Goal: Task Accomplishment & Management: Complete application form

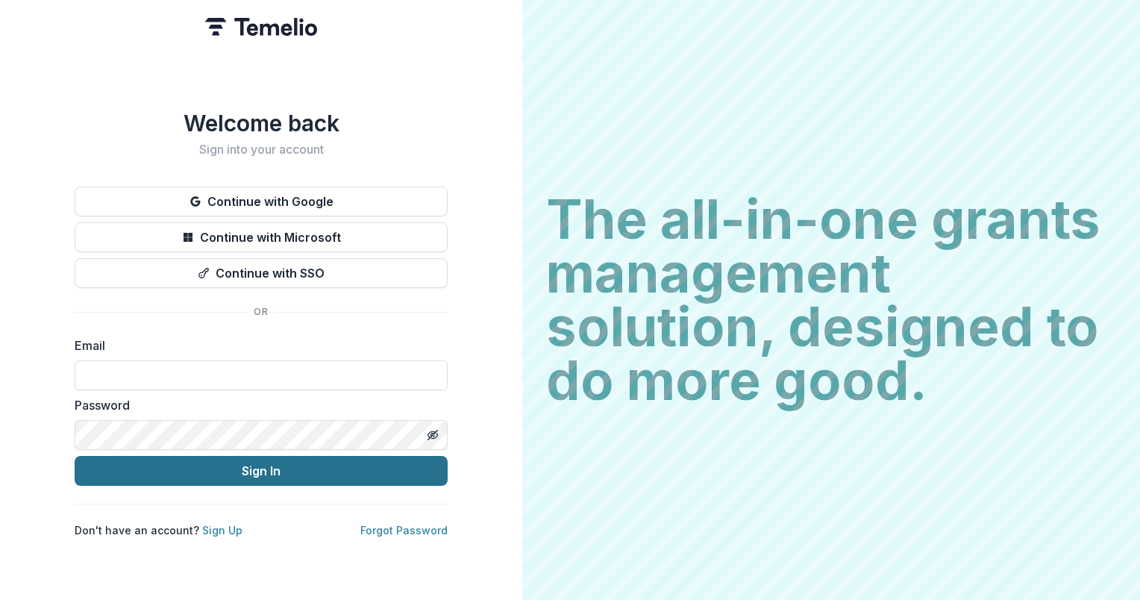
type input "**********"
click at [249, 478] on button "Sign In" at bounding box center [261, 471] width 373 height 30
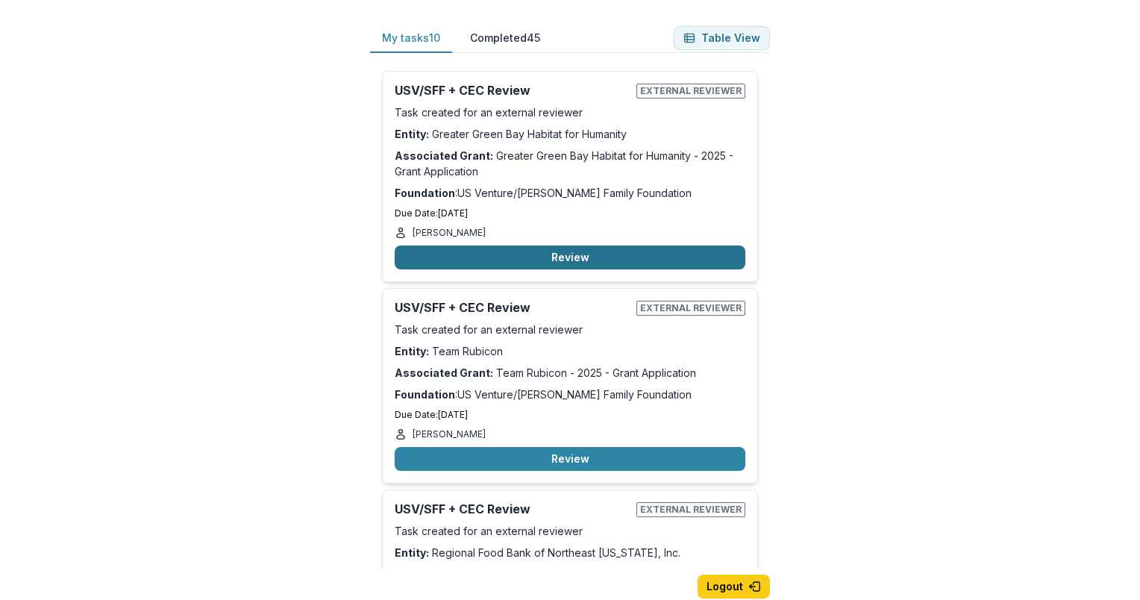
click at [581, 255] on button "Review" at bounding box center [570, 258] width 351 height 24
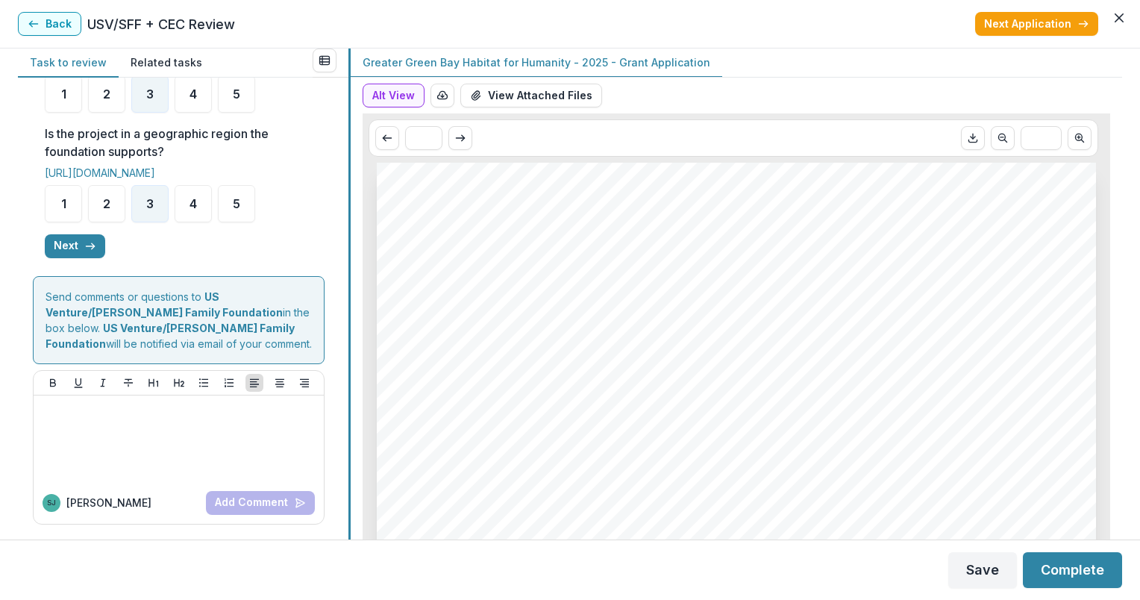
scroll to position [590, 0]
click at [78, 243] on button "Next" at bounding box center [75, 246] width 60 height 24
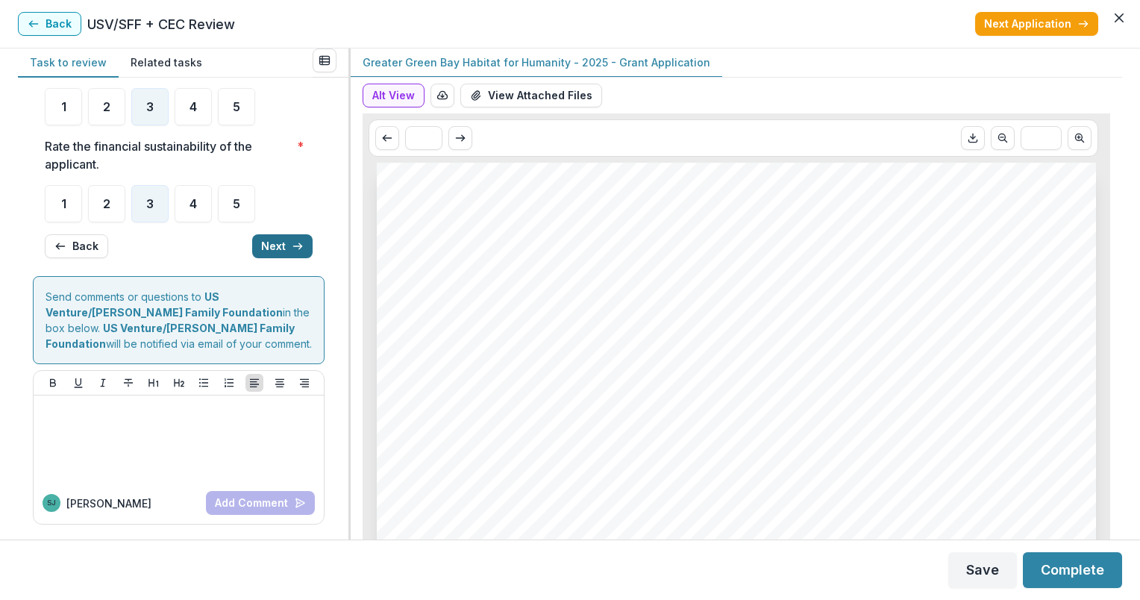
scroll to position [184, 0]
click at [298, 247] on icon "button" at bounding box center [298, 246] width 12 height 12
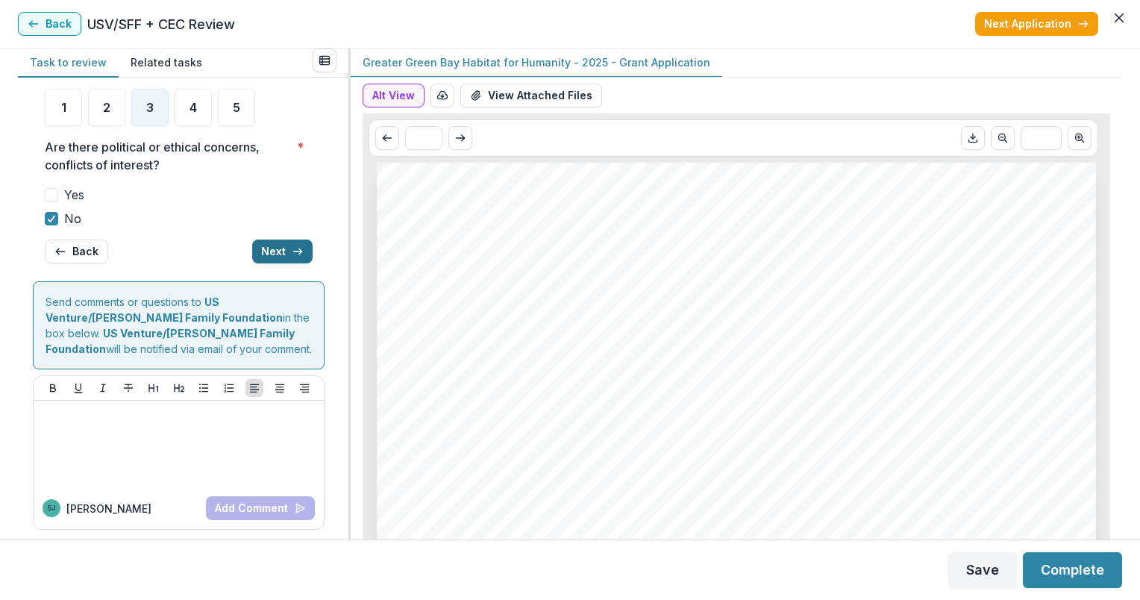
click at [298, 247] on icon "button" at bounding box center [298, 252] width 12 height 12
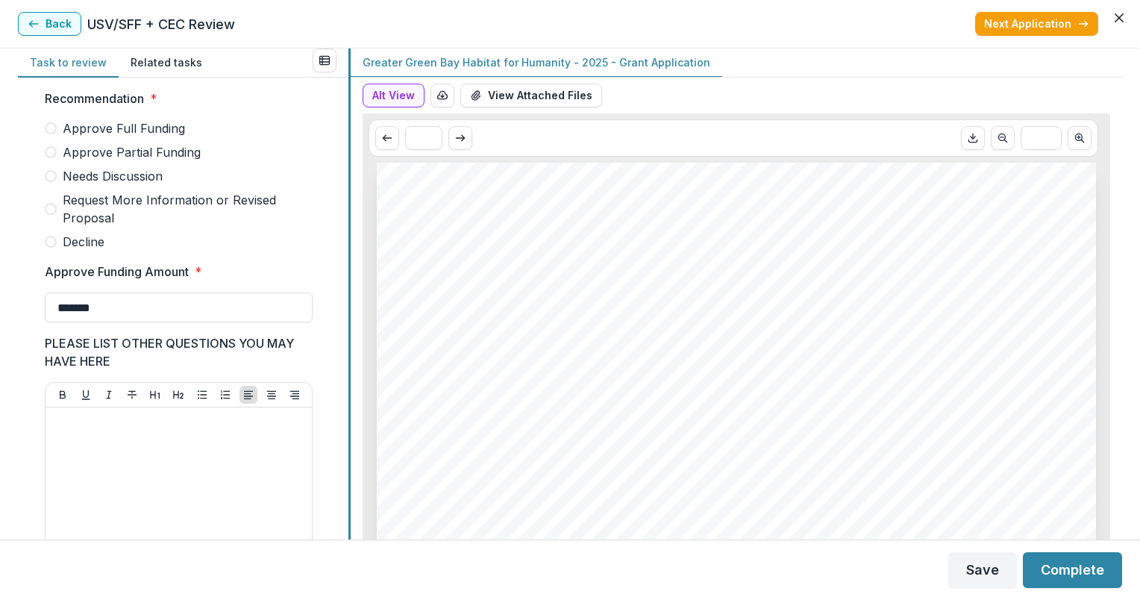
scroll to position [420, 0]
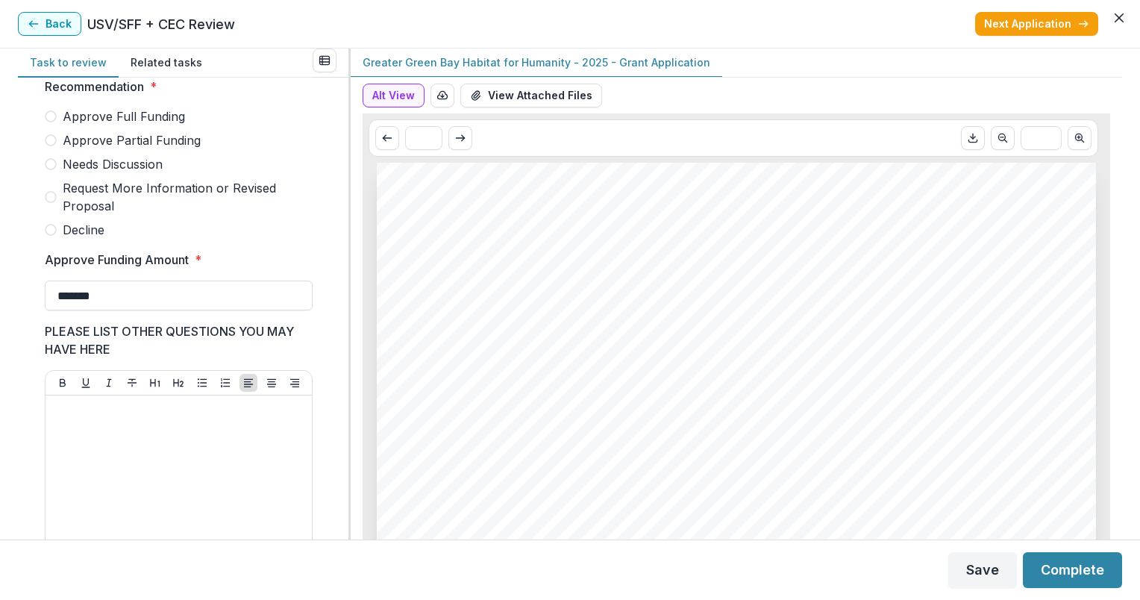
click at [165, 147] on span "Approve Partial Funding" at bounding box center [132, 140] width 138 height 18
click at [1074, 576] on button "Complete" at bounding box center [1072, 570] width 99 height 36
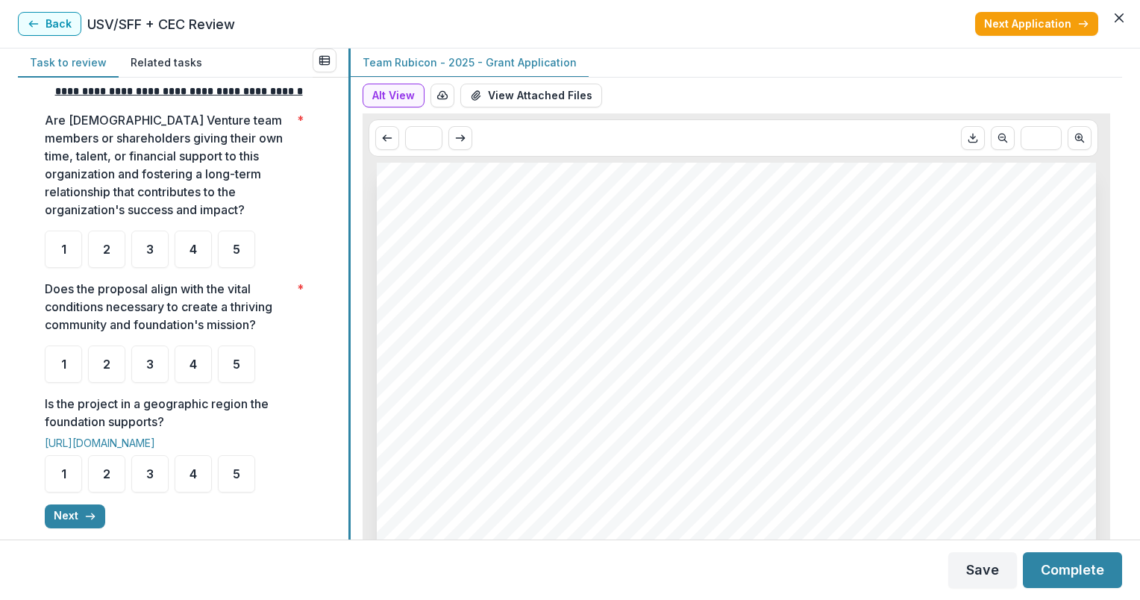
scroll to position [299, 0]
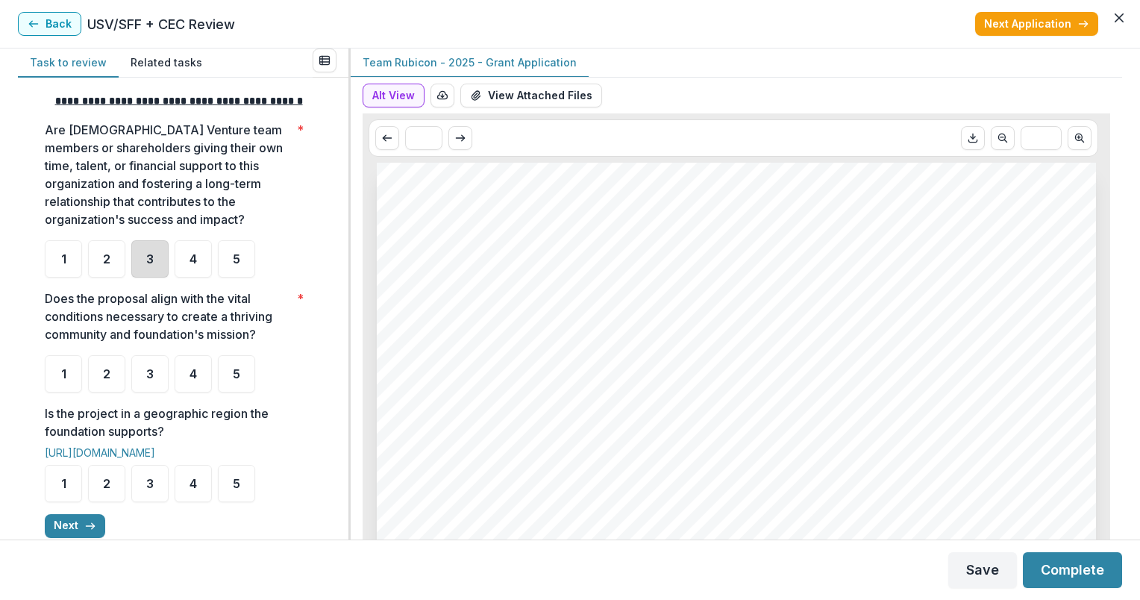
click at [143, 278] on div "3" at bounding box center [149, 258] width 37 height 37
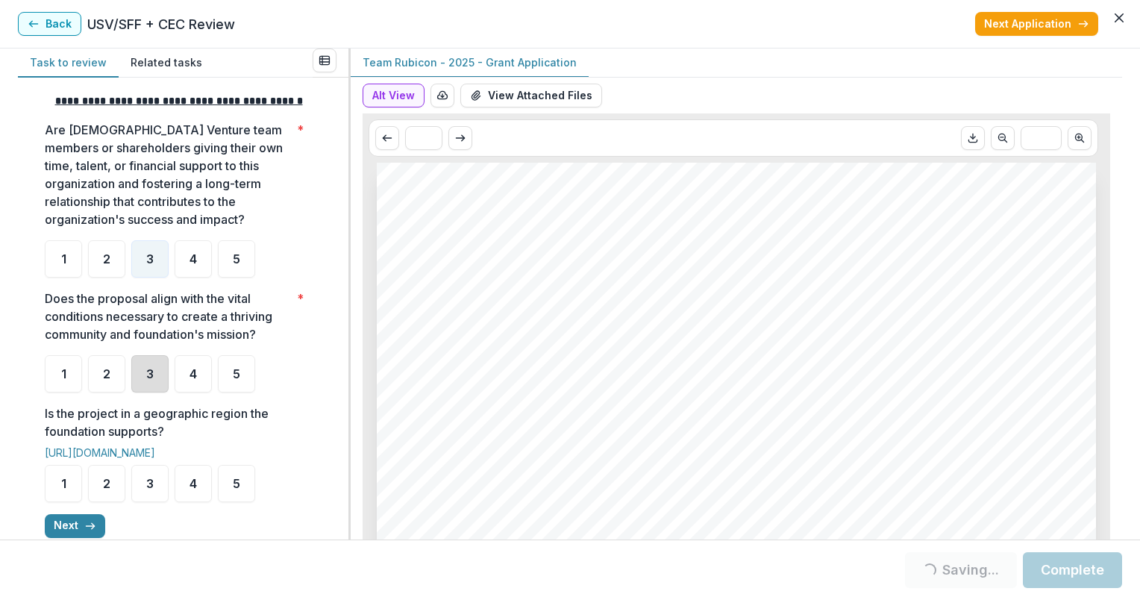
click at [155, 386] on div "3" at bounding box center [149, 373] width 37 height 37
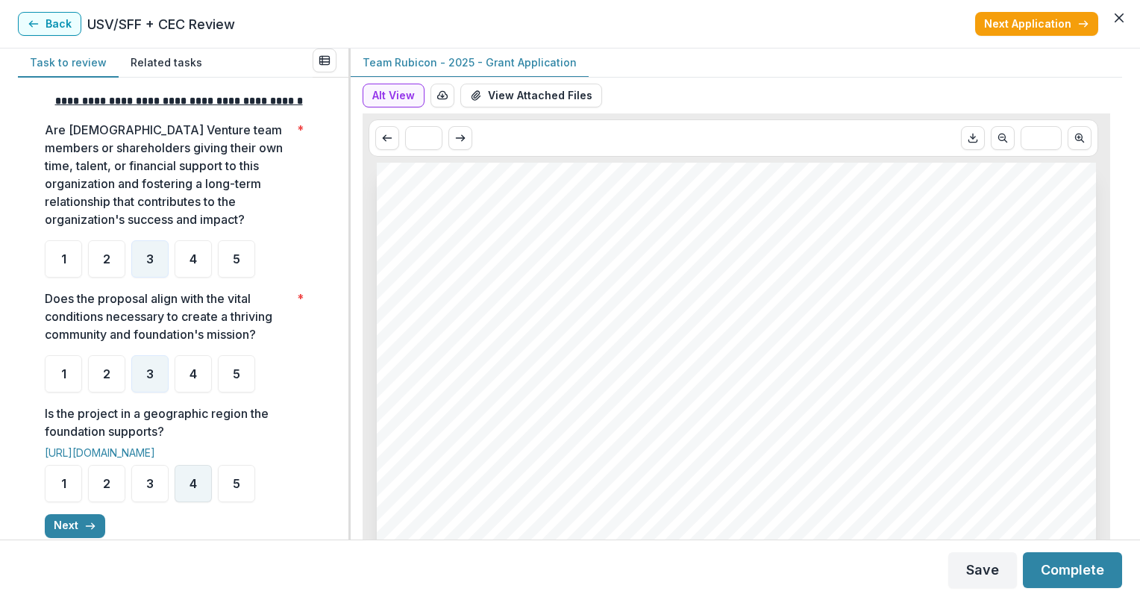
click at [190, 490] on span "4" at bounding box center [193, 484] width 7 height 12
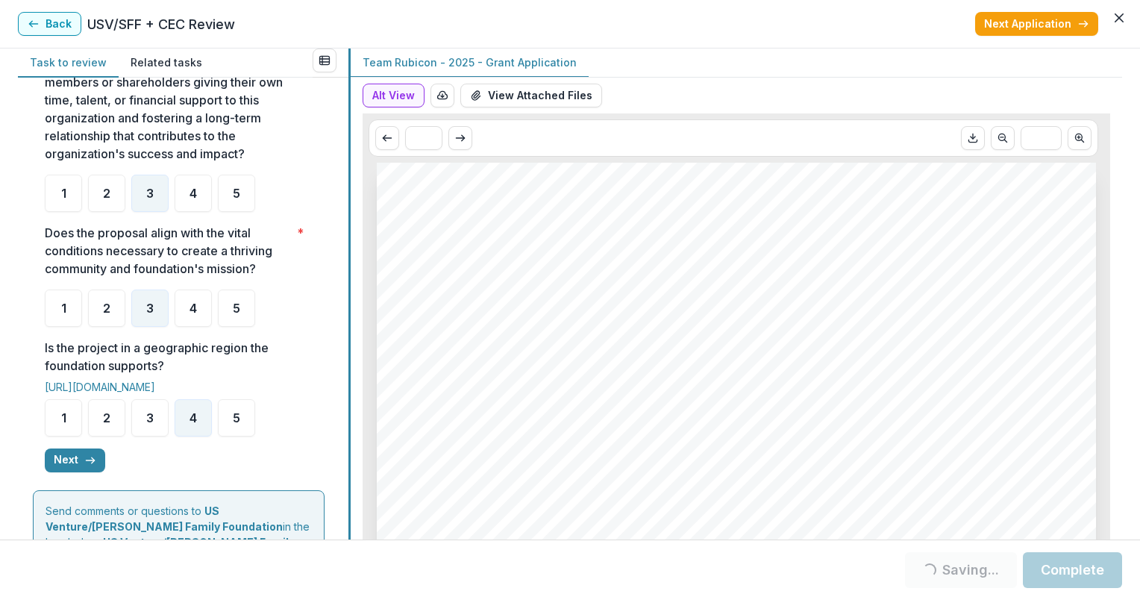
scroll to position [505, 0]
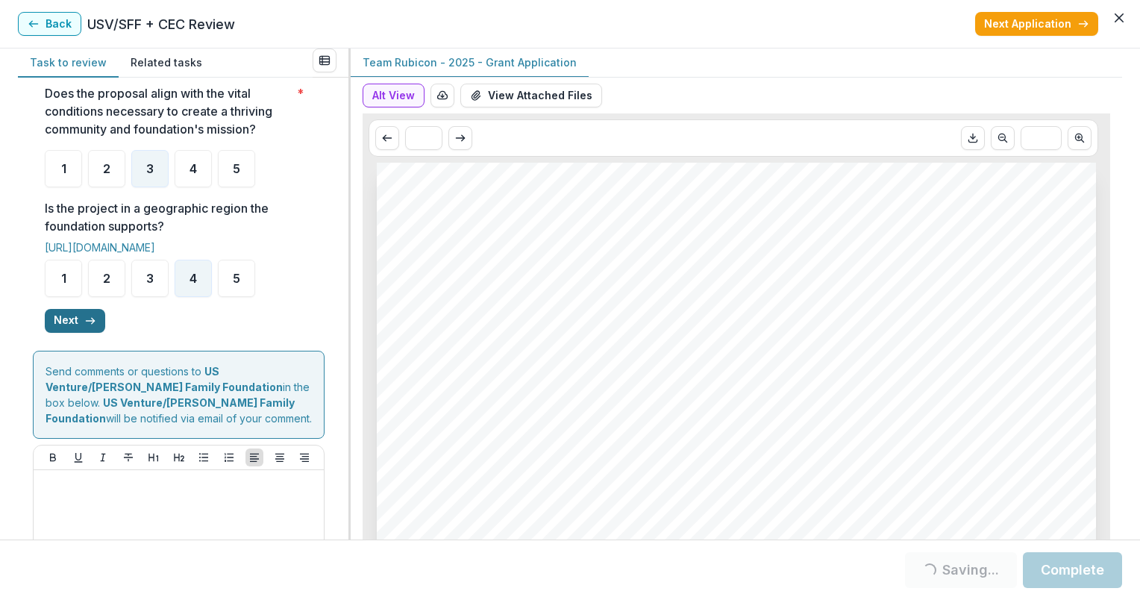
click at [84, 327] on icon "button" at bounding box center [90, 321] width 12 height 12
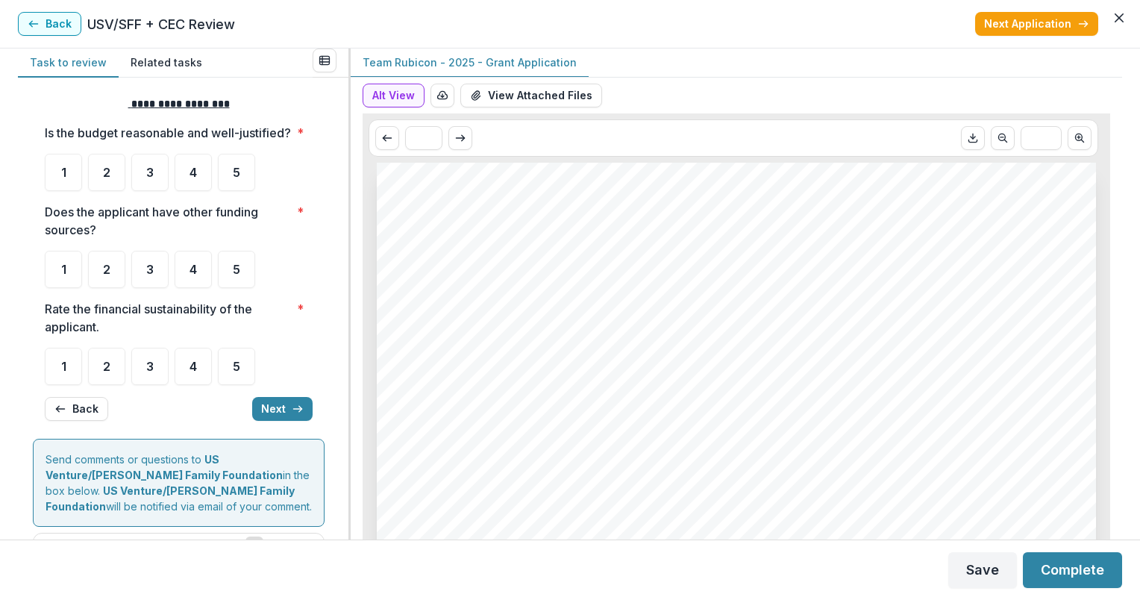
scroll to position [7, 0]
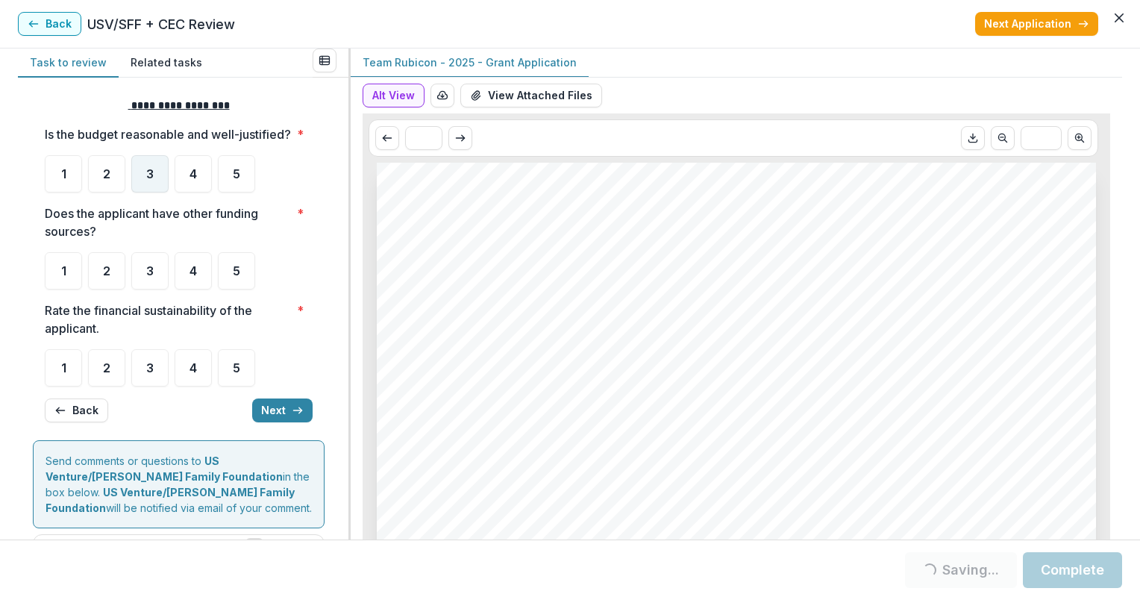
click at [161, 190] on div "3" at bounding box center [149, 173] width 37 height 37
click at [179, 290] on div "4" at bounding box center [193, 270] width 37 height 37
click at [190, 374] on span "4" at bounding box center [193, 368] width 7 height 12
click at [280, 422] on button "Next" at bounding box center [282, 411] width 60 height 24
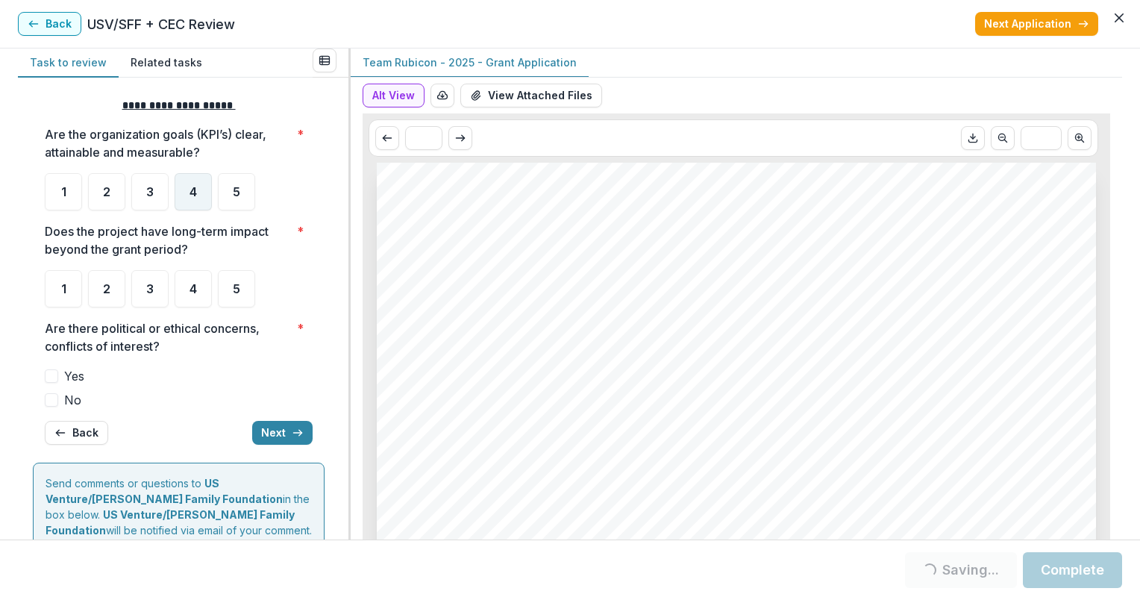
click at [187, 190] on div "4" at bounding box center [193, 191] width 37 height 37
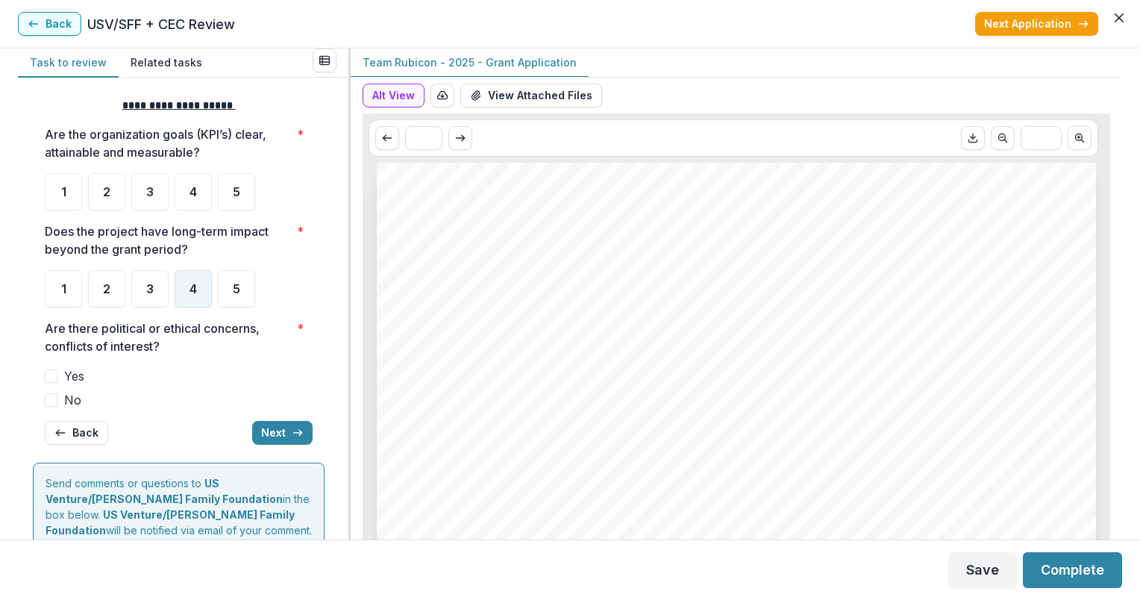
click at [191, 279] on div "4" at bounding box center [193, 288] width 37 height 37
click at [67, 401] on span "No" at bounding box center [72, 400] width 17 height 18
click at [75, 399] on span "No" at bounding box center [72, 400] width 17 height 18
click at [293, 431] on icon "button" at bounding box center [298, 433] width 12 height 12
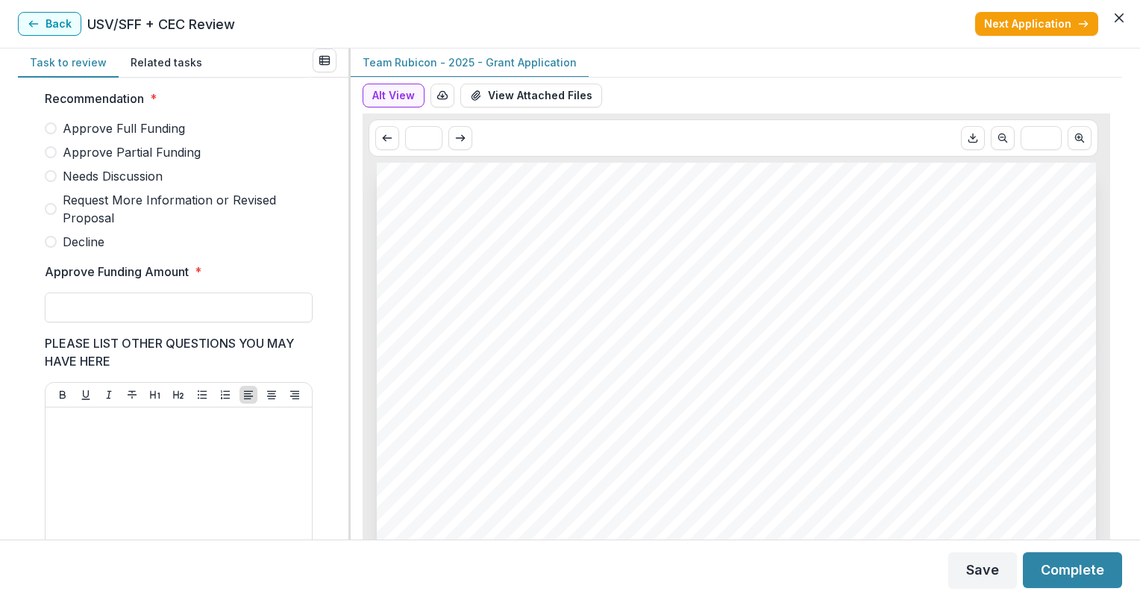
scroll to position [410, 0]
click at [137, 179] on span "Needs Discussion" at bounding box center [113, 175] width 100 height 18
click at [243, 319] on input "Approve Funding Amount *" at bounding box center [179, 306] width 268 height 30
click at [99, 184] on span "Needs Discussion" at bounding box center [113, 175] width 100 height 18
type input "**"
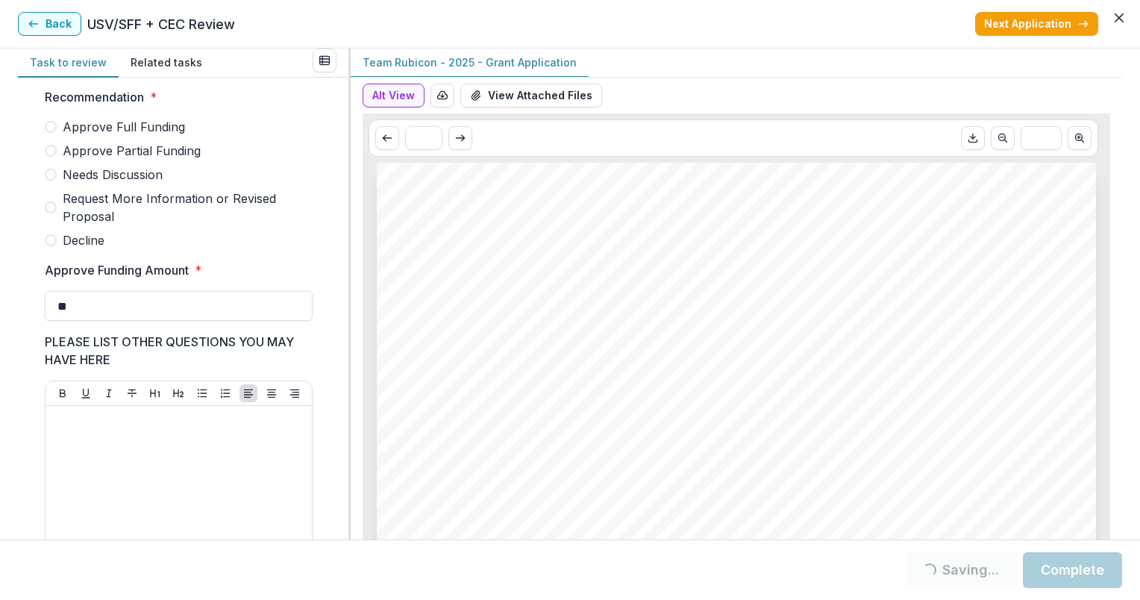
click at [110, 176] on span "Needs Discussion" at bounding box center [113, 175] width 100 height 18
click at [105, 182] on span "Needs Discussion" at bounding box center [113, 175] width 100 height 18
click at [1081, 575] on button "Complete" at bounding box center [1072, 570] width 99 height 36
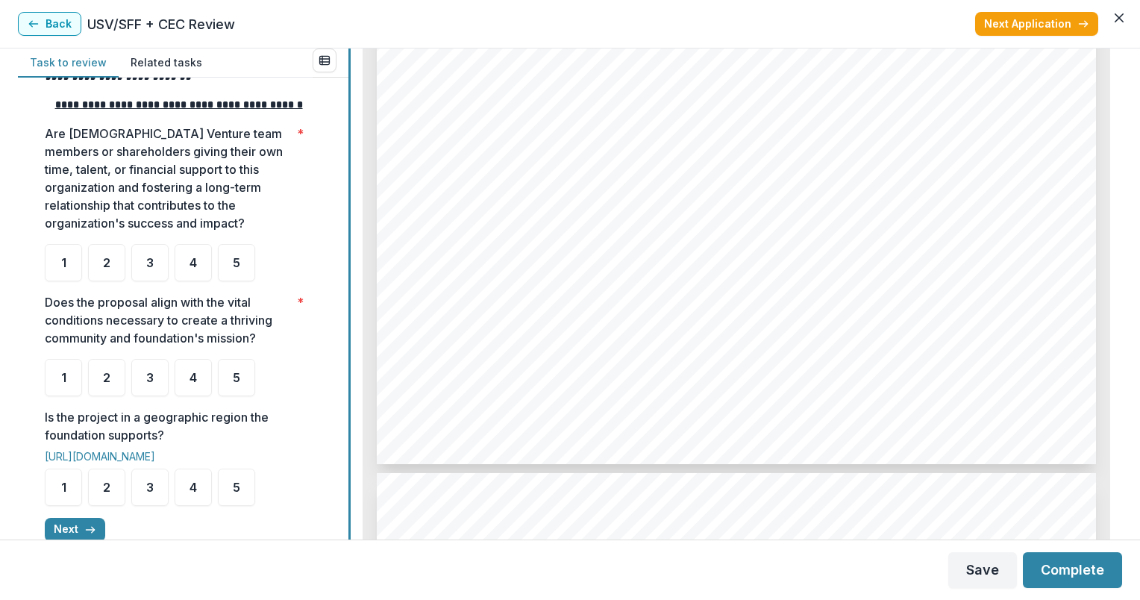
scroll to position [307, 0]
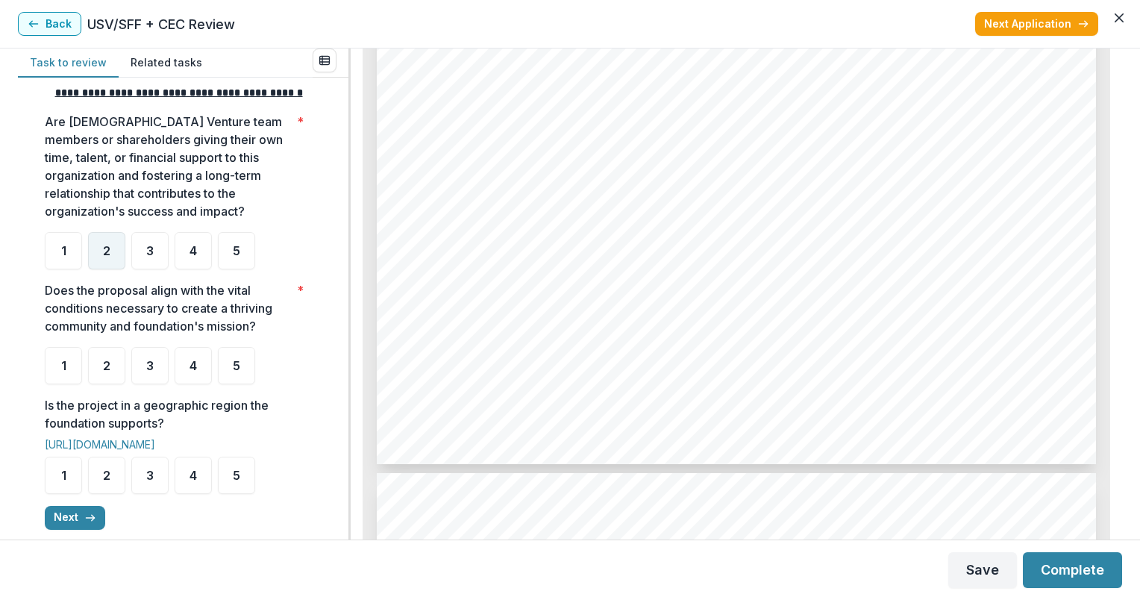
click at [103, 257] on span "2" at bounding box center [106, 251] width 7 height 12
click at [154, 383] on div "3" at bounding box center [149, 365] width 37 height 37
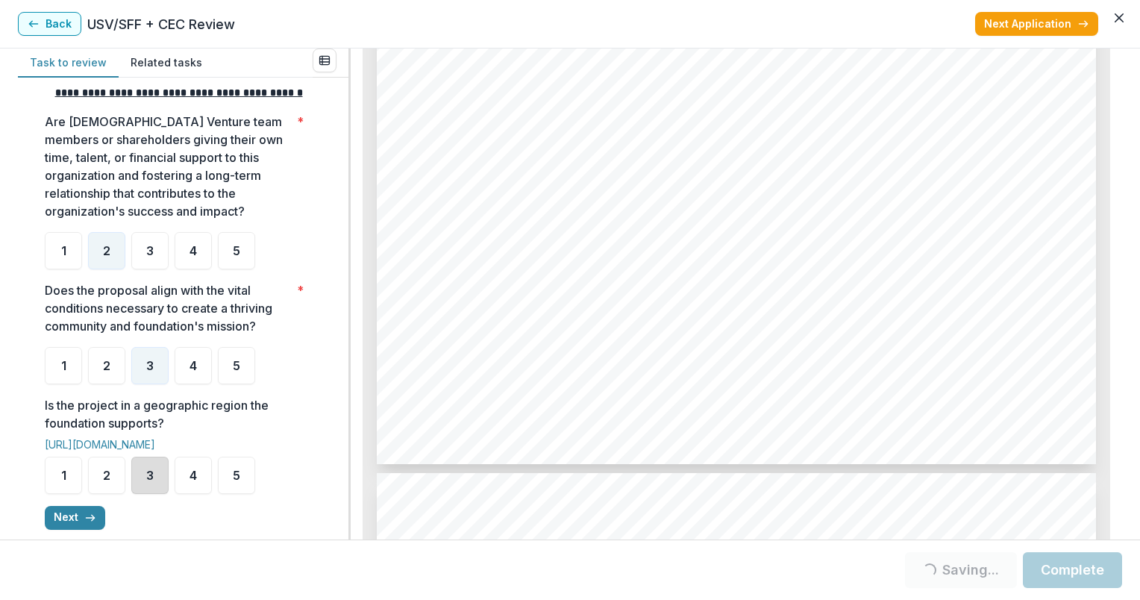
click at [137, 484] on div "3" at bounding box center [149, 475] width 37 height 37
click at [105, 481] on div "2" at bounding box center [106, 475] width 37 height 37
click at [84, 524] on icon "button" at bounding box center [90, 518] width 12 height 12
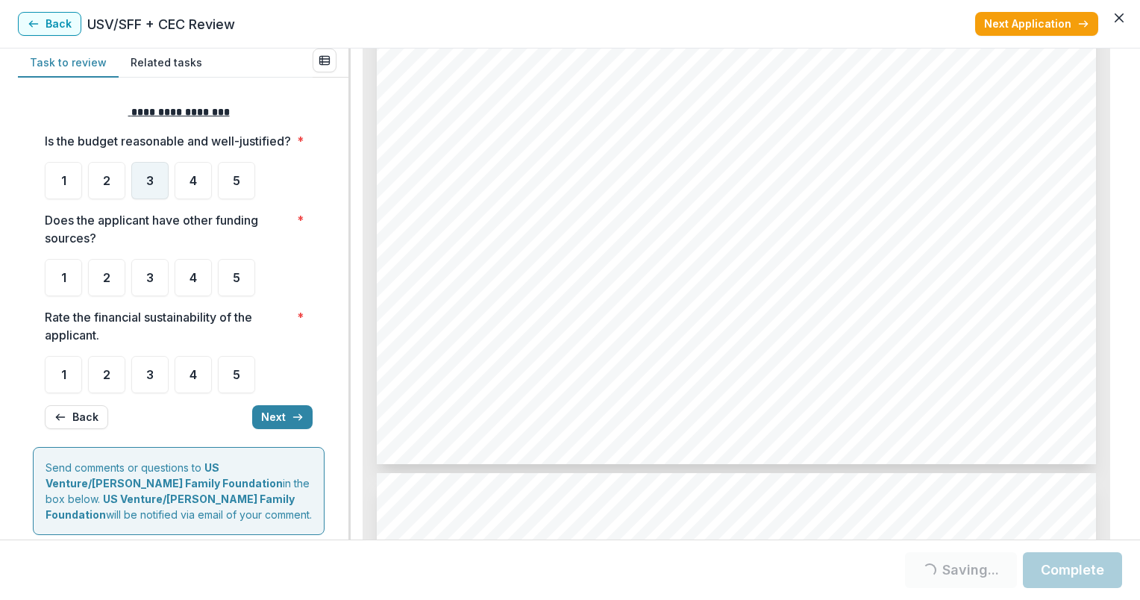
click at [146, 187] on span "3" at bounding box center [149, 181] width 7 height 12
click at [153, 284] on span "3" at bounding box center [149, 278] width 7 height 12
click at [154, 393] on div "3" at bounding box center [149, 374] width 37 height 37
click at [144, 183] on div "3" at bounding box center [149, 180] width 37 height 37
click at [149, 381] on span "3" at bounding box center [149, 375] width 7 height 12
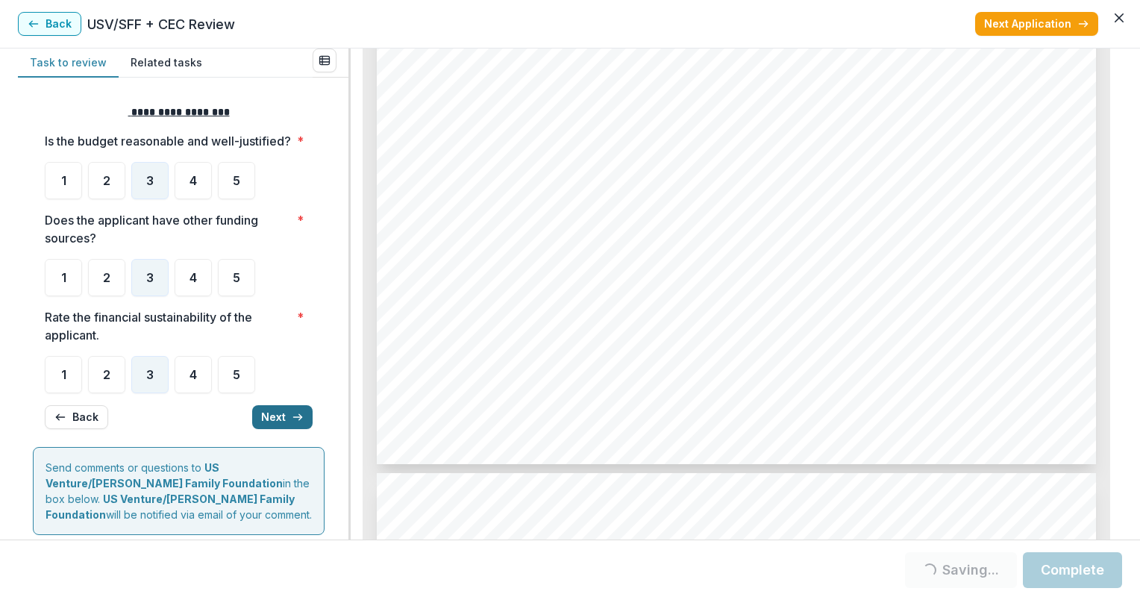
click at [274, 429] on button "Next" at bounding box center [282, 417] width 60 height 24
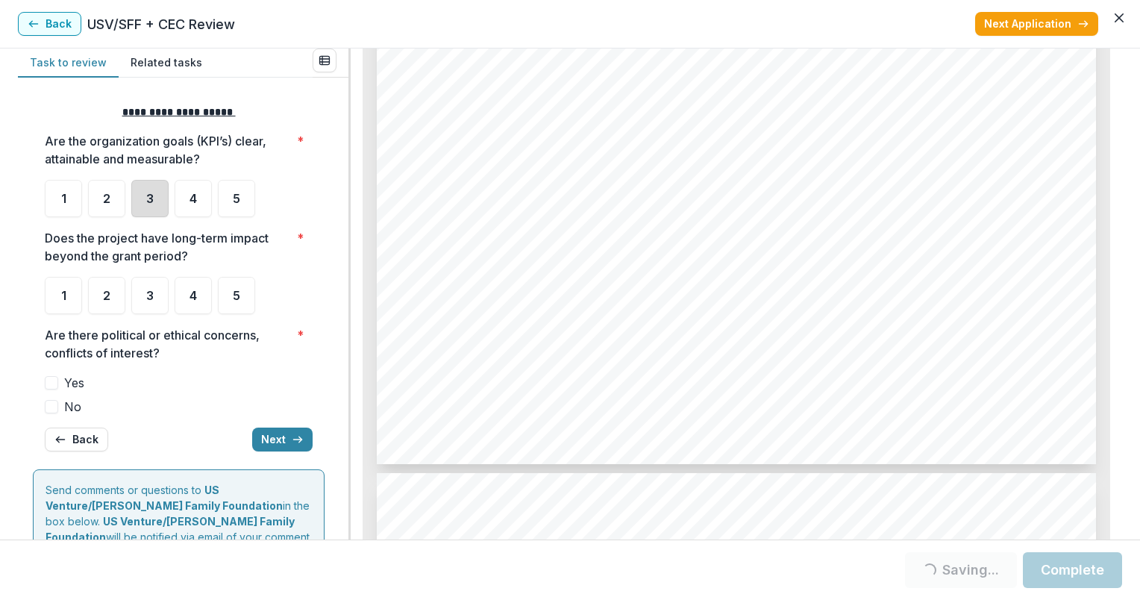
click at [140, 202] on div "3" at bounding box center [149, 198] width 37 height 37
click at [161, 193] on div "3" at bounding box center [149, 198] width 37 height 37
click at [155, 290] on div "3" at bounding box center [149, 295] width 37 height 37
click at [144, 196] on div "3" at bounding box center [149, 198] width 37 height 37
click at [71, 404] on span "No" at bounding box center [72, 407] width 17 height 18
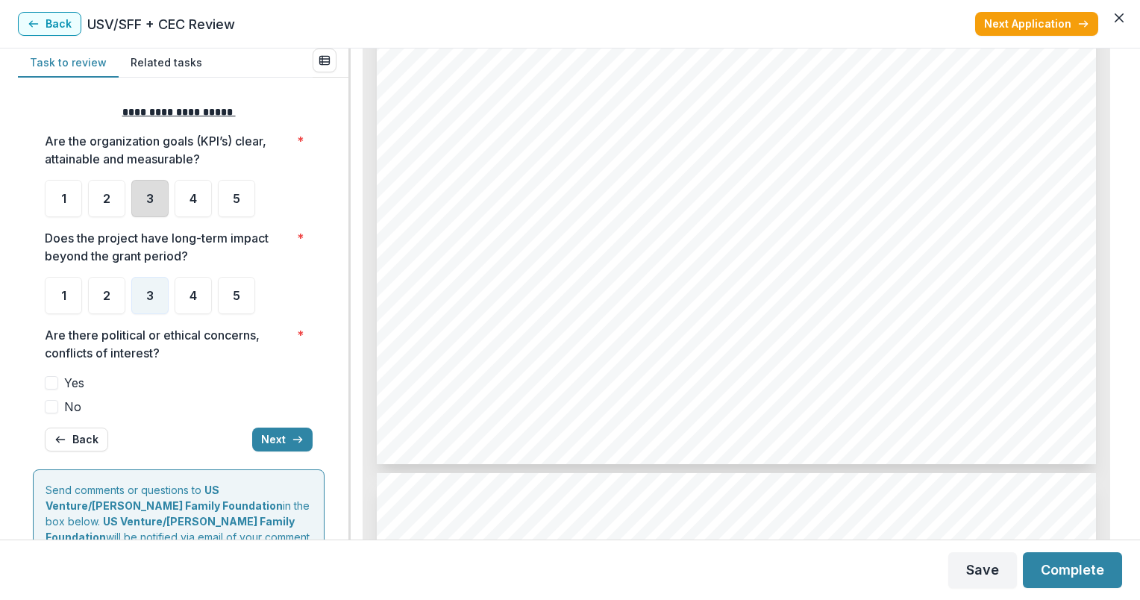
click at [157, 188] on div "3" at bounding box center [149, 198] width 37 height 37
click at [69, 398] on span "No" at bounding box center [72, 407] width 17 height 18
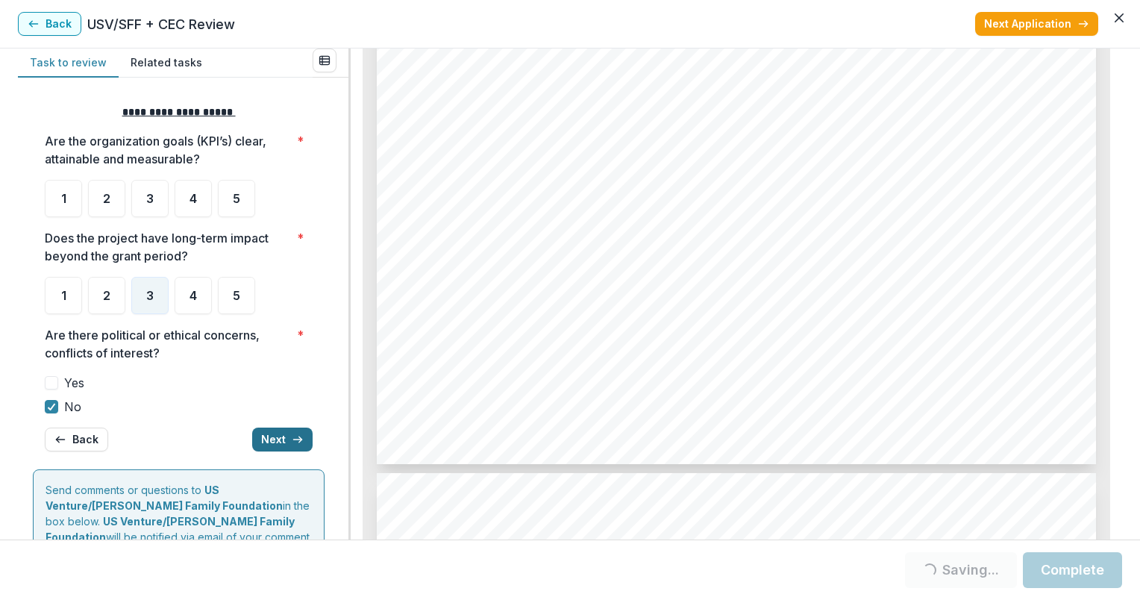
click at [292, 434] on icon "button" at bounding box center [298, 440] width 12 height 12
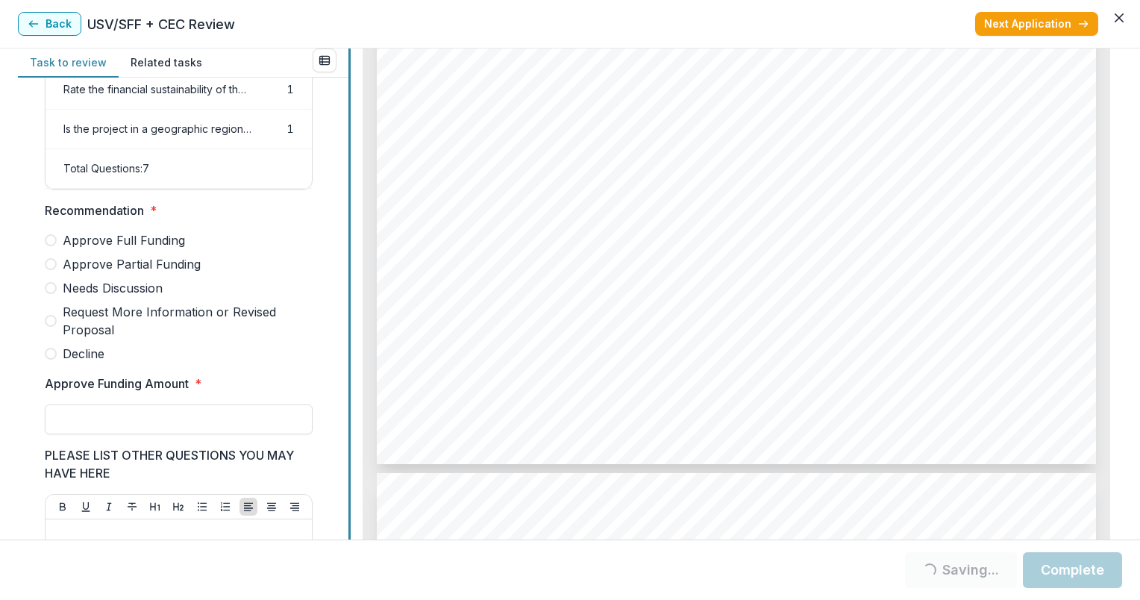
scroll to position [307, 0]
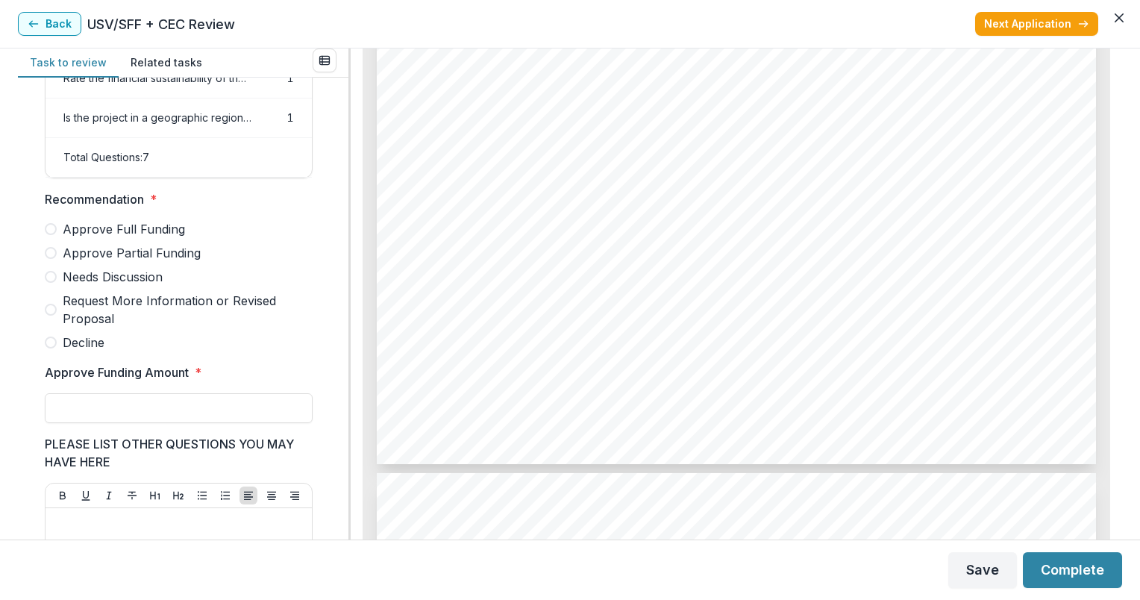
click at [126, 262] on span "Approve Partial Funding" at bounding box center [132, 253] width 138 height 18
click at [131, 422] on input "Approve Funding Amount *" at bounding box center [179, 408] width 268 height 30
type input "*******"
click at [1072, 573] on button "Complete" at bounding box center [1072, 570] width 99 height 36
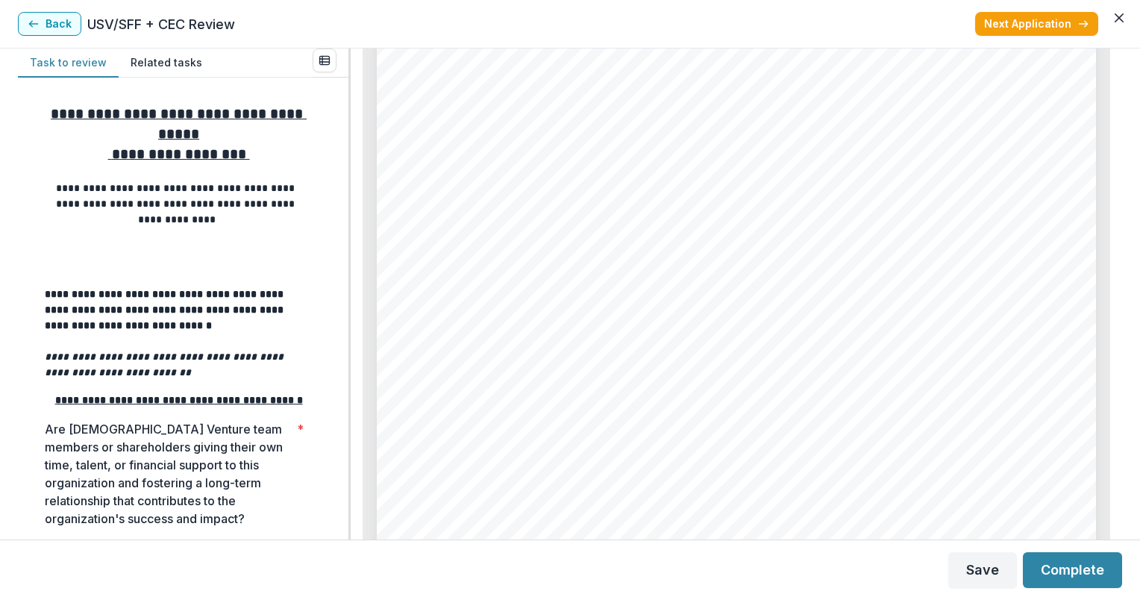
scroll to position [4627, 0]
click at [788, 344] on div "Page: 5 CorpsGiving Foundation - 2025 - Grant Application Funding and Budget To…" at bounding box center [736, 152] width 719 height 1018
click at [1040, 27] on button "Next Application" at bounding box center [1036, 24] width 123 height 24
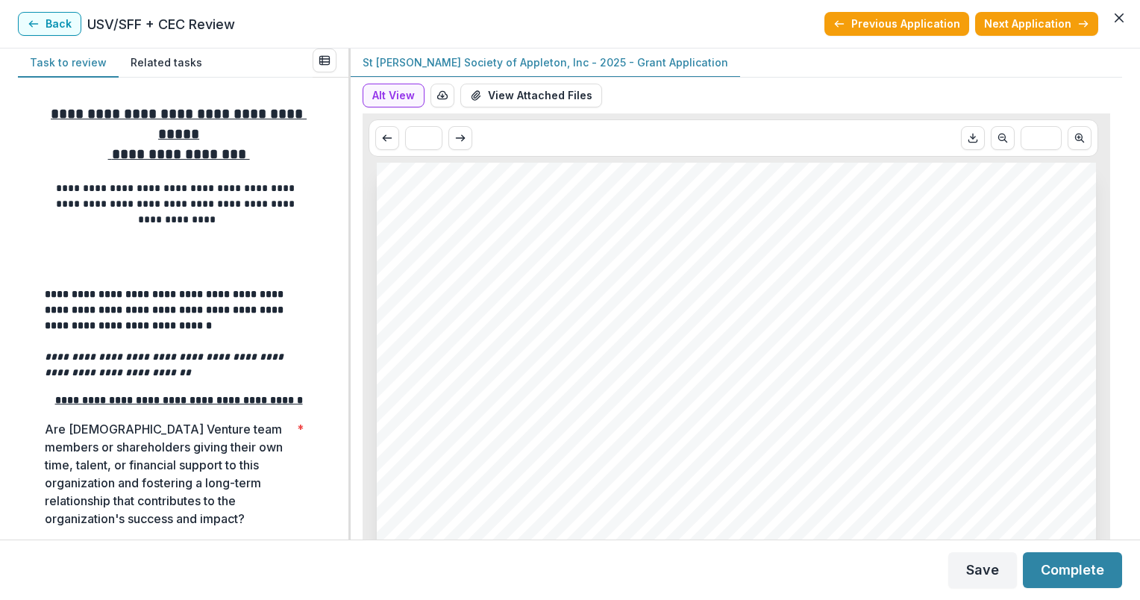
click at [555, 92] on button "View Attached Files" at bounding box center [532, 96] width 142 height 24
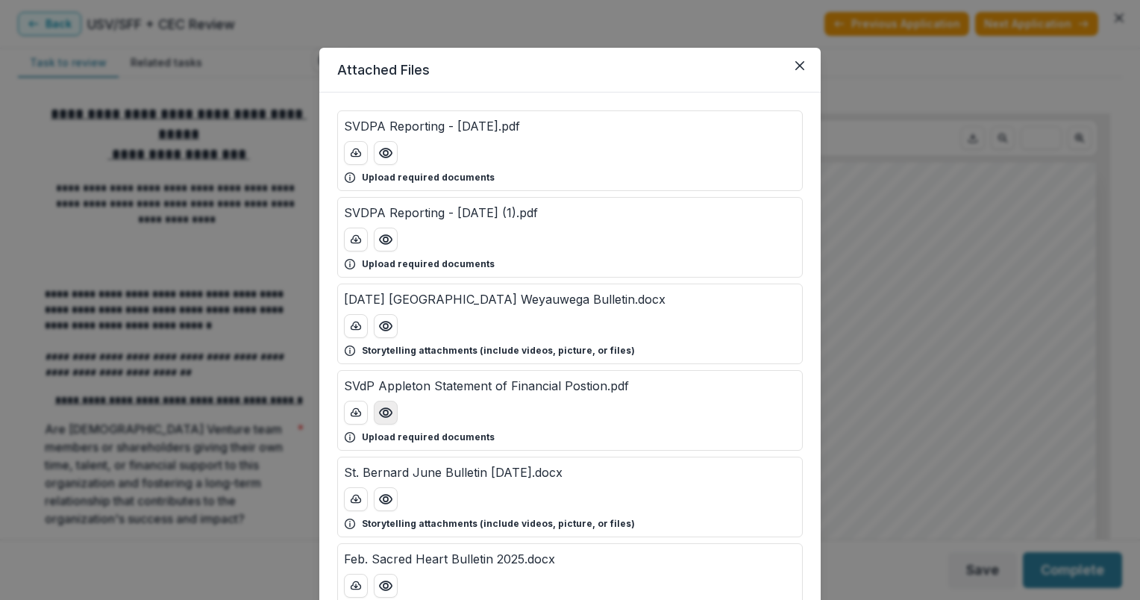
click at [384, 411] on icon "Preview SVdP Appleton Statement of Financial Postion.pdf" at bounding box center [385, 412] width 15 height 15
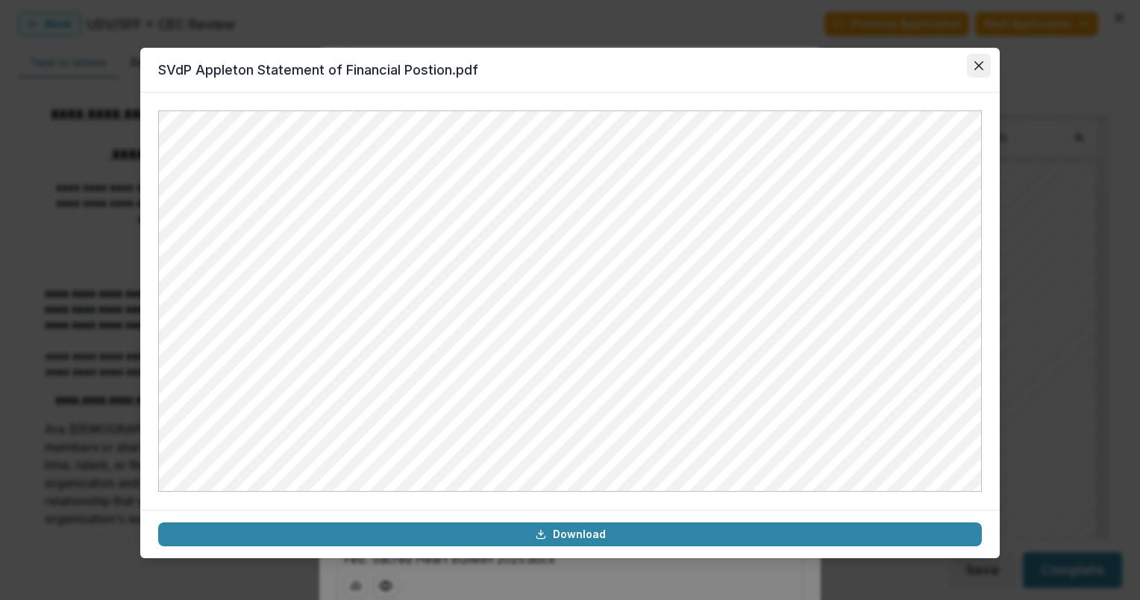
click at [976, 72] on button "Close" at bounding box center [979, 66] width 24 height 24
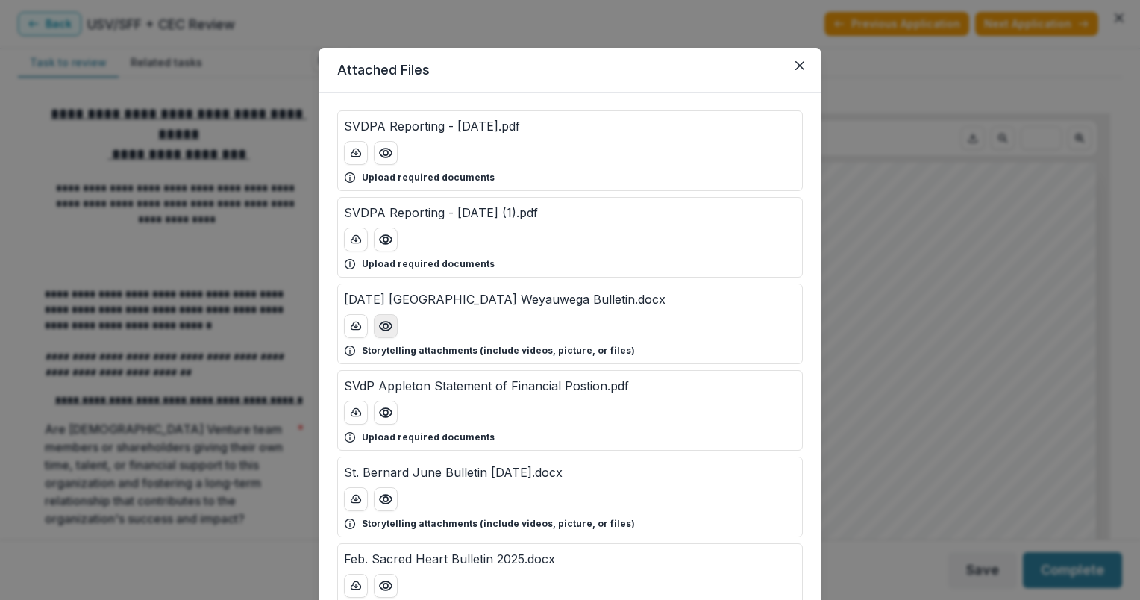
click at [391, 331] on button "Preview April 2025 Manawa Weyauwega Bulletin.docx" at bounding box center [386, 326] width 24 height 24
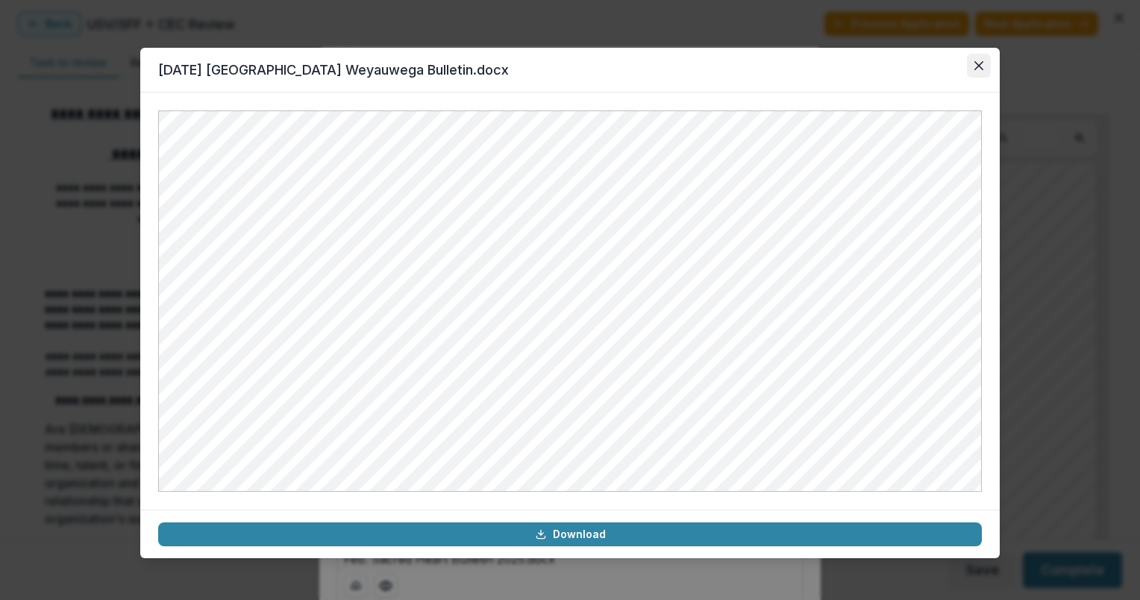
click at [983, 68] on icon "Close" at bounding box center [979, 65] width 9 height 9
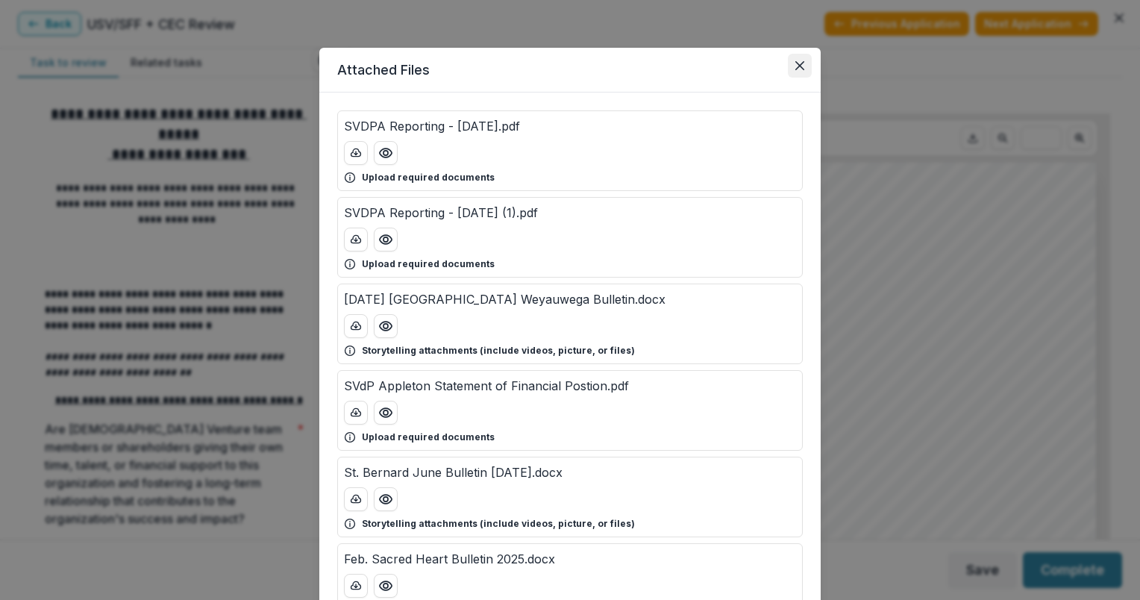
drag, startPoint x: 803, startPoint y: 76, endPoint x: 799, endPoint y: 69, distance: 8.7
click at [799, 69] on button "Close" at bounding box center [800, 66] width 24 height 24
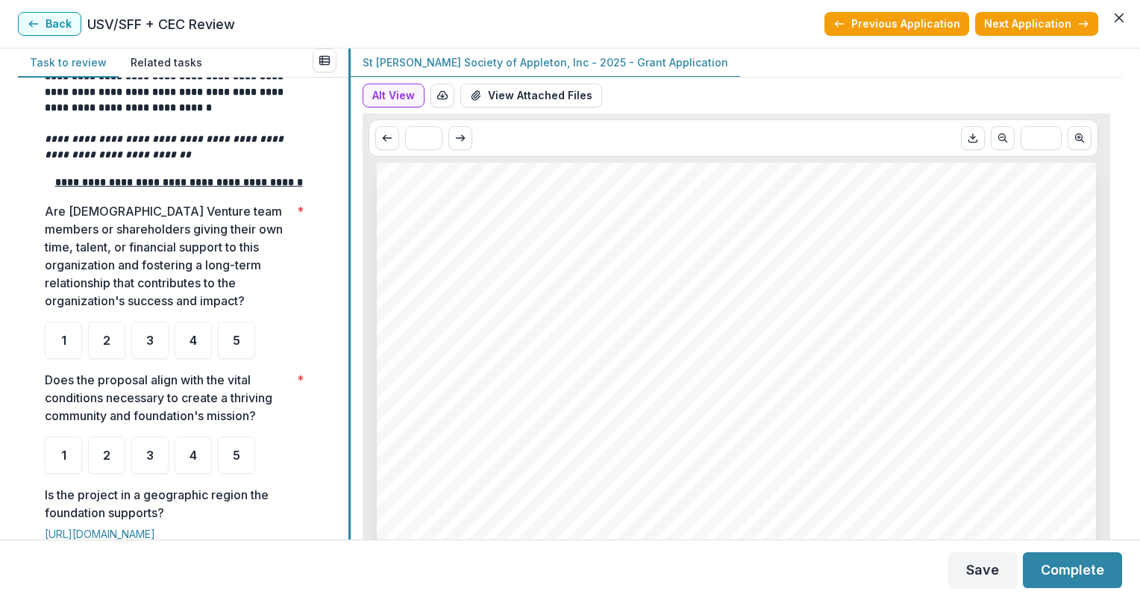
scroll to position [279, 0]
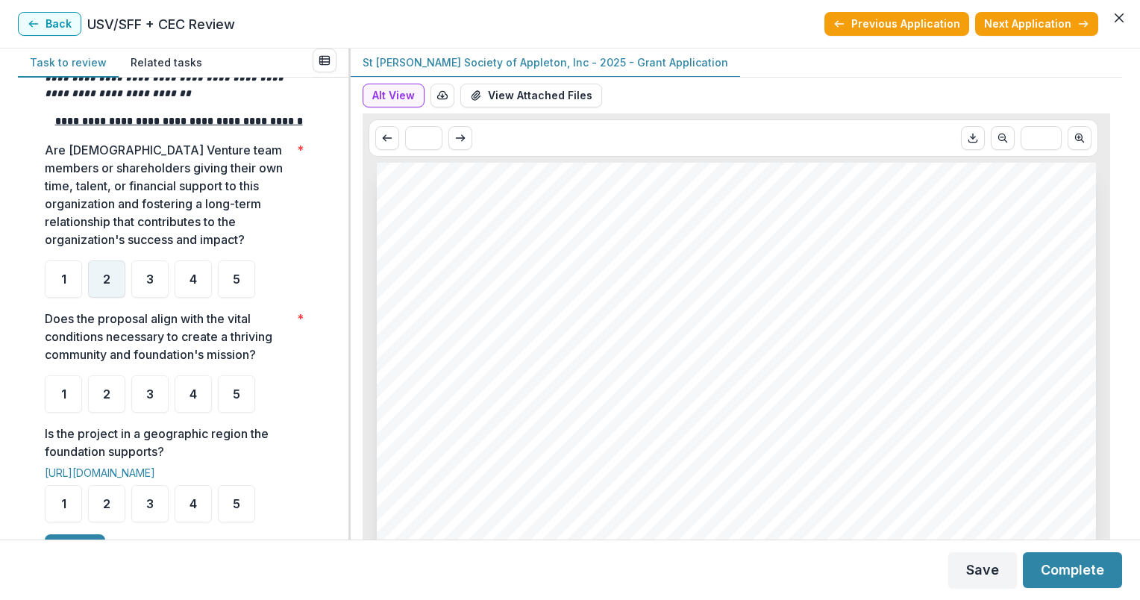
click at [115, 296] on div "2" at bounding box center [106, 278] width 37 height 37
click at [166, 403] on div "3" at bounding box center [149, 393] width 37 height 37
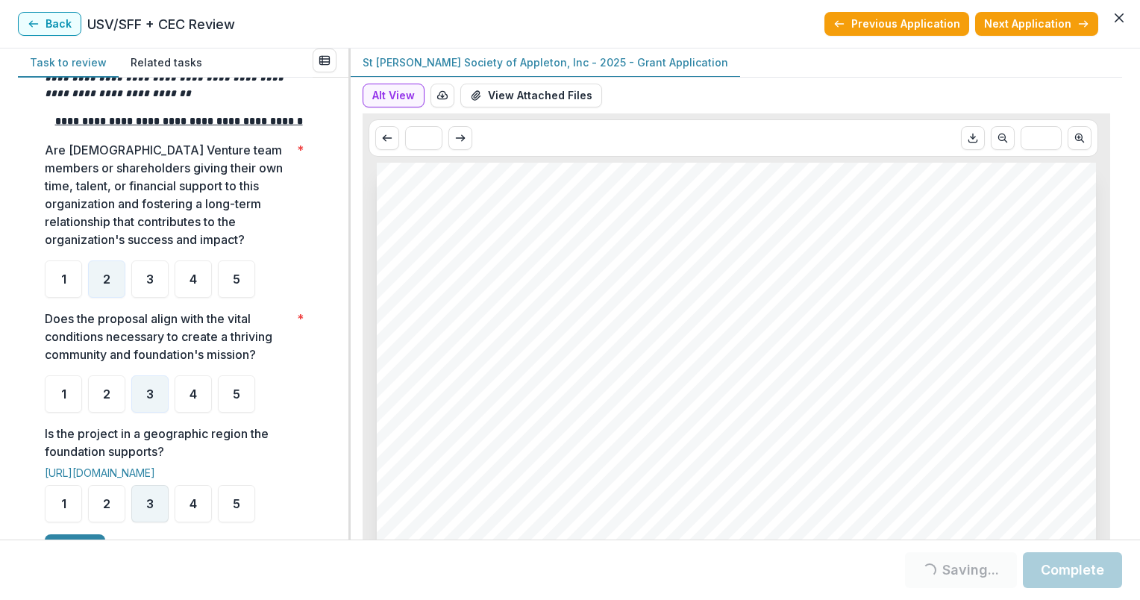
click at [157, 514] on div "3" at bounding box center [149, 503] width 37 height 37
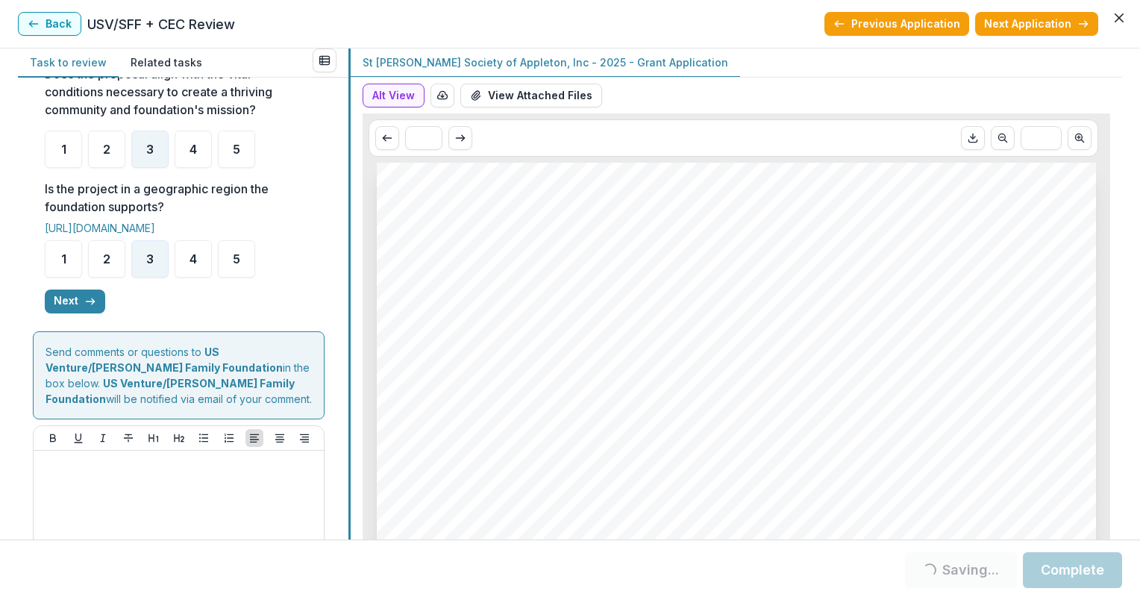
scroll to position [525, 0]
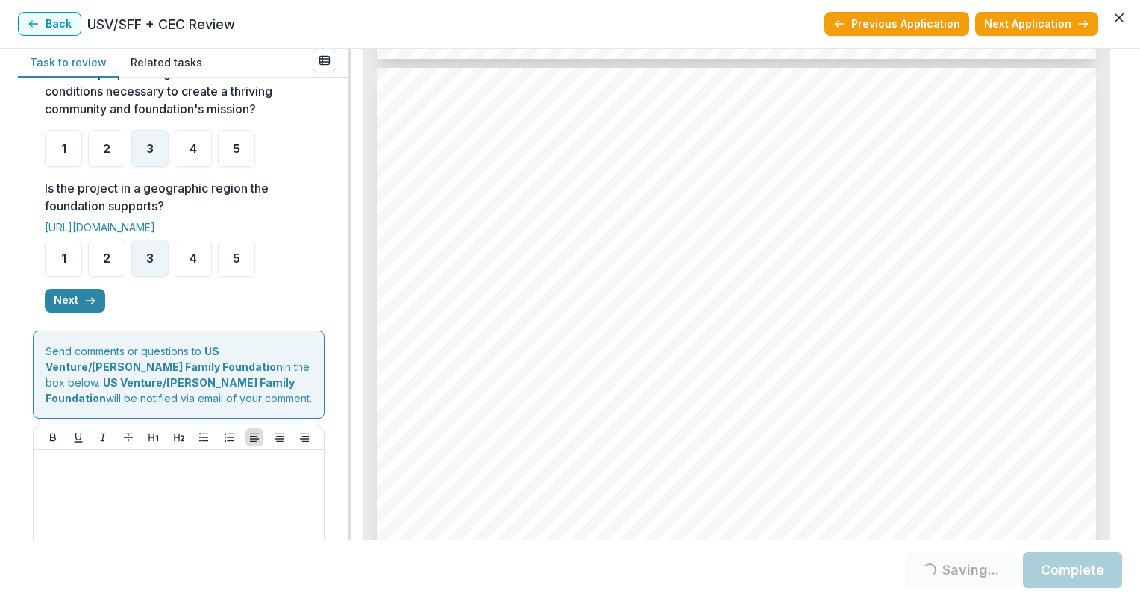
scroll to position [2150, 0]
click at [90, 307] on button "Next" at bounding box center [75, 301] width 60 height 24
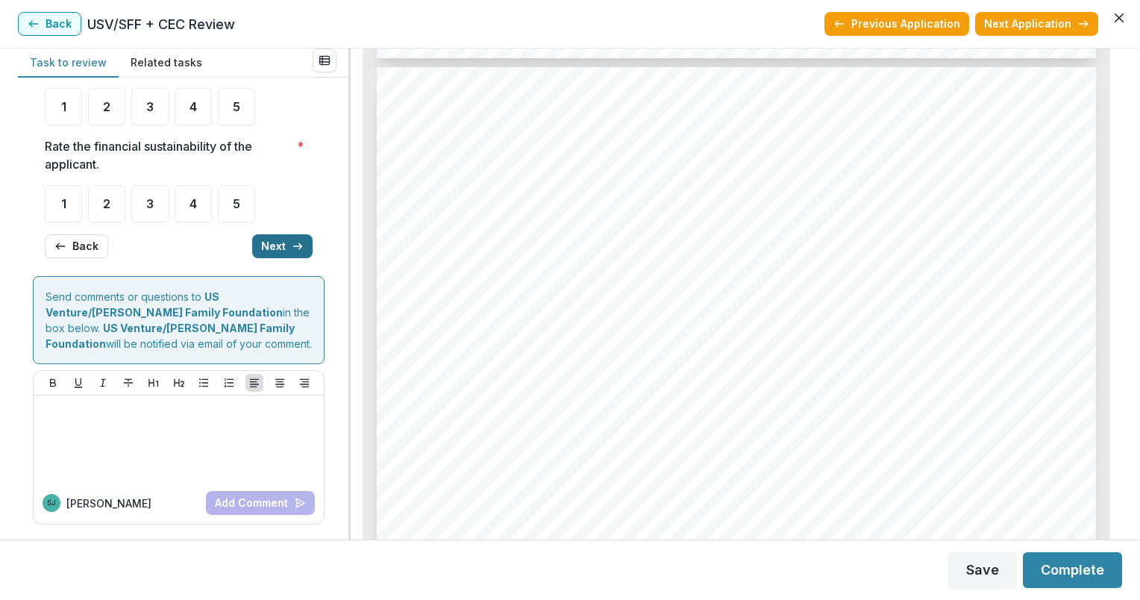
scroll to position [119, 0]
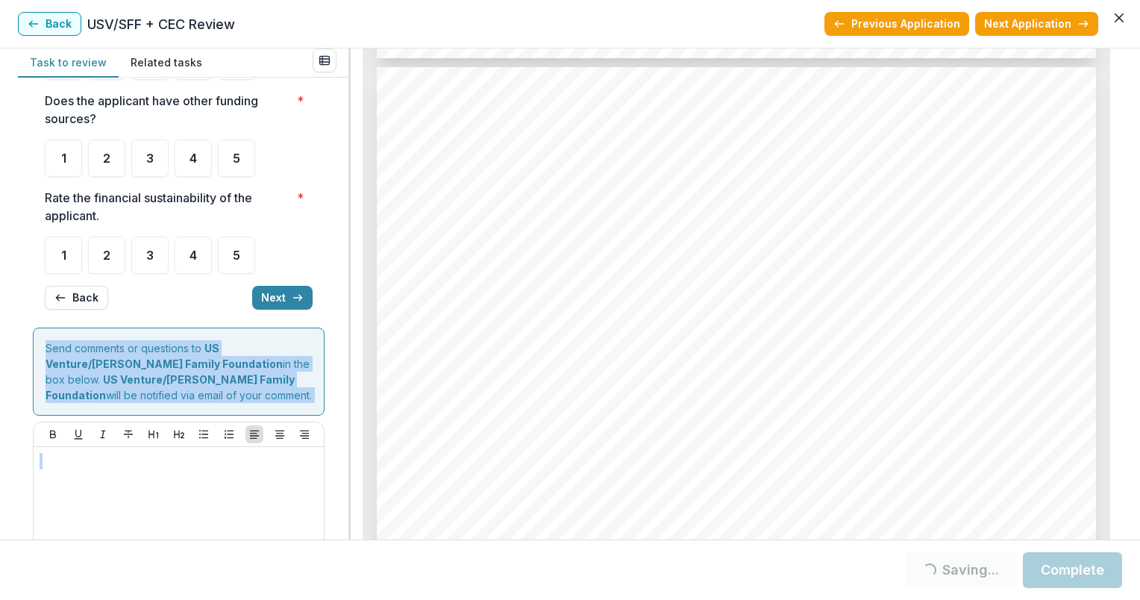
drag, startPoint x: 343, startPoint y: 283, endPoint x: 354, endPoint y: 205, distance: 78.3
click at [354, 205] on div "**********" at bounding box center [570, 294] width 1105 height 491
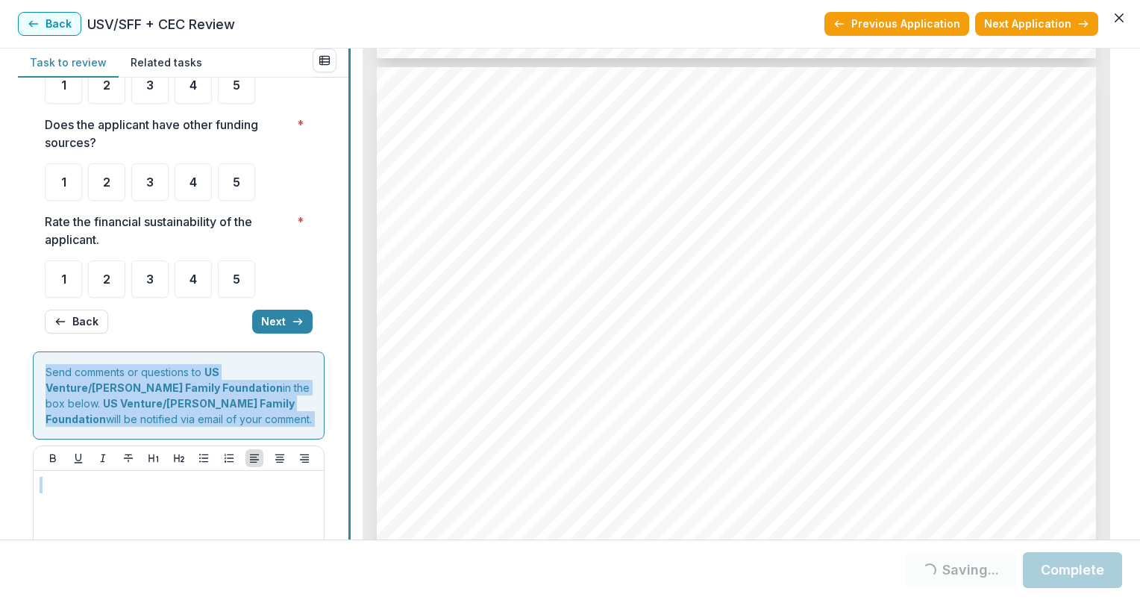
scroll to position [30, 0]
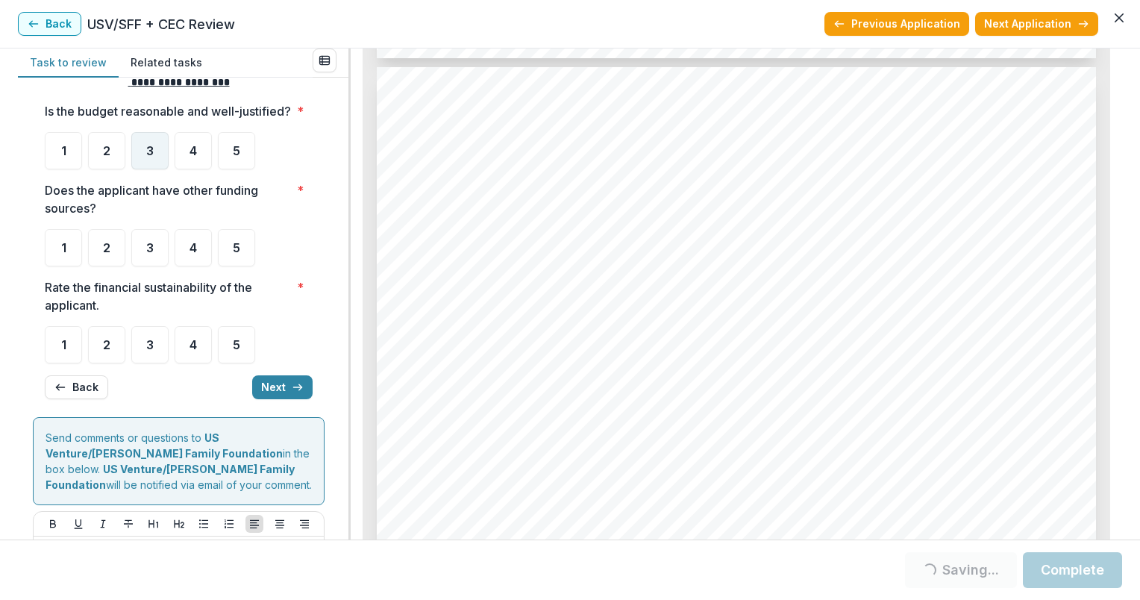
click at [152, 160] on div "3" at bounding box center [149, 150] width 37 height 37
click at [148, 254] on span "3" at bounding box center [149, 248] width 7 height 12
click at [110, 260] on div "2" at bounding box center [106, 247] width 37 height 37
click at [143, 358] on div "3" at bounding box center [149, 344] width 37 height 37
click at [284, 399] on button "Next" at bounding box center [282, 387] width 60 height 24
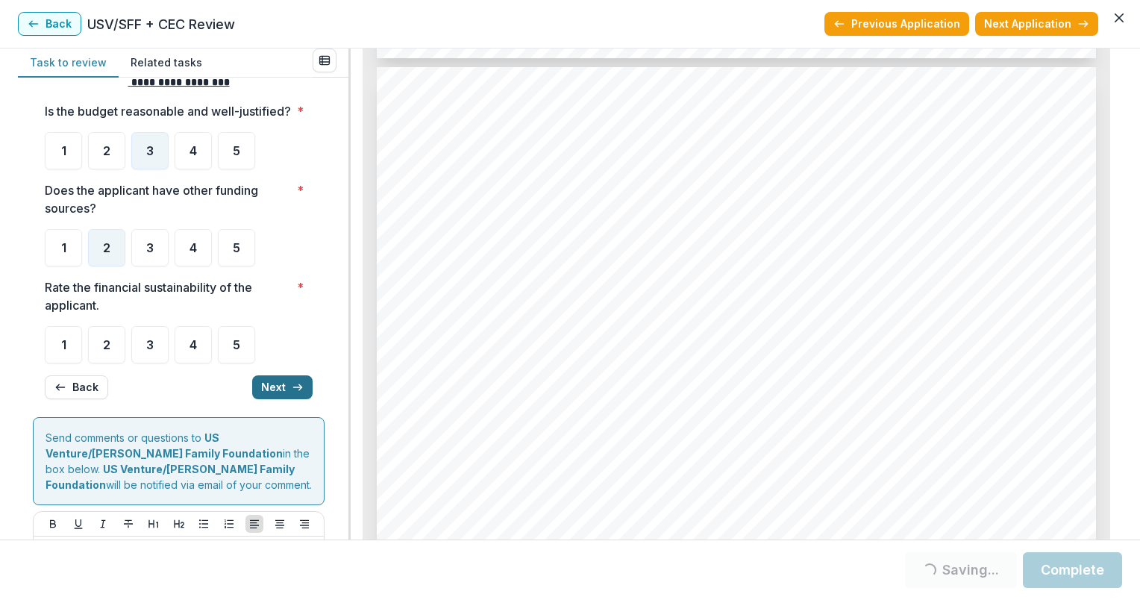
scroll to position [34, 0]
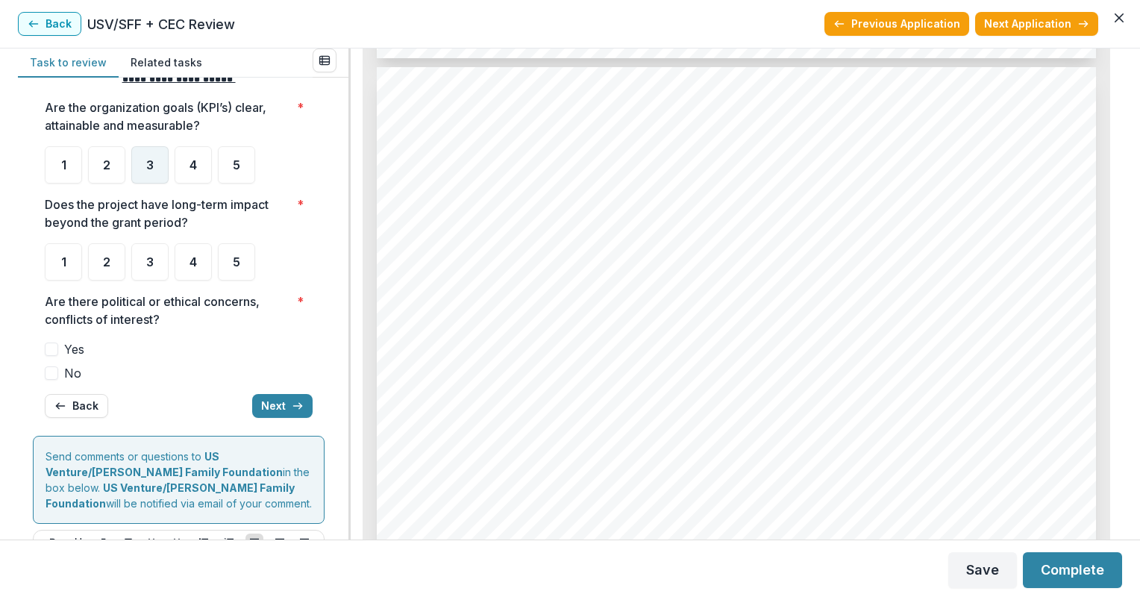
drag, startPoint x: 149, startPoint y: 167, endPoint x: 146, endPoint y: 182, distance: 15.1
click at [149, 168] on span "3" at bounding box center [149, 165] width 7 height 12
click at [158, 266] on div "3" at bounding box center [149, 261] width 37 height 37
click at [69, 369] on span "No" at bounding box center [72, 373] width 17 height 18
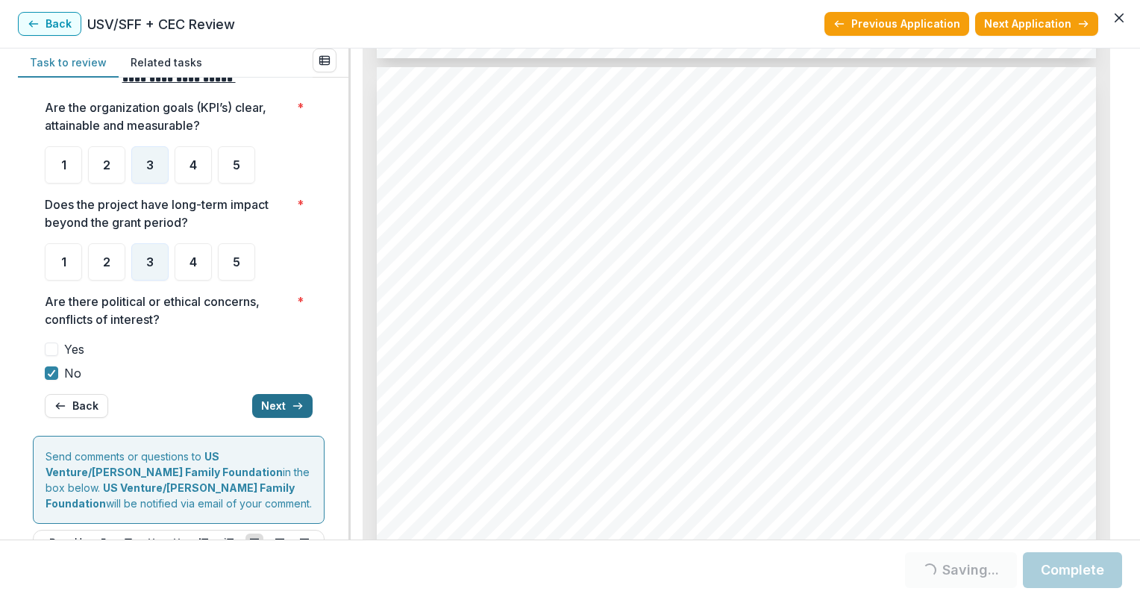
click at [278, 402] on button "Next" at bounding box center [282, 406] width 60 height 24
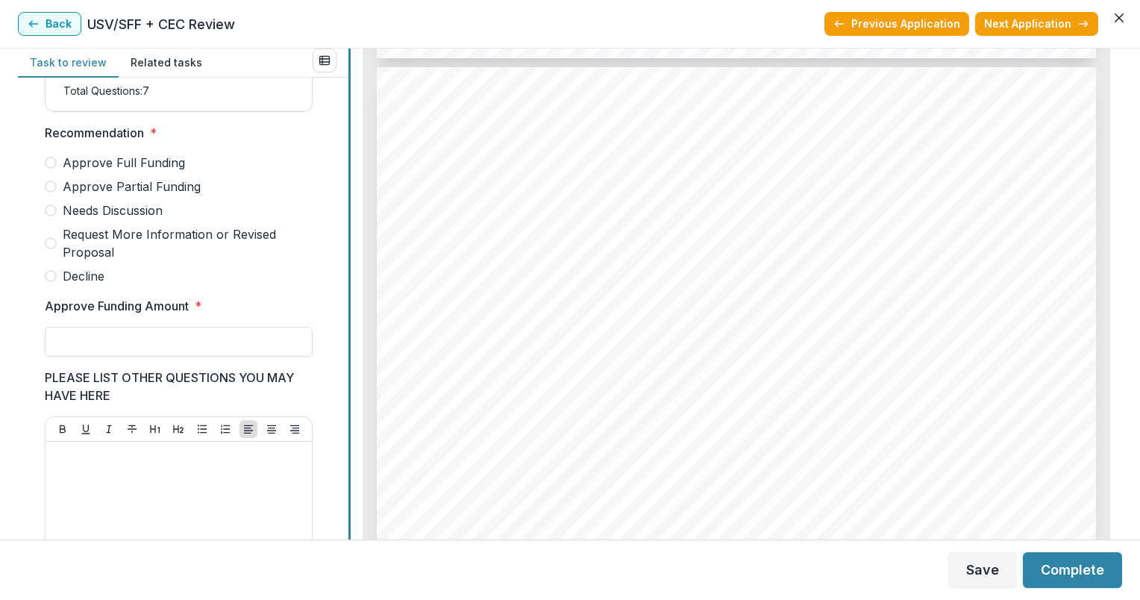
scroll to position [359, 0]
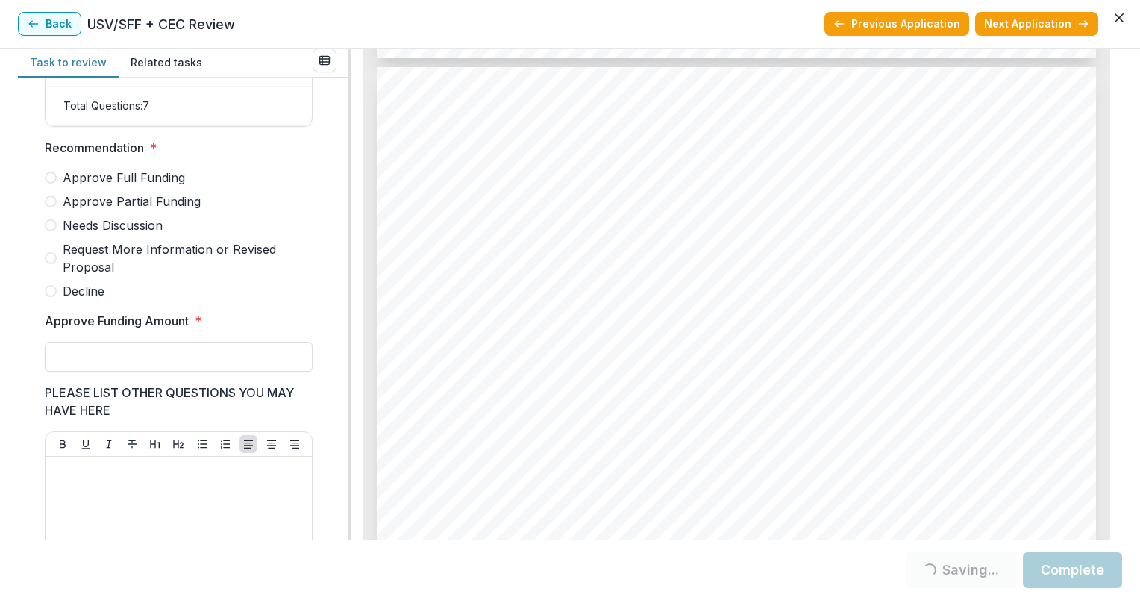
click at [146, 209] on span "Approve Partial Funding" at bounding box center [132, 202] width 138 height 18
click at [60, 209] on label "Approve Partial Funding" at bounding box center [179, 202] width 268 height 18
click at [72, 209] on span "Approve Partial Funding" at bounding box center [132, 202] width 138 height 18
click at [126, 358] on input "Approve Funding Amount *" at bounding box center [179, 357] width 268 height 30
click at [64, 207] on span "Approve Partial Funding" at bounding box center [132, 202] width 138 height 18
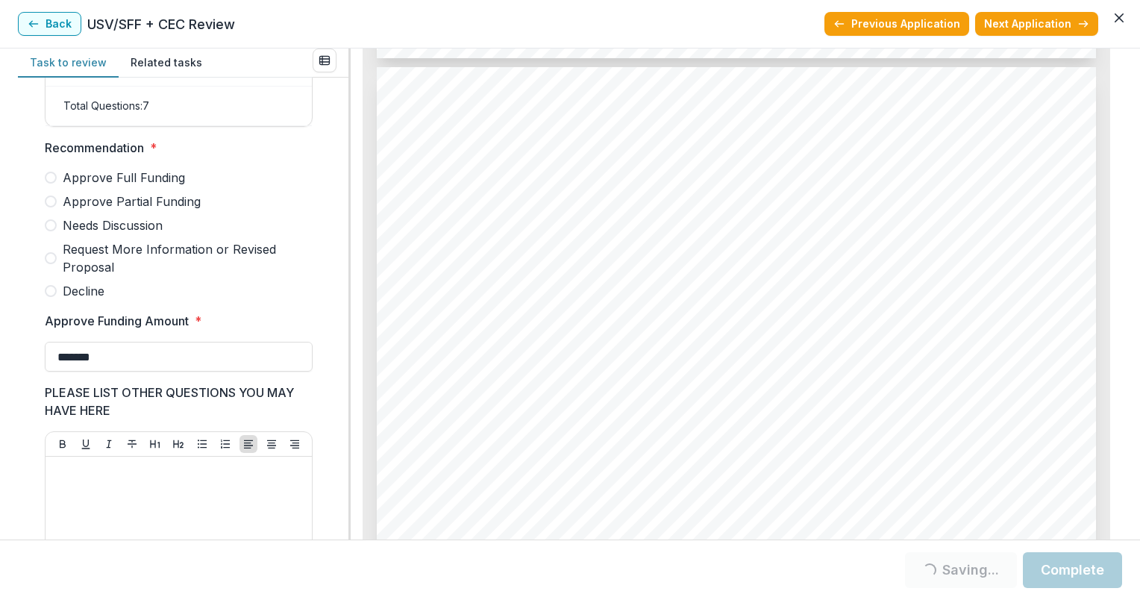
type input "*******"
click at [64, 207] on span "Approve Partial Funding" at bounding box center [132, 202] width 138 height 18
click at [1090, 566] on button "Complete" at bounding box center [1072, 570] width 99 height 36
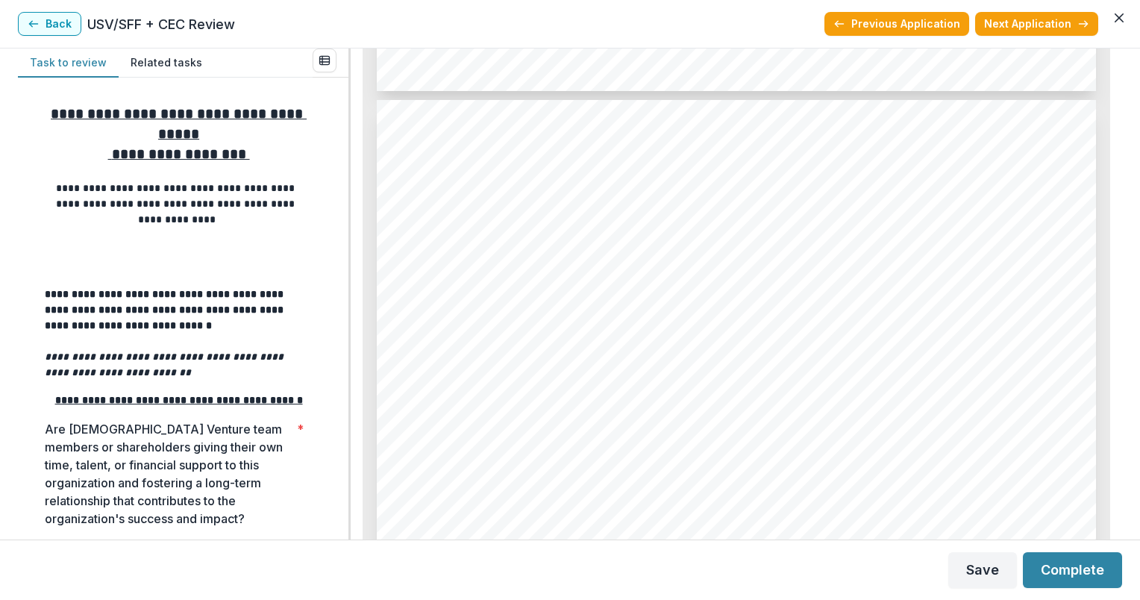
scroll to position [5165, 0]
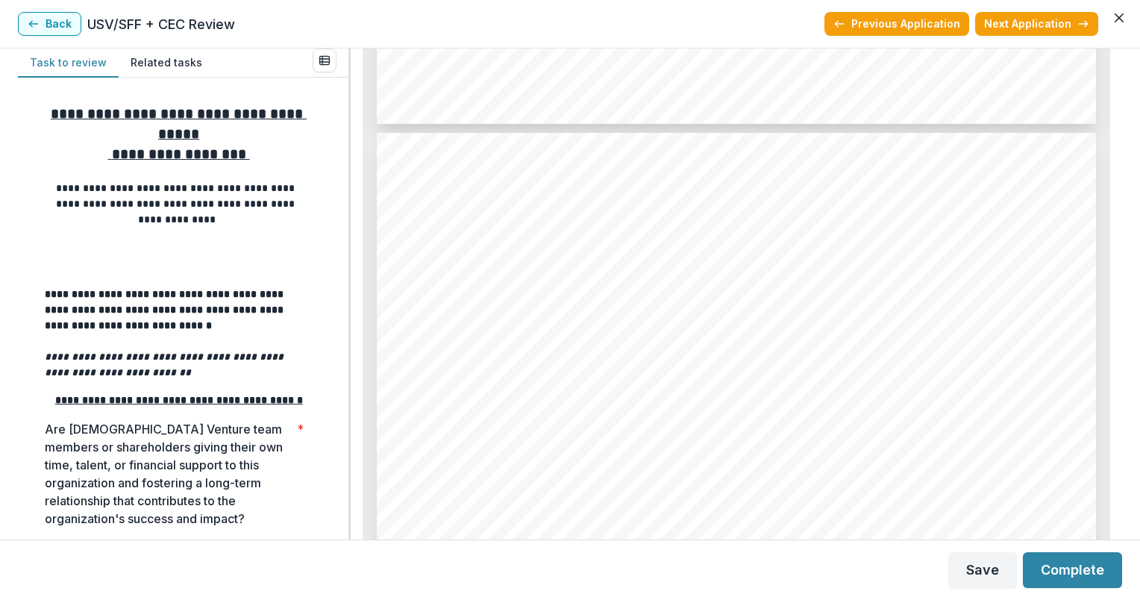
drag, startPoint x: 1117, startPoint y: 369, endPoint x: 1115, endPoint y: 55, distance: 314.2
click at [1115, 55] on div "Day by Day Shelter - 2025 - Grant Application Alt View Word Download Word Downl…" at bounding box center [737, 294] width 772 height 491
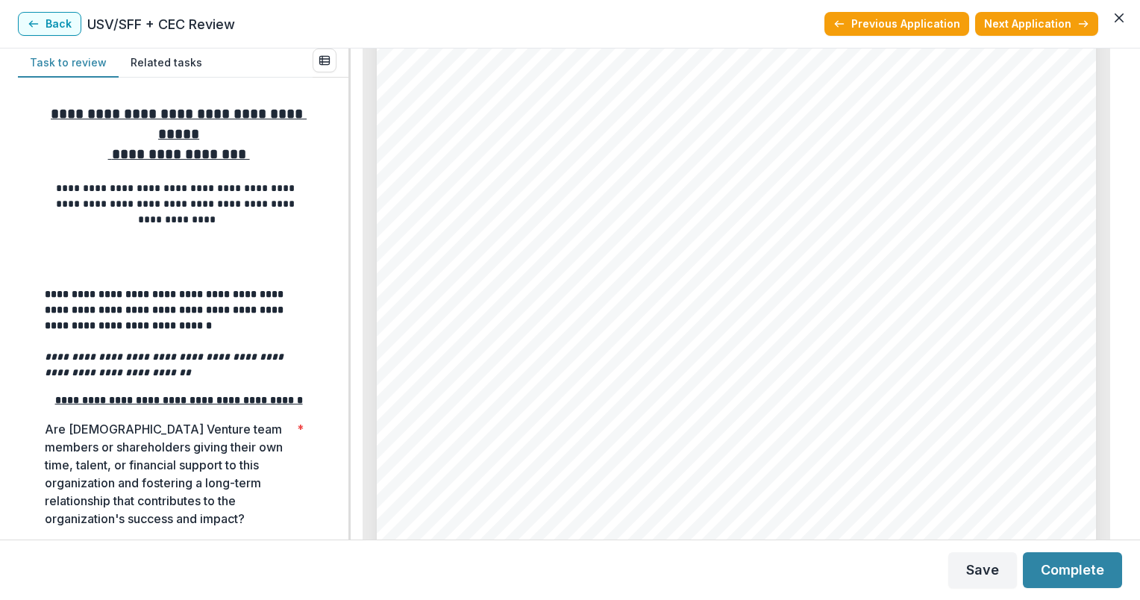
scroll to position [0, 0]
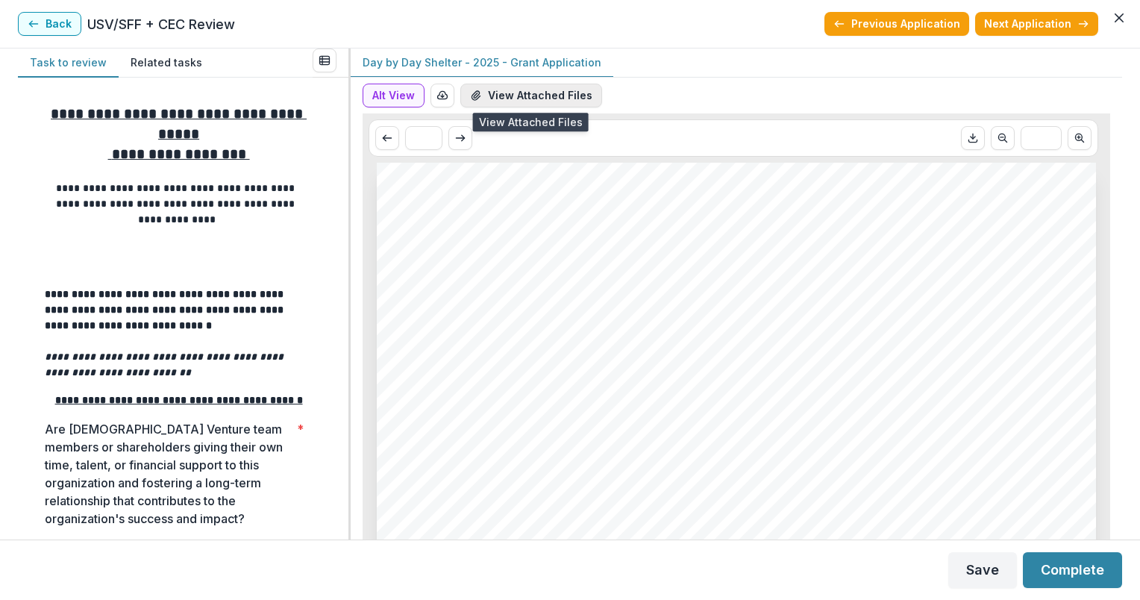
click at [519, 85] on button "View Attached Files" at bounding box center [532, 96] width 142 height 24
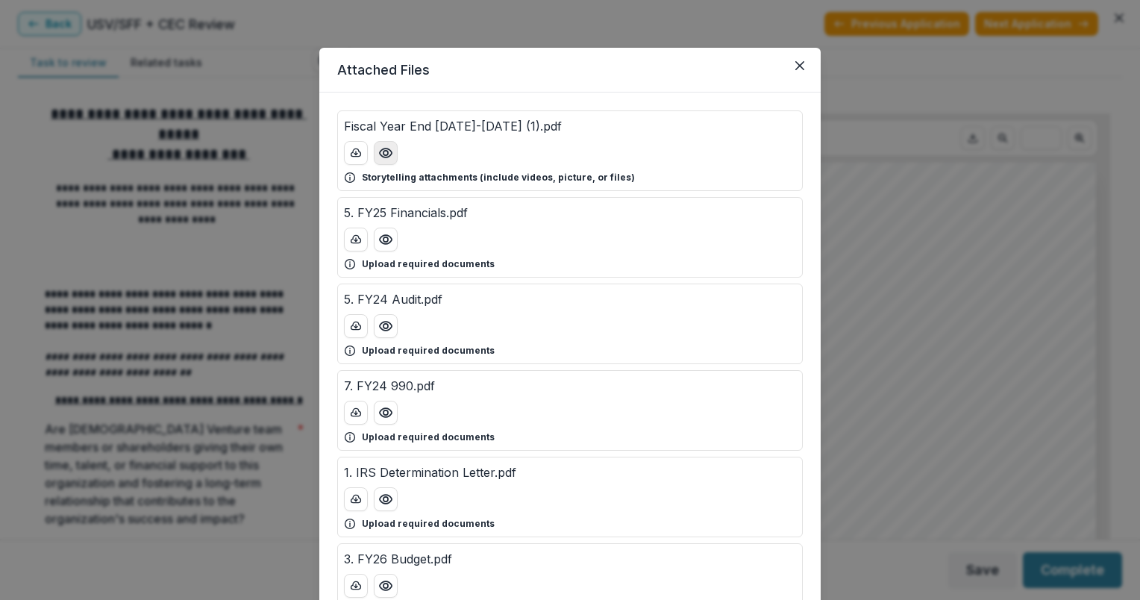
click at [385, 151] on circle "Preview Fiscal Year End 2024-2025 (1).pdf" at bounding box center [386, 153] width 4 height 4
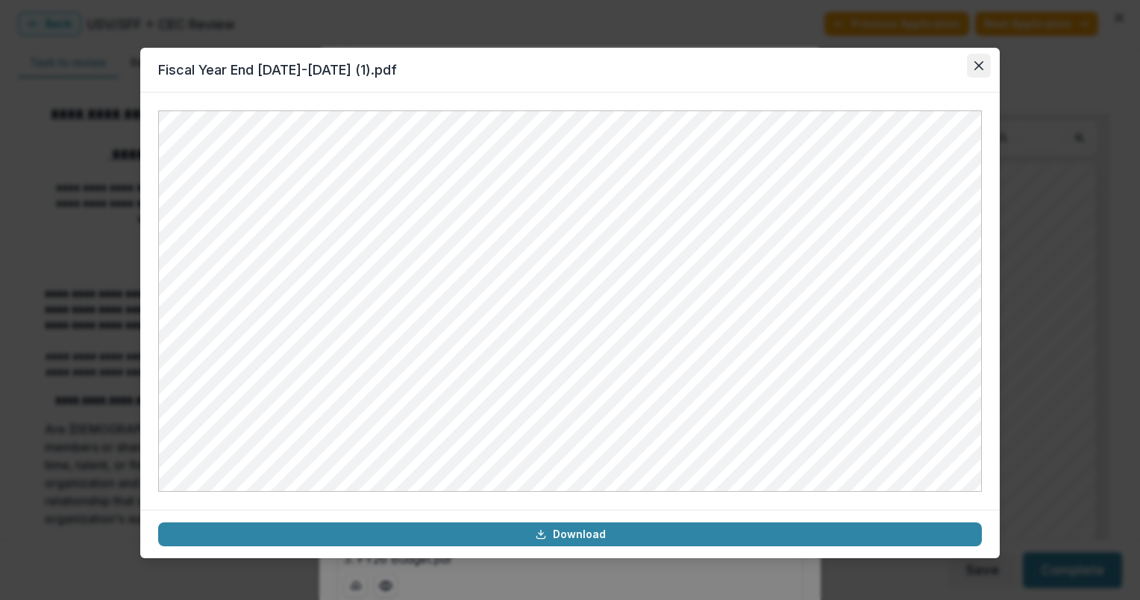
click at [982, 67] on icon "Close" at bounding box center [979, 65] width 9 height 9
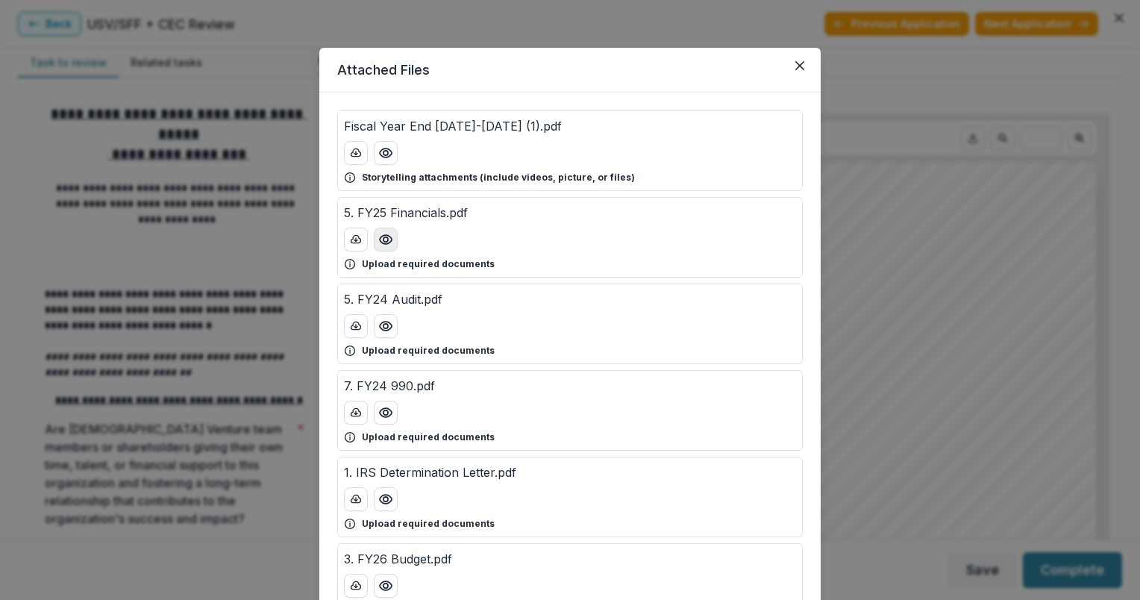
click at [379, 250] on button "Preview 5. FY25 Financials.pdf" at bounding box center [386, 240] width 24 height 24
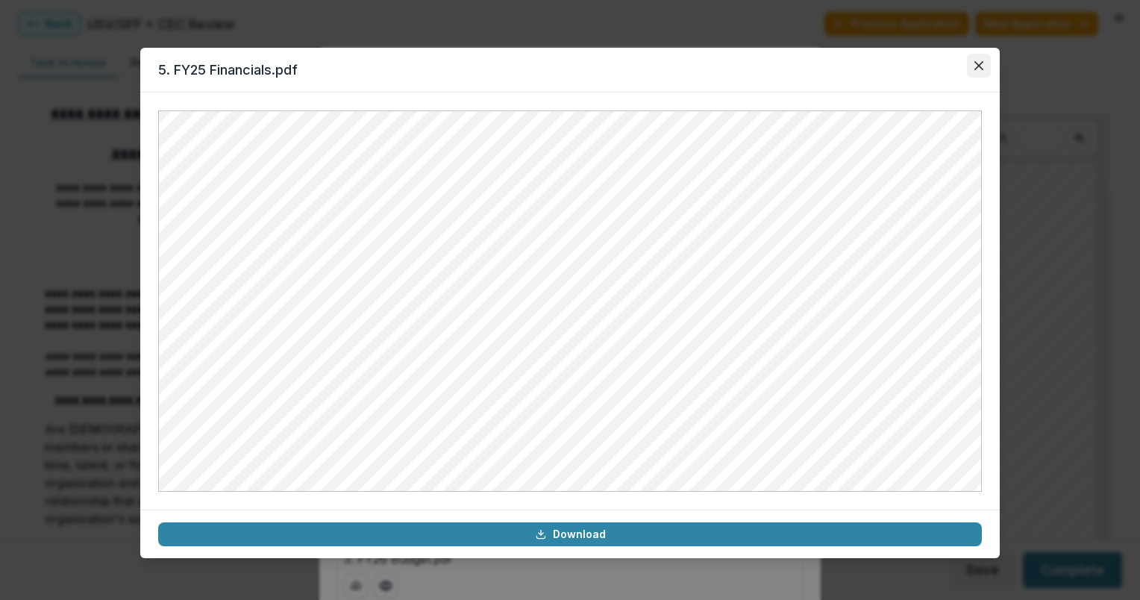
click at [975, 66] on icon "Close" at bounding box center [979, 65] width 9 height 9
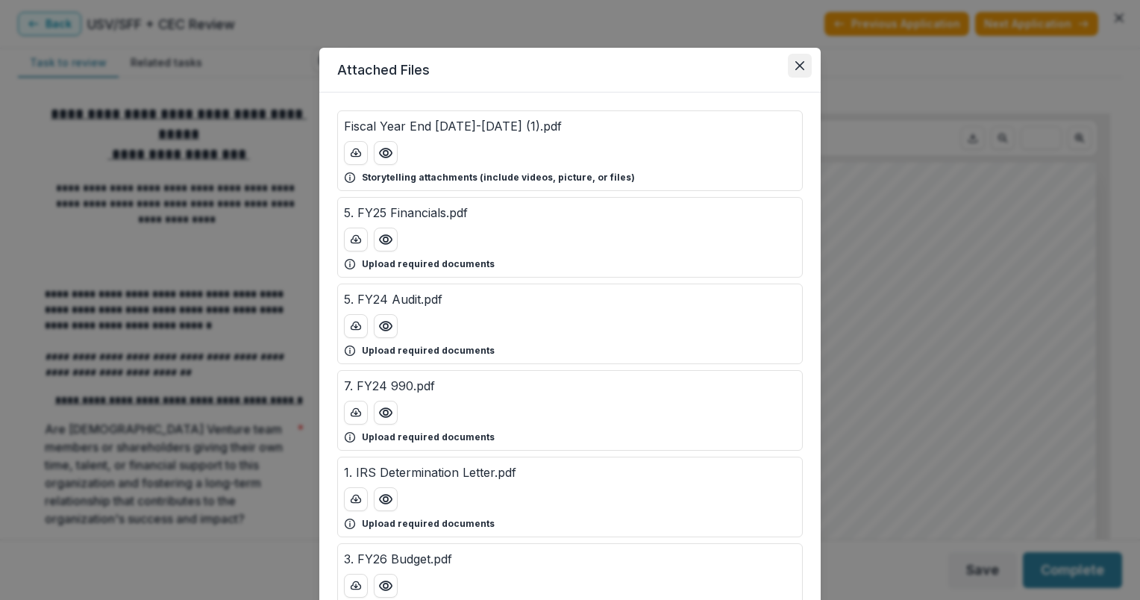
click at [799, 72] on button "Close" at bounding box center [800, 66] width 24 height 24
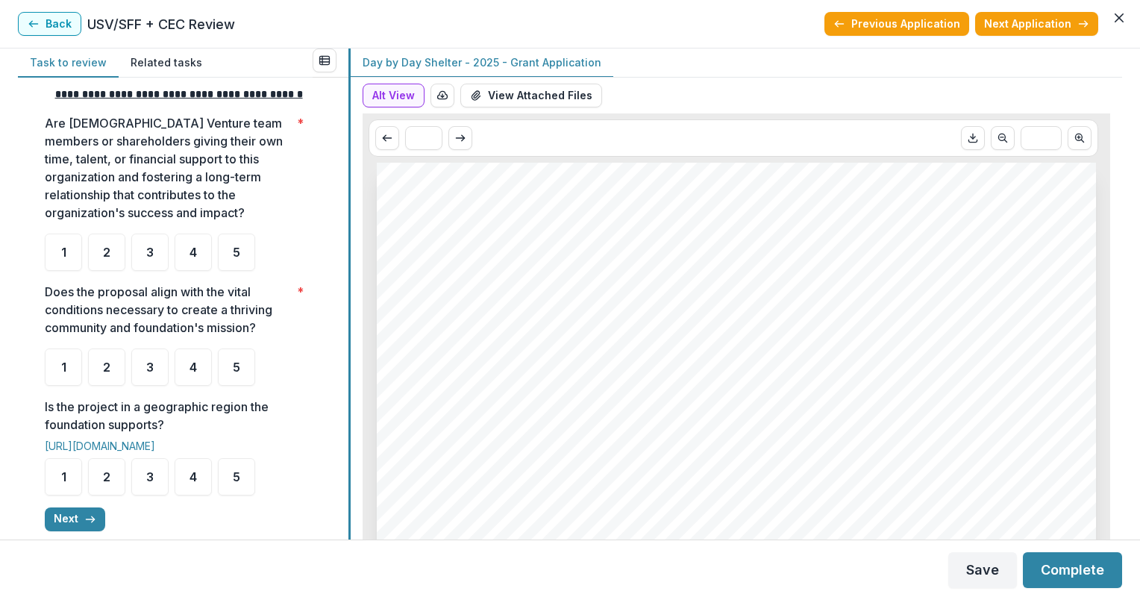
scroll to position [332, 0]
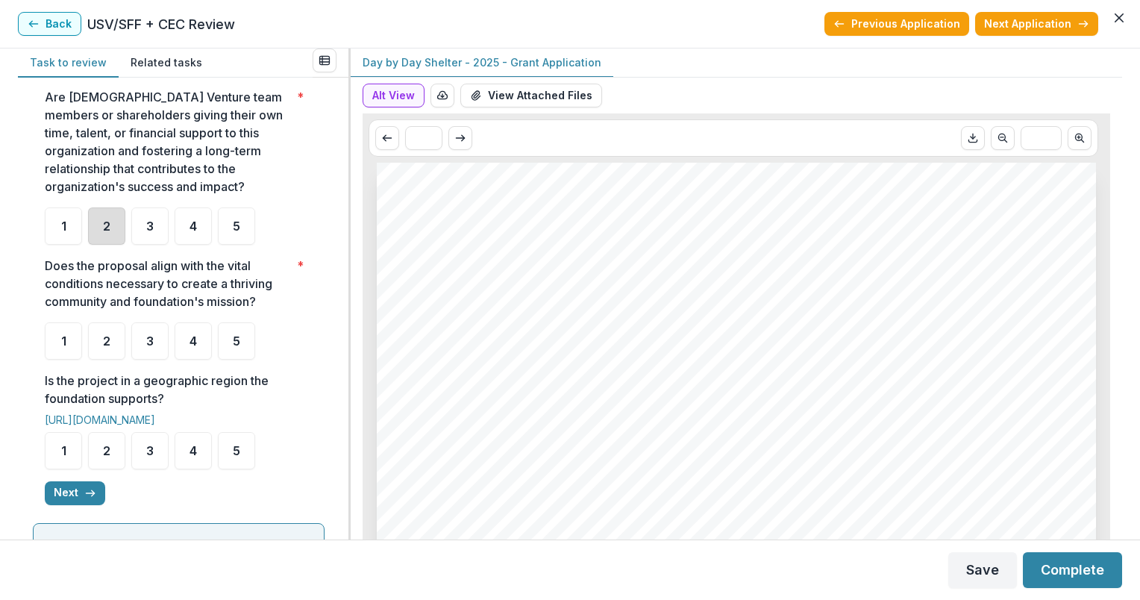
click at [95, 242] on div "2" at bounding box center [106, 225] width 37 height 37
click at [144, 355] on div "3" at bounding box center [149, 340] width 37 height 37
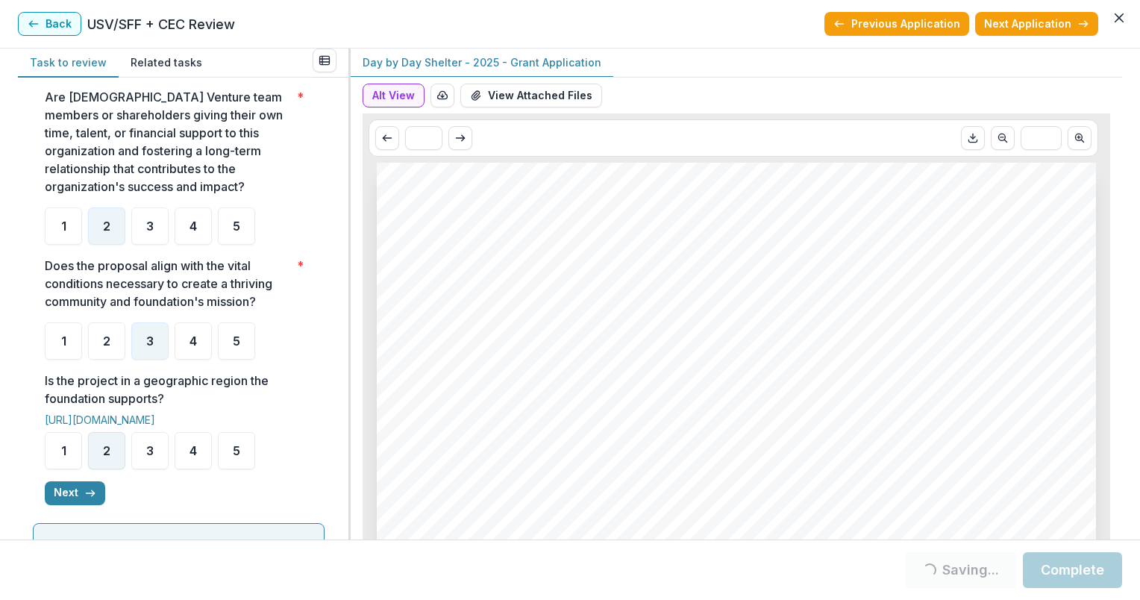
click at [107, 469] on div "2" at bounding box center [106, 450] width 37 height 37
click at [80, 505] on button "Next" at bounding box center [75, 493] width 60 height 24
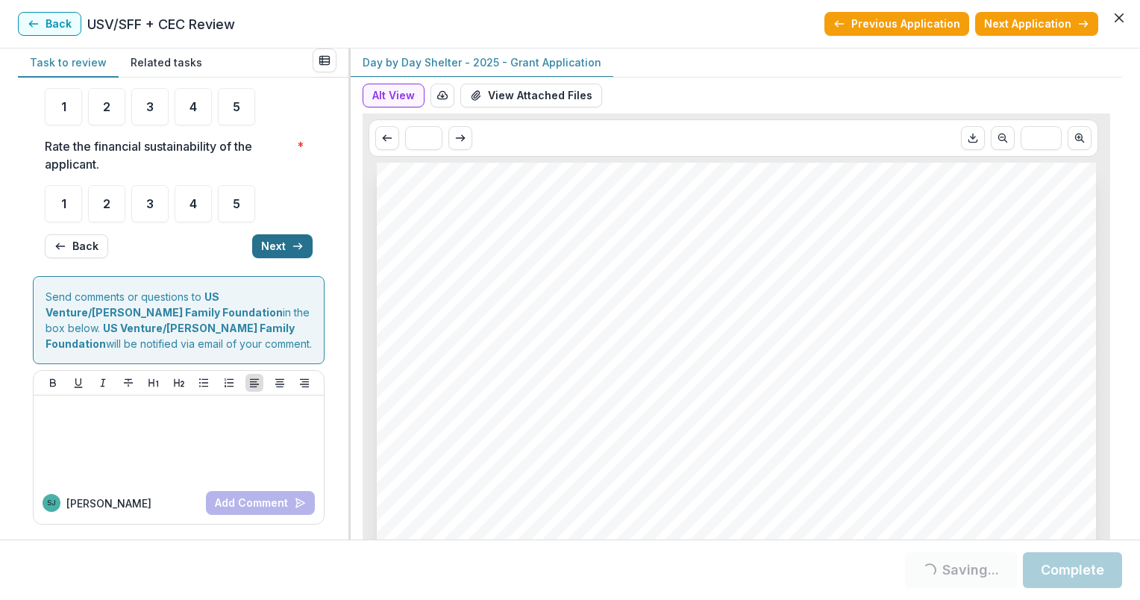
scroll to position [0, 0]
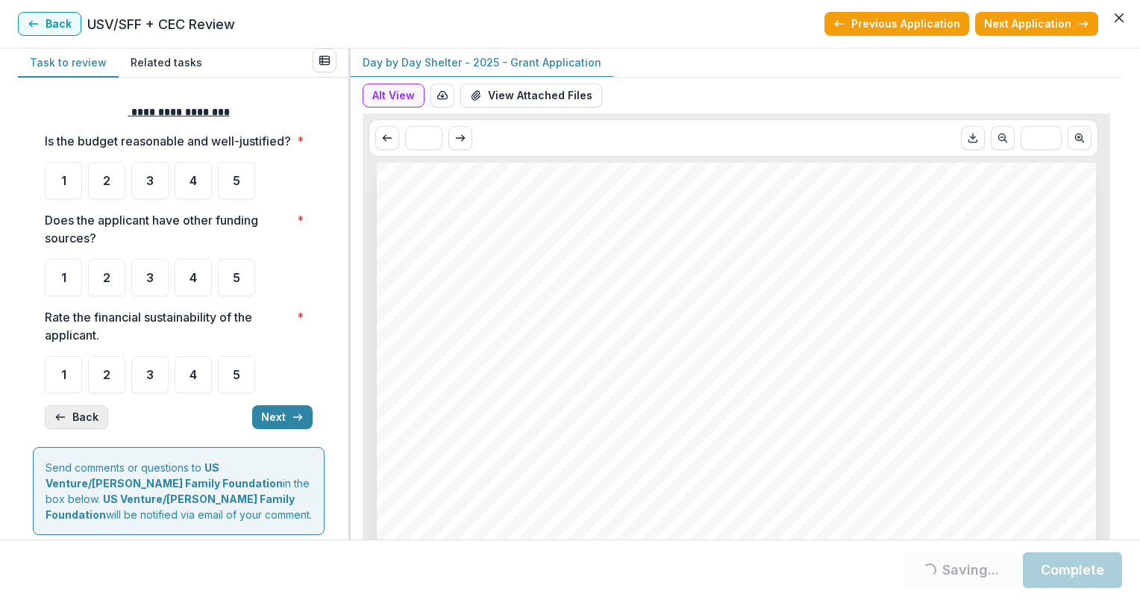
click at [75, 429] on button "Back" at bounding box center [76, 417] width 63 height 24
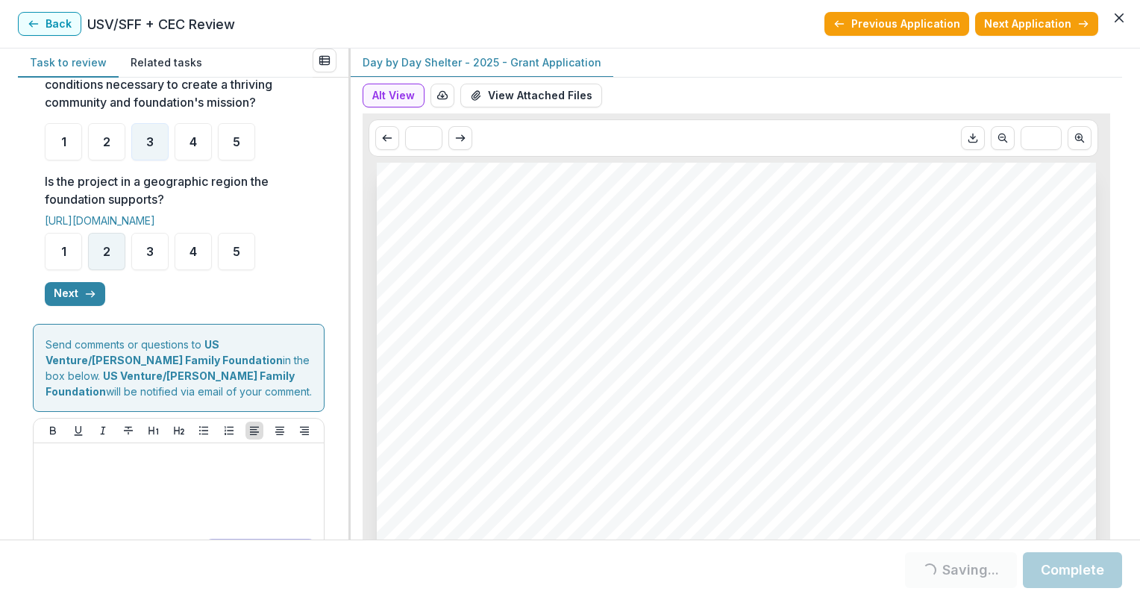
click at [105, 257] on span "2" at bounding box center [106, 252] width 7 height 12
click at [105, 270] on div "2" at bounding box center [106, 251] width 37 height 37
click at [94, 300] on icon "button" at bounding box center [90, 294] width 12 height 12
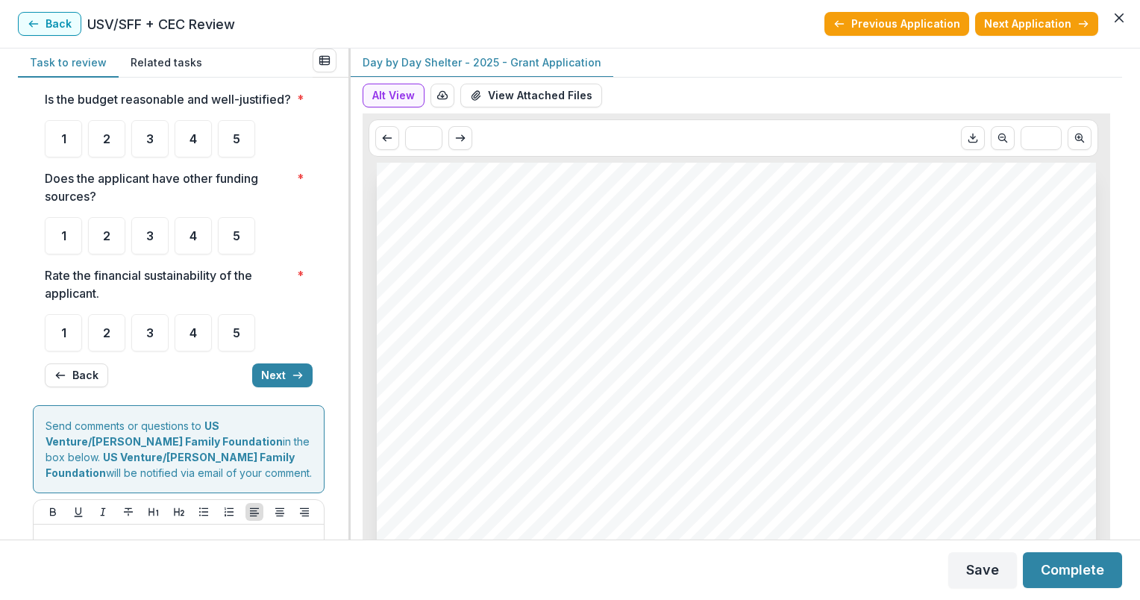
scroll to position [21, 0]
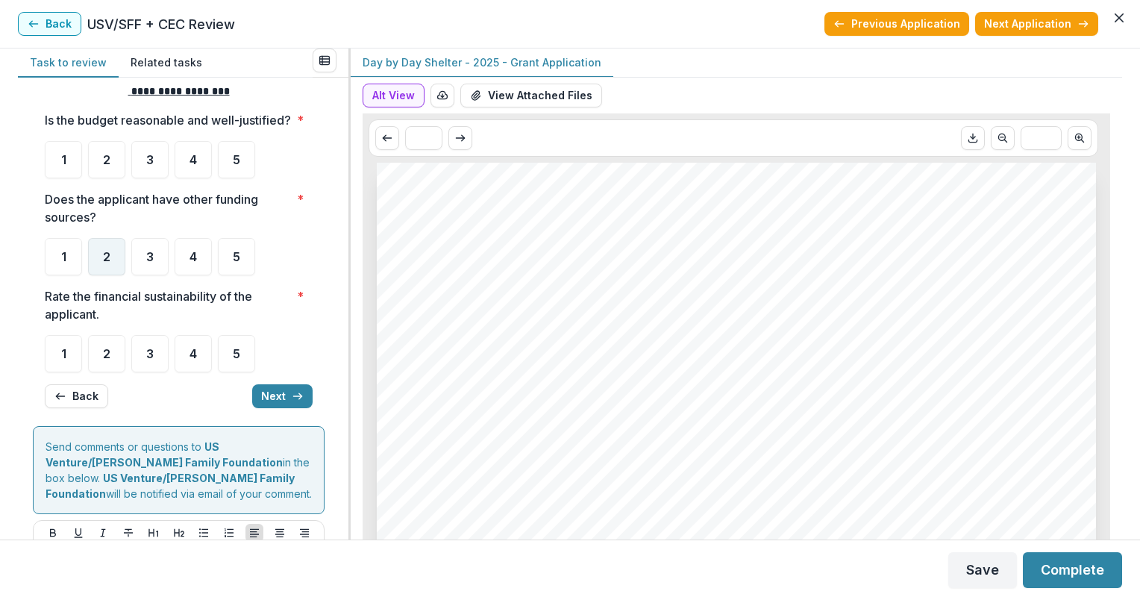
click at [106, 263] on span "2" at bounding box center [106, 257] width 7 height 12
click at [148, 166] on span "3" at bounding box center [149, 160] width 7 height 12
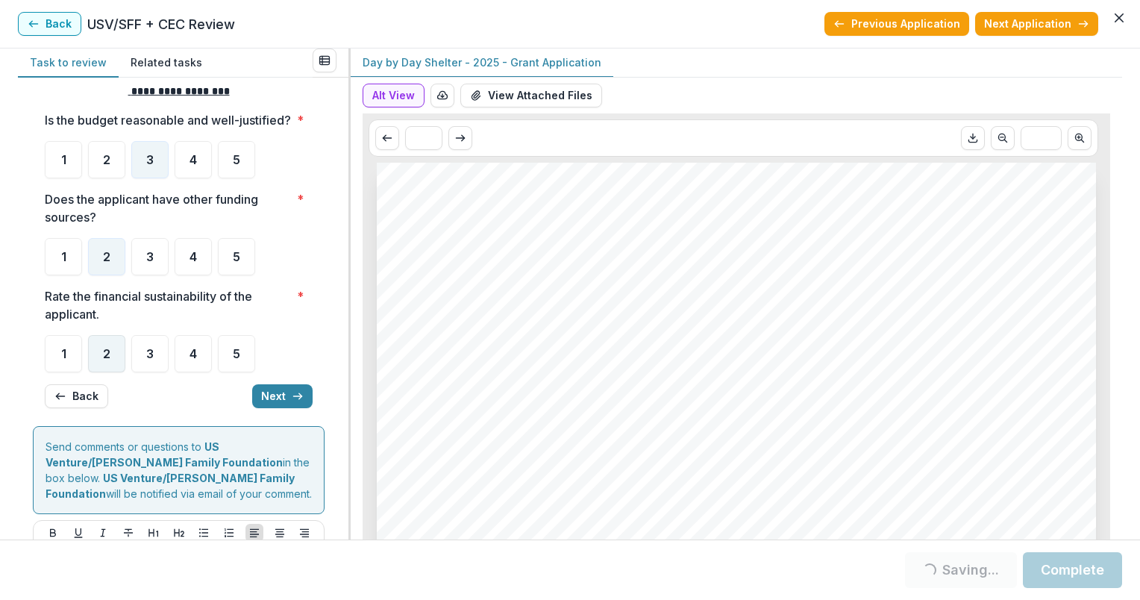
click at [109, 360] on div "2" at bounding box center [106, 353] width 37 height 37
click at [284, 408] on button "Next" at bounding box center [282, 396] width 60 height 24
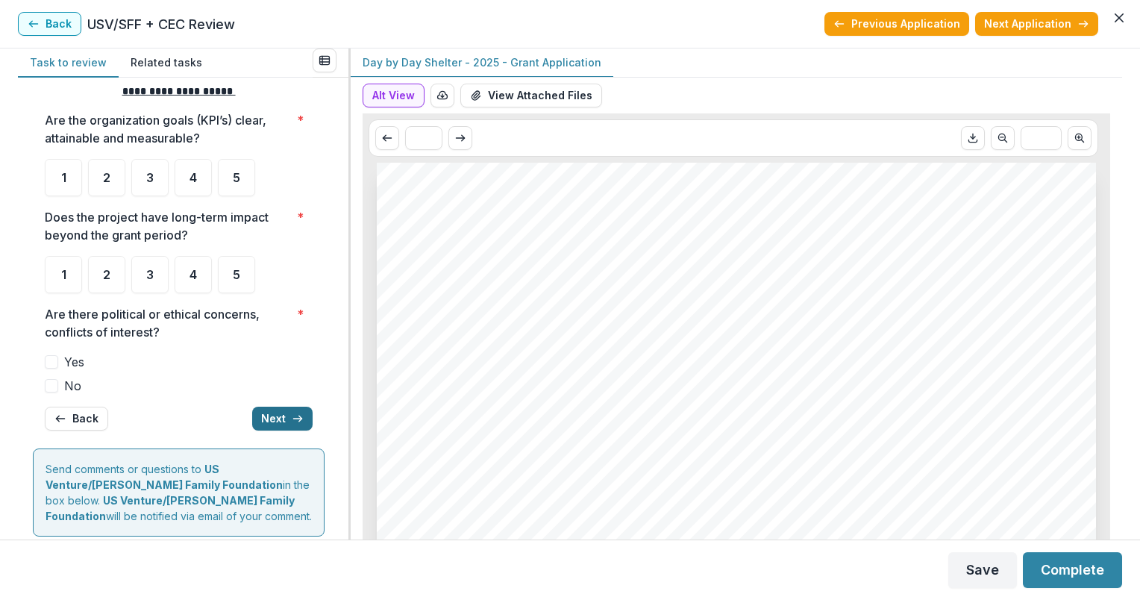
scroll to position [25, 0]
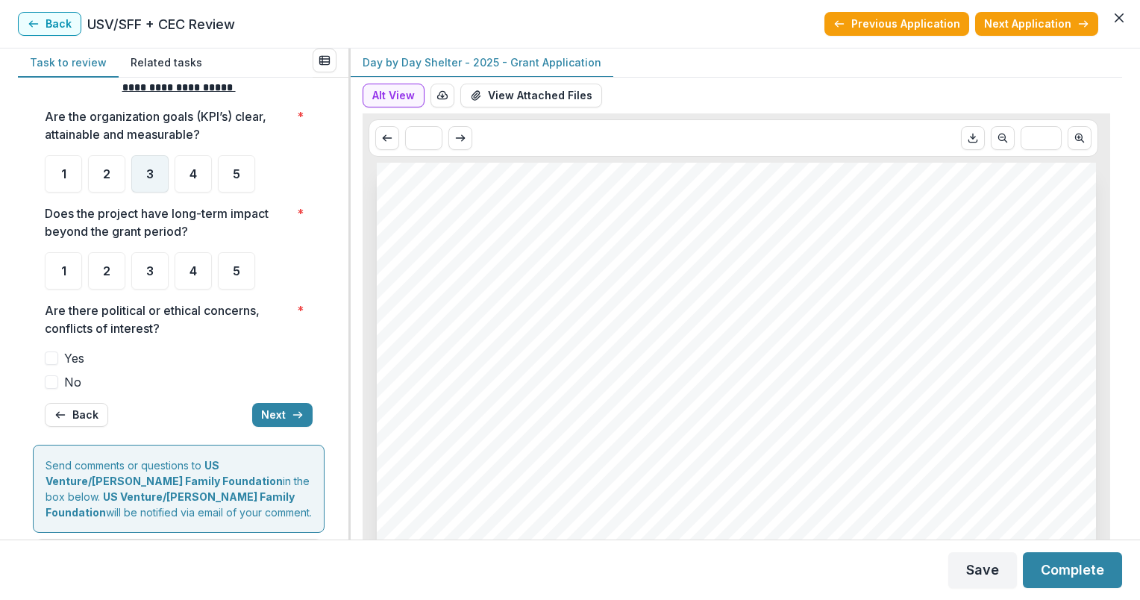
click at [145, 172] on div "3" at bounding box center [149, 173] width 37 height 37
click at [197, 269] on span "4" at bounding box center [193, 271] width 7 height 12
click at [67, 382] on span "No" at bounding box center [72, 382] width 17 height 18
click at [281, 409] on button "Next" at bounding box center [282, 415] width 60 height 24
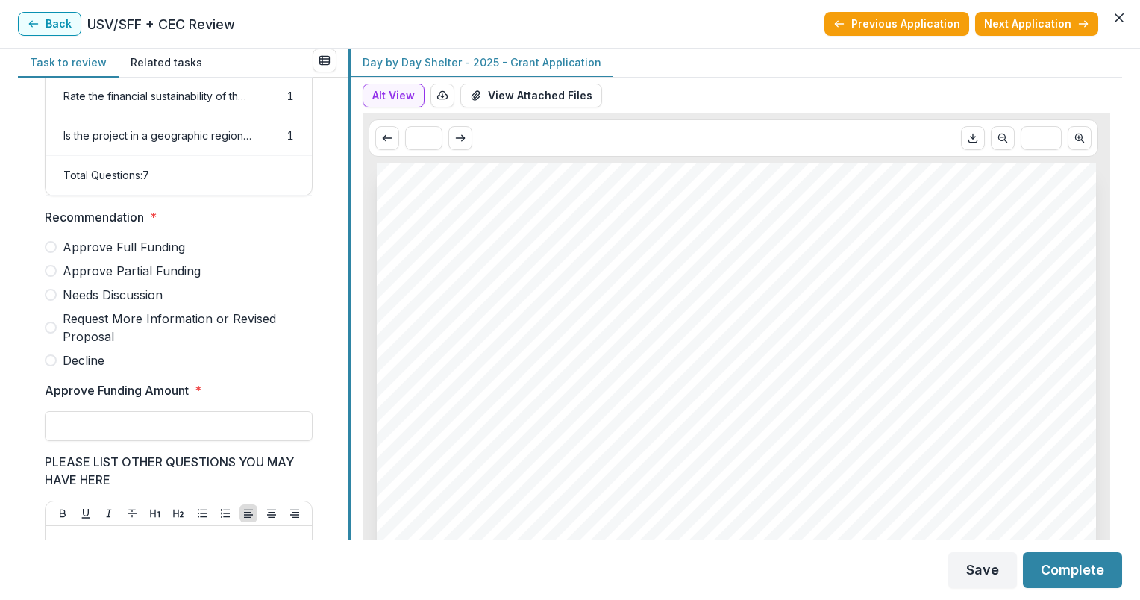
scroll to position [275, 0]
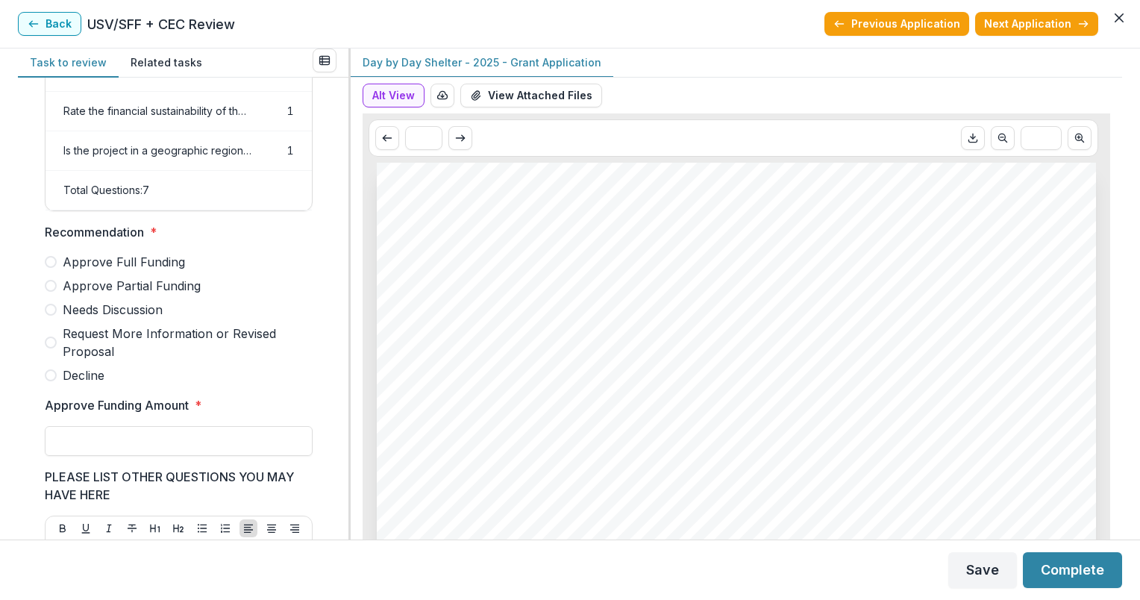
click at [81, 295] on span "Approve Partial Funding" at bounding box center [132, 286] width 138 height 18
click at [123, 445] on input "Approve Funding Amount *" at bounding box center [179, 441] width 268 height 30
type input "*******"
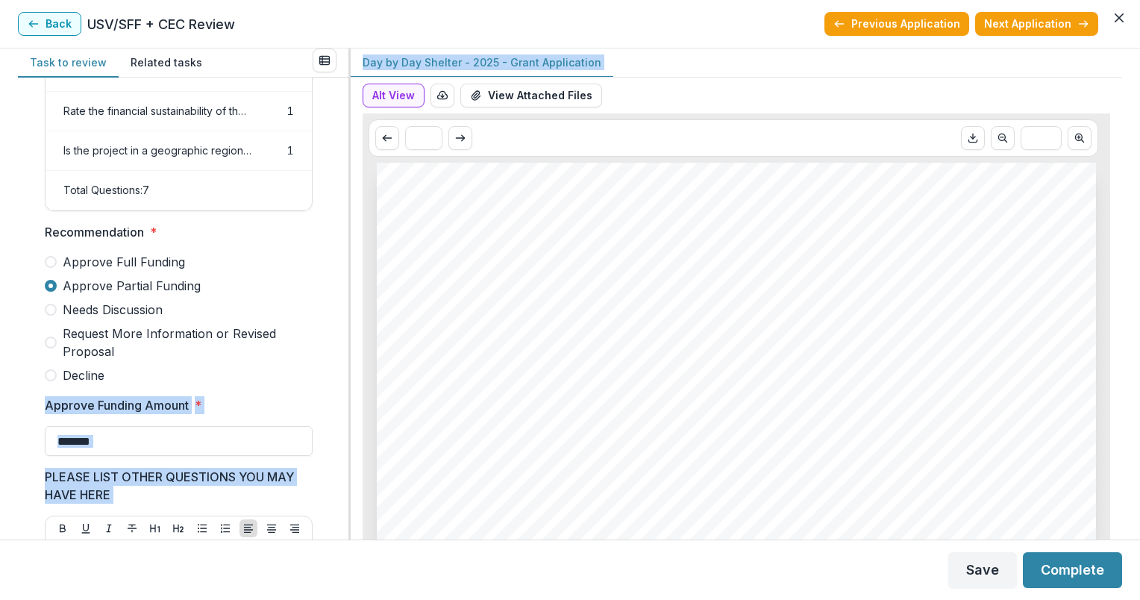
drag, startPoint x: 343, startPoint y: 277, endPoint x: 352, endPoint y: 352, distance: 75.3
click at [352, 352] on div "Task to review Related tasks Score Card Name Weight Score Are the organization …" at bounding box center [570, 294] width 1105 height 491
drag, startPoint x: 352, startPoint y: 352, endPoint x: 299, endPoint y: 351, distance: 53.7
click at [299, 351] on span "Request More Information or Revised Proposal" at bounding box center [188, 343] width 250 height 36
click at [95, 295] on span "Approve Partial Funding" at bounding box center [132, 286] width 138 height 18
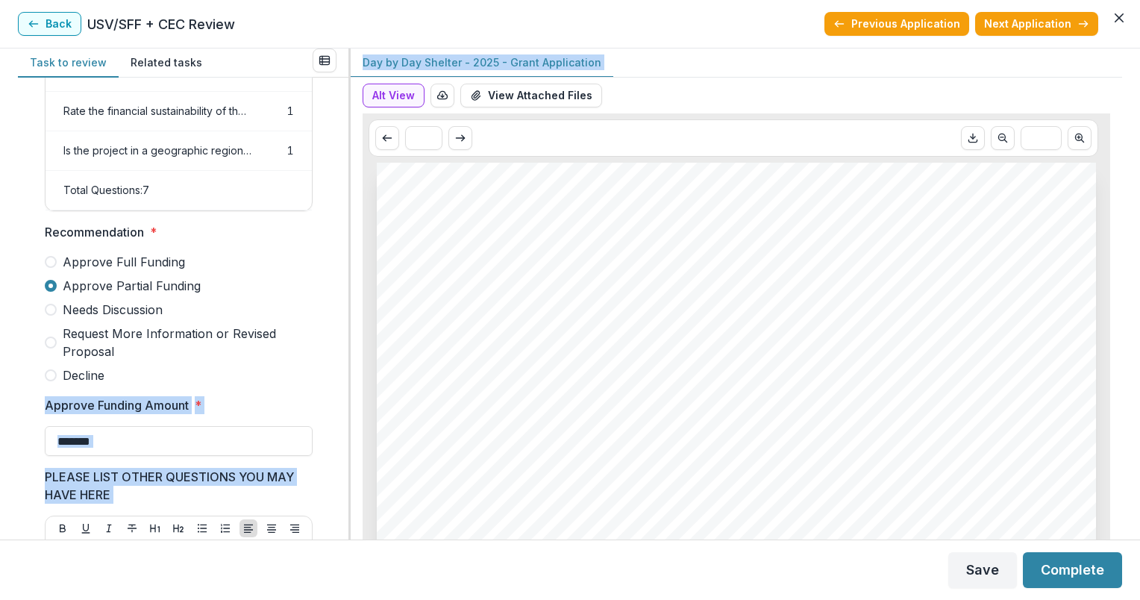
click at [251, 339] on span "Request More Information or Revised Proposal" at bounding box center [188, 343] width 250 height 36
click at [294, 360] on span "Request More Information or Revised Proposal" at bounding box center [188, 343] width 250 height 36
click at [1081, 585] on button "Complete" at bounding box center [1072, 570] width 99 height 36
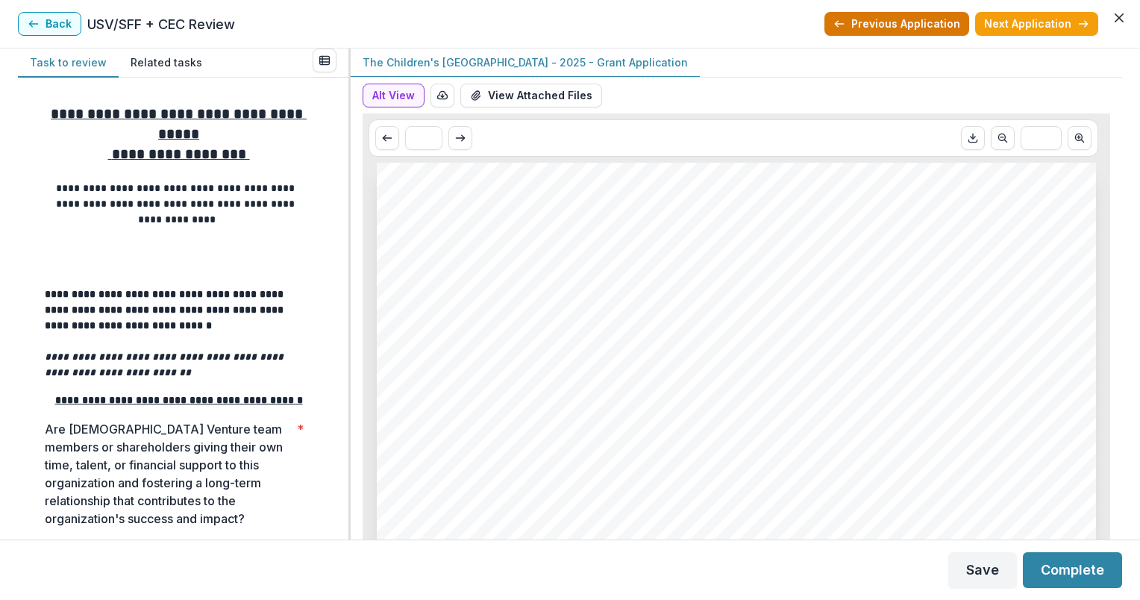
click at [921, 29] on button "Previous Application" at bounding box center [897, 24] width 145 height 24
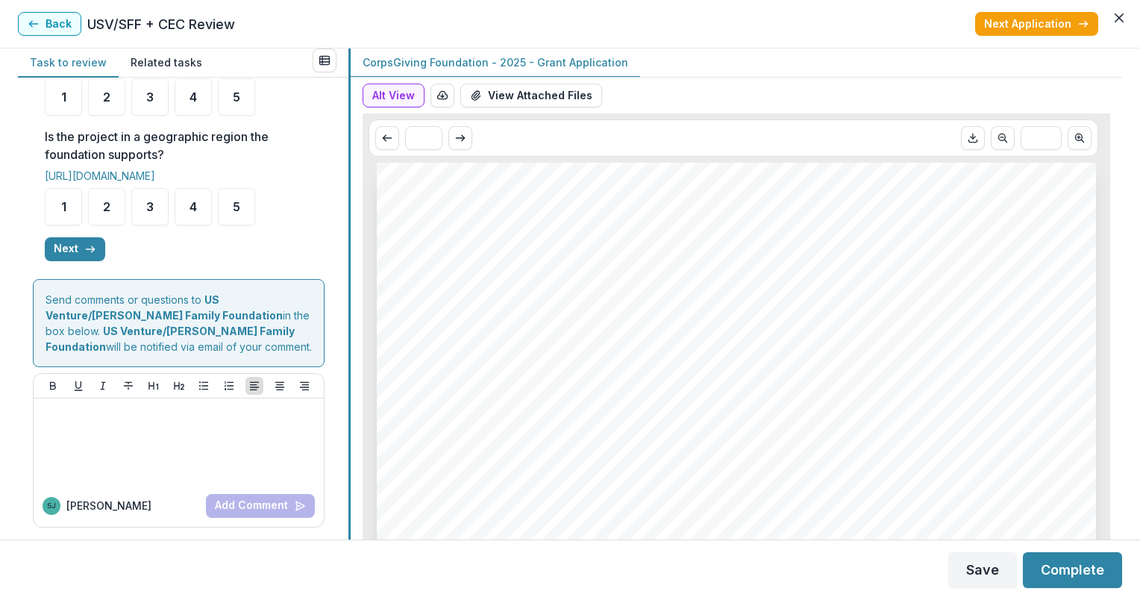
scroll to position [591, 0]
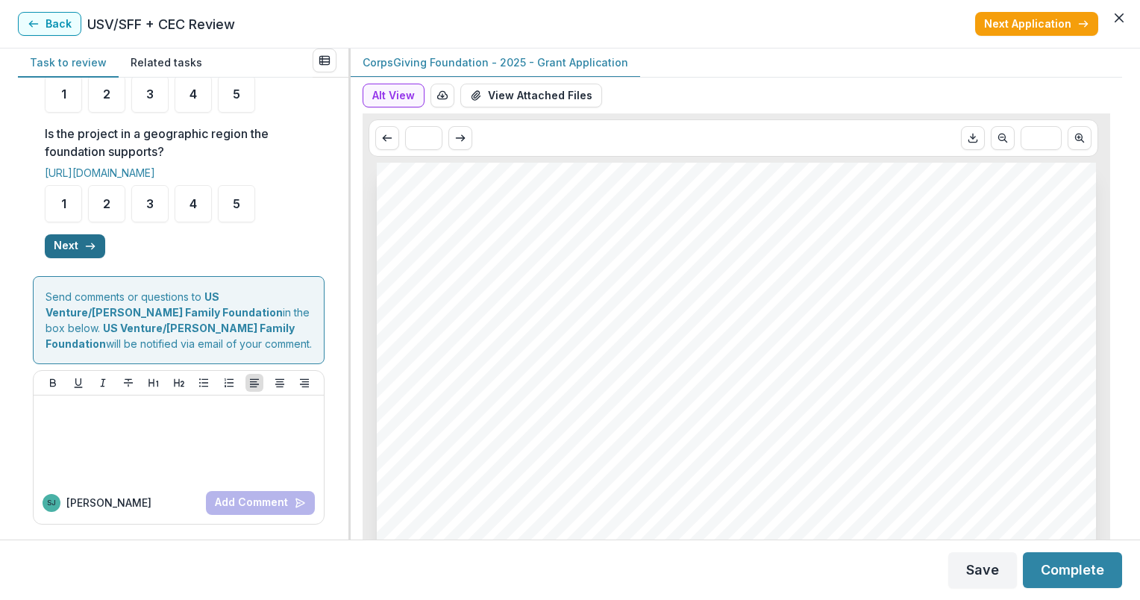
click at [87, 246] on line "button" at bounding box center [90, 246] width 8 height 0
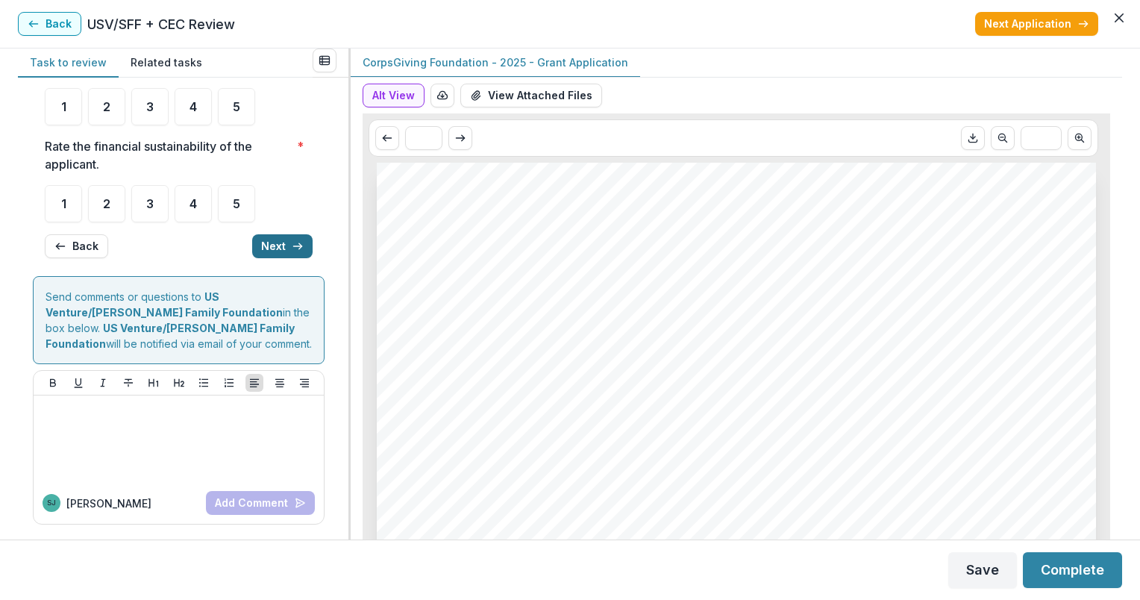
scroll to position [185, 0]
click at [279, 257] on button "Next" at bounding box center [282, 246] width 60 height 24
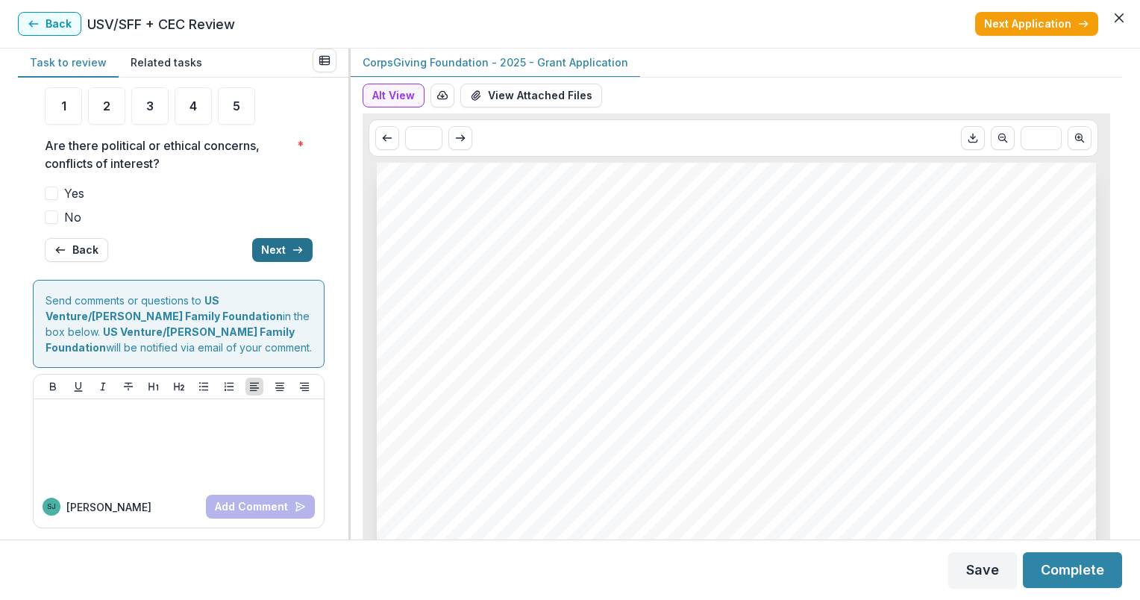
click at [279, 257] on button "Next" at bounding box center [282, 250] width 60 height 24
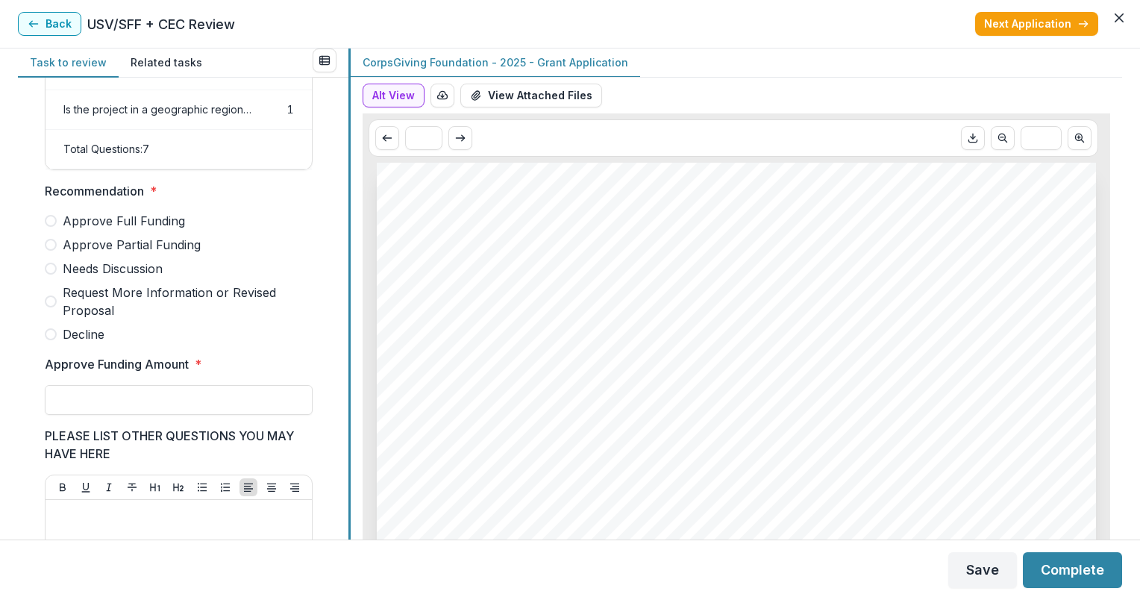
scroll to position [307, 0]
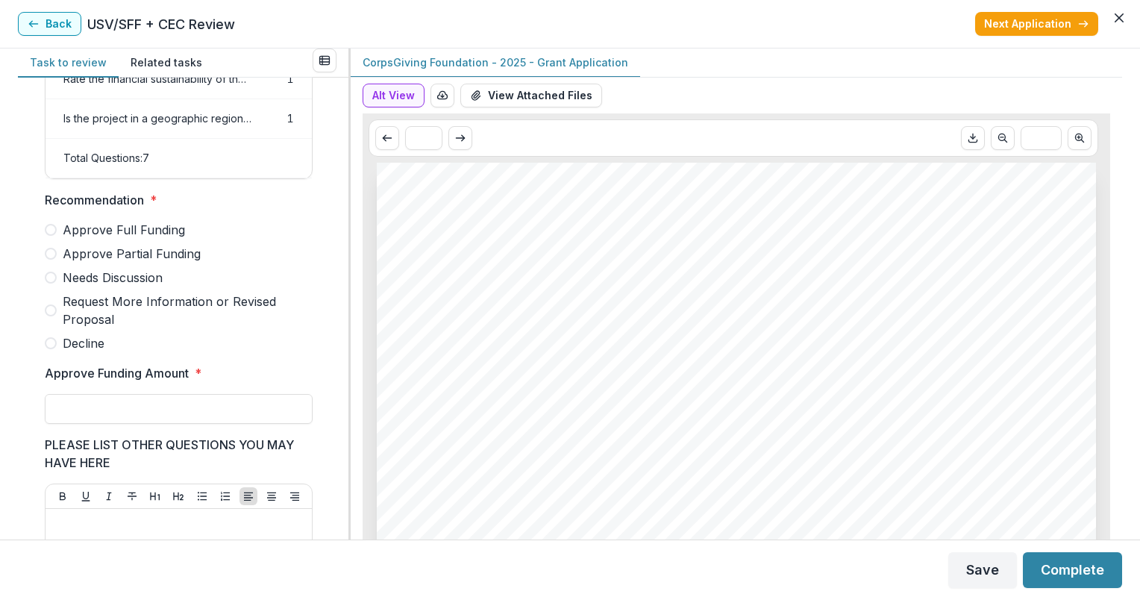
click at [87, 287] on span "Needs Discussion" at bounding box center [113, 278] width 100 height 18
click at [1071, 567] on button "Complete" at bounding box center [1072, 570] width 99 height 36
click at [177, 419] on input "Approve Funding Amount *" at bounding box center [179, 409] width 268 height 30
type input "**"
click at [1075, 564] on button "Complete" at bounding box center [1072, 570] width 99 height 36
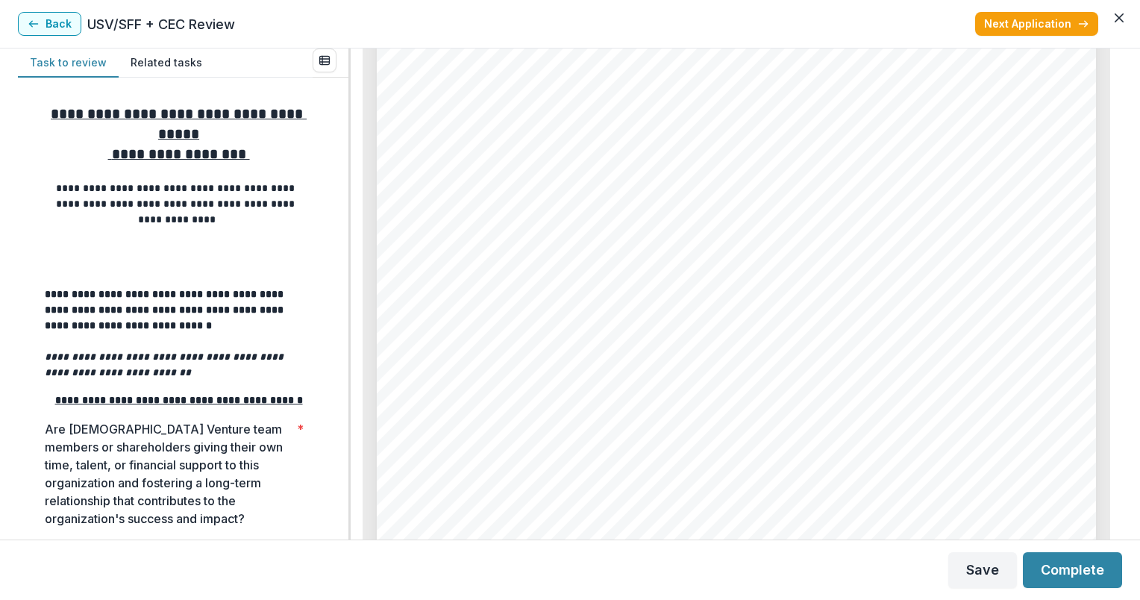
scroll to position [7792, 0]
click at [342, 263] on div "**********" at bounding box center [570, 294] width 1105 height 491
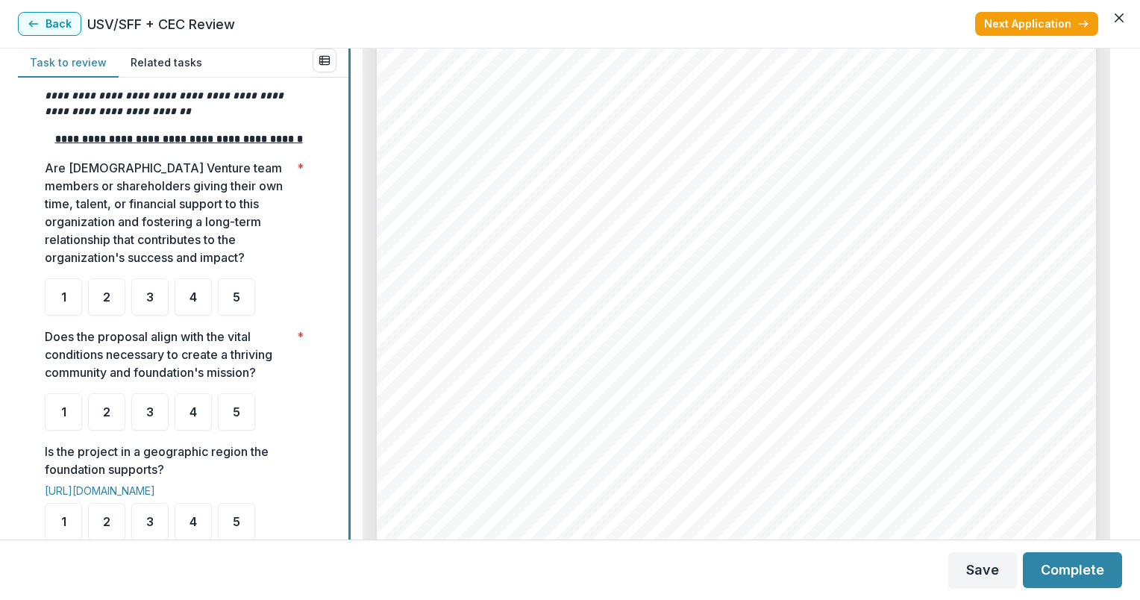
scroll to position [266, 0]
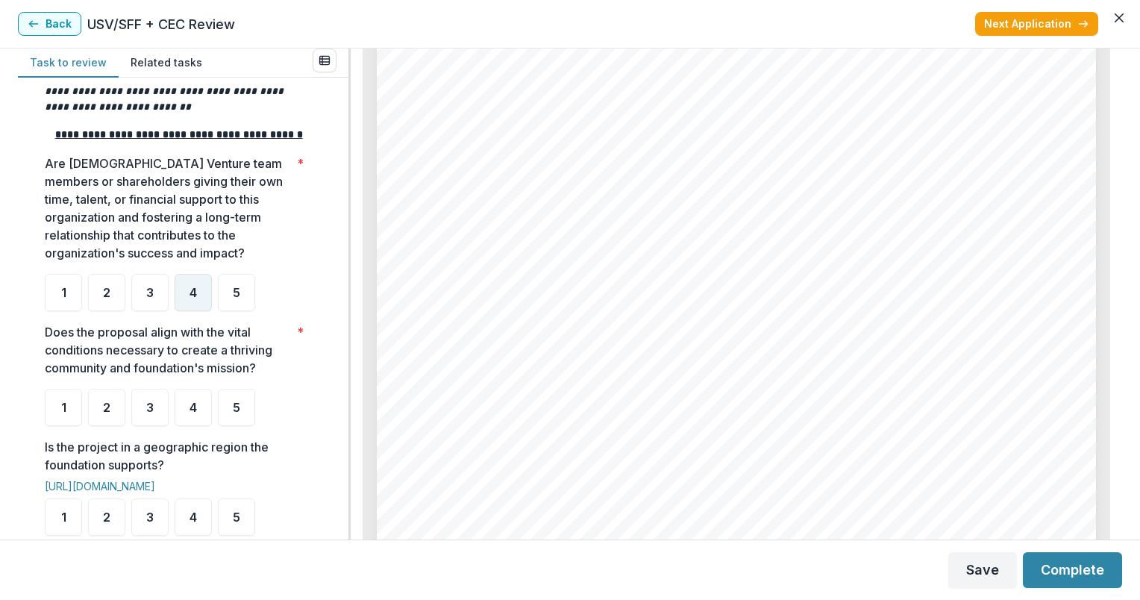
click at [188, 302] on div "4" at bounding box center [193, 292] width 37 height 37
click at [110, 413] on span "2" at bounding box center [106, 408] width 7 height 12
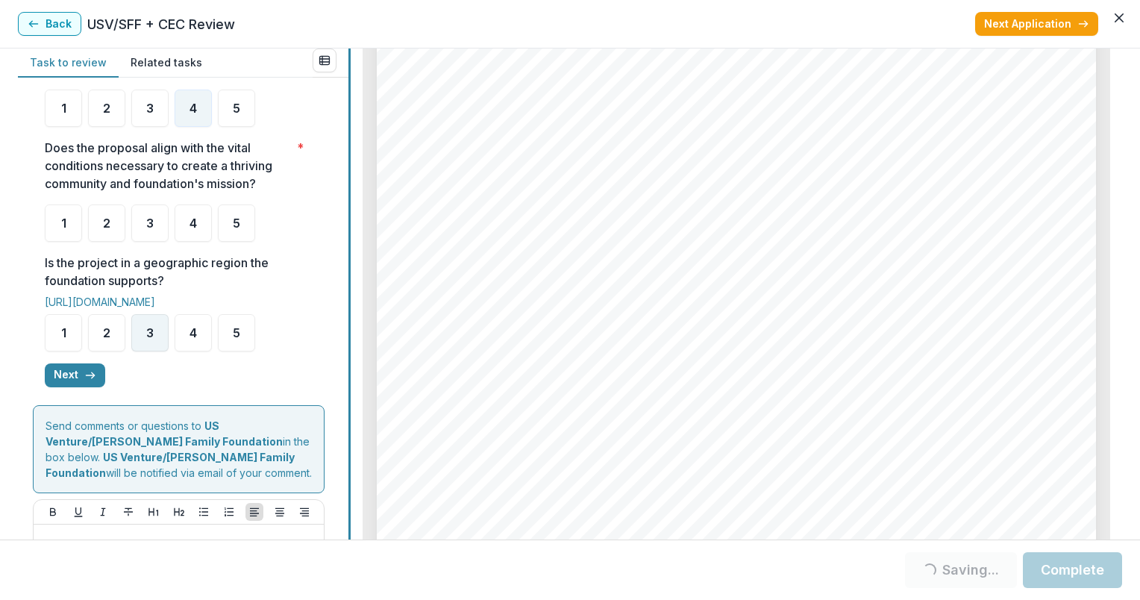
scroll to position [508, 0]
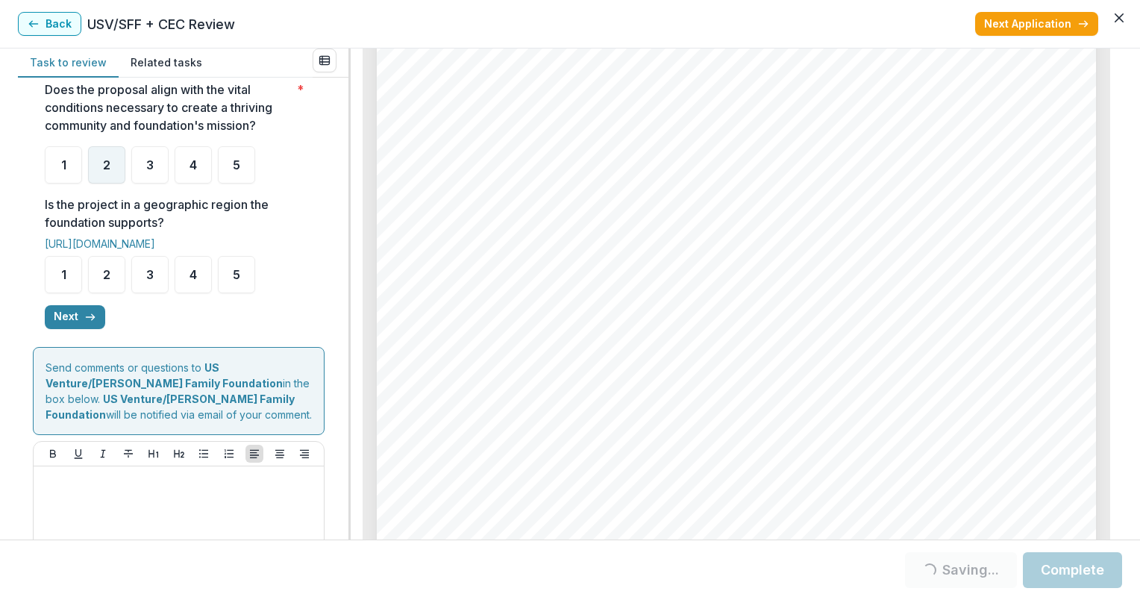
click at [107, 171] on span "2" at bounding box center [106, 165] width 7 height 12
click at [114, 288] on div "2" at bounding box center [106, 274] width 37 height 37
click at [84, 323] on icon "button" at bounding box center [90, 317] width 12 height 12
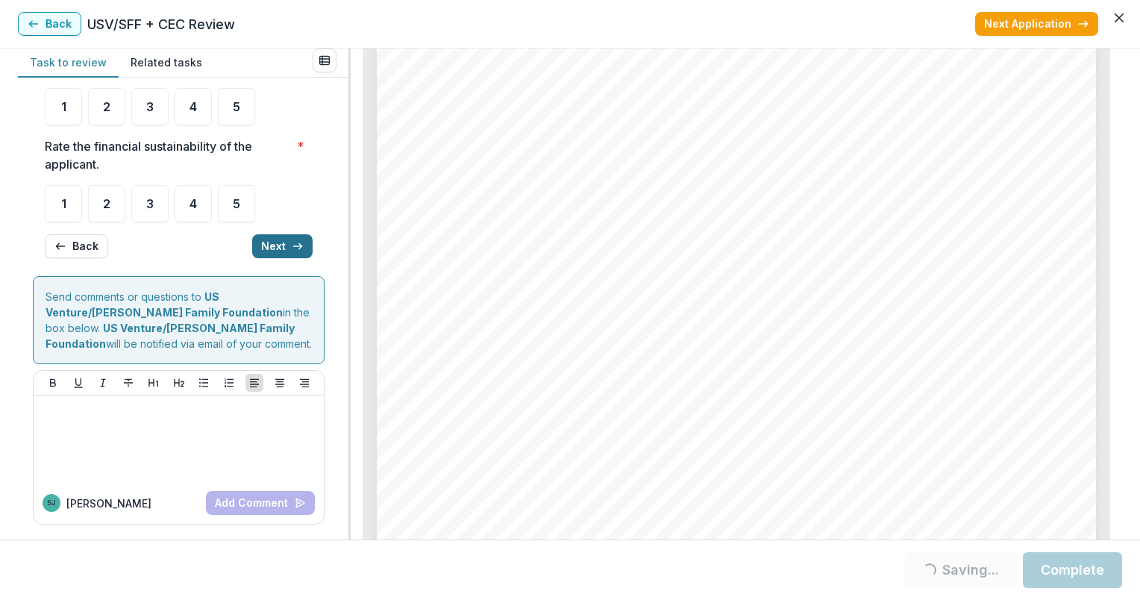
scroll to position [103, 0]
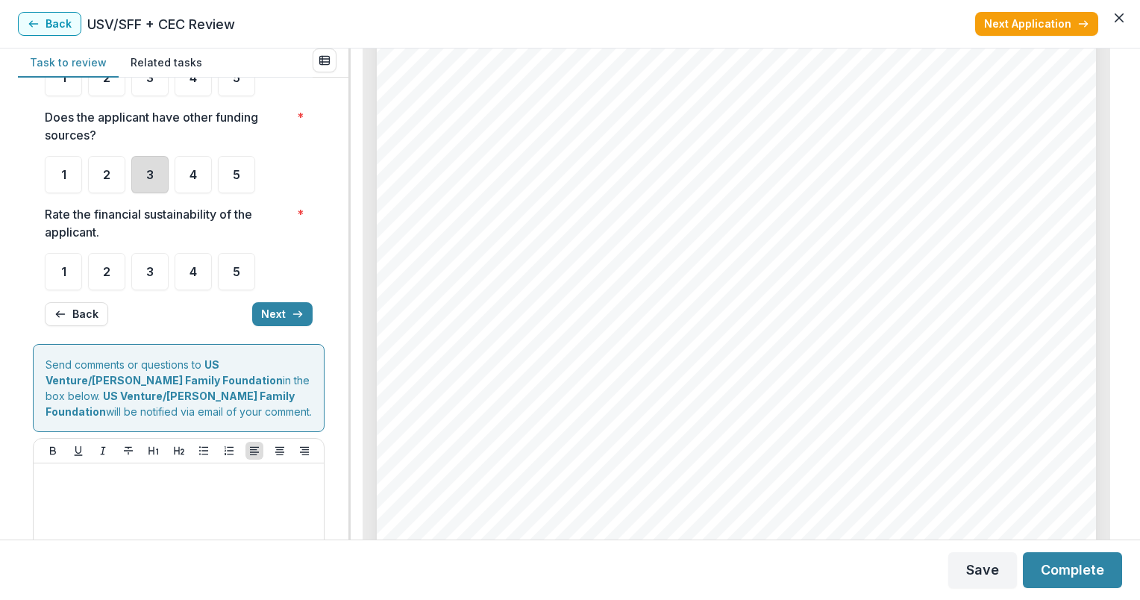
click at [157, 188] on div "3" at bounding box center [149, 174] width 37 height 37
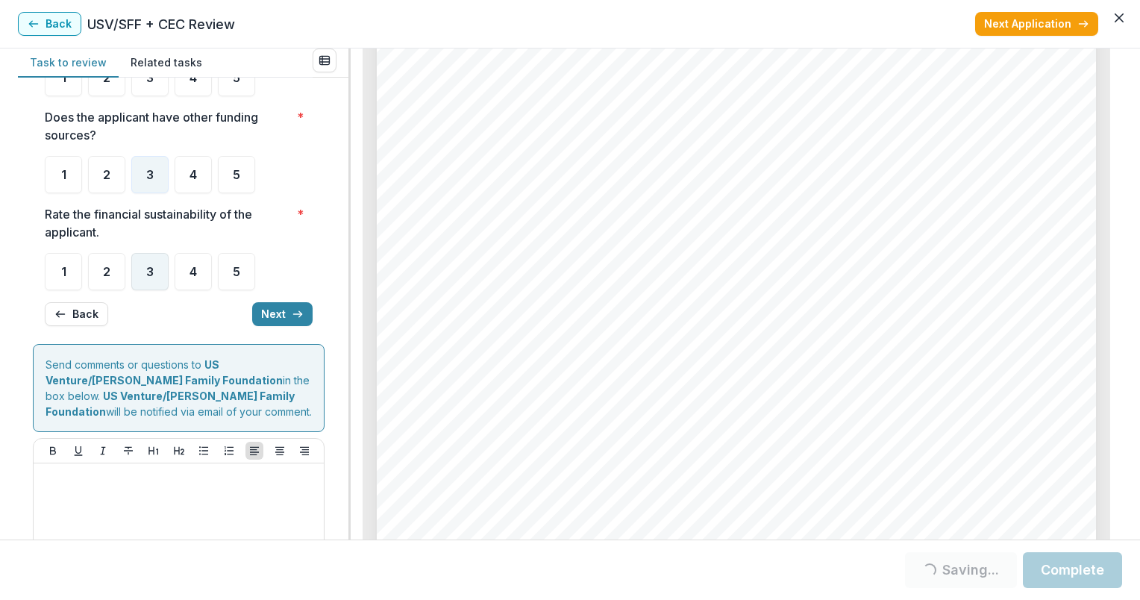
click at [146, 278] on span "3" at bounding box center [149, 272] width 7 height 12
click at [342, 123] on div "**********" at bounding box center [570, 294] width 1105 height 491
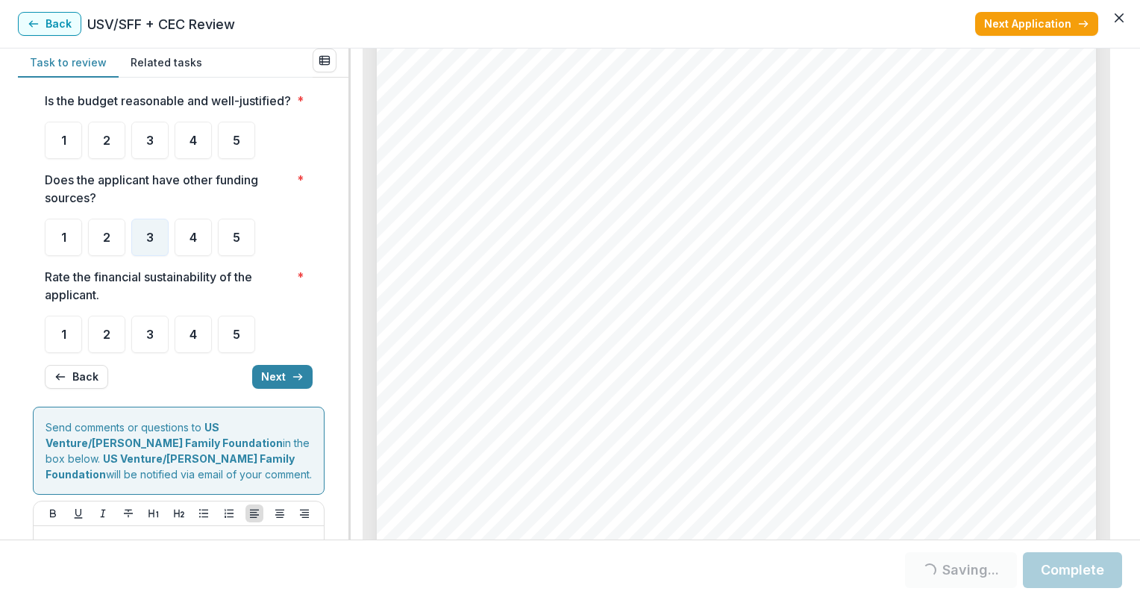
scroll to position [31, 0]
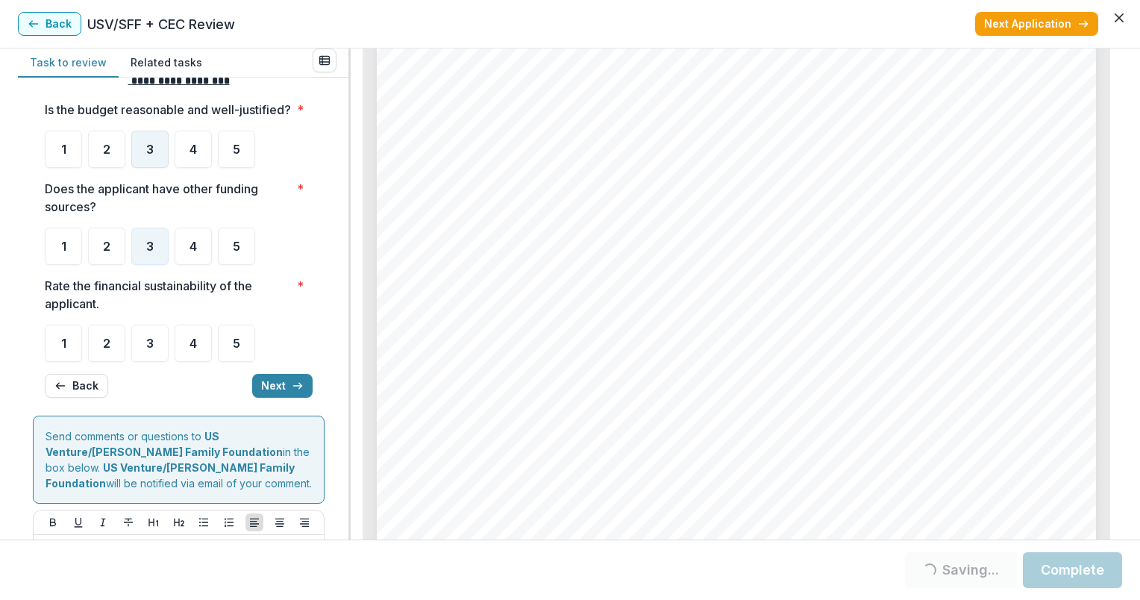
click at [162, 168] on div "3" at bounding box center [149, 149] width 37 height 37
click at [155, 362] on div "3" at bounding box center [149, 343] width 37 height 37
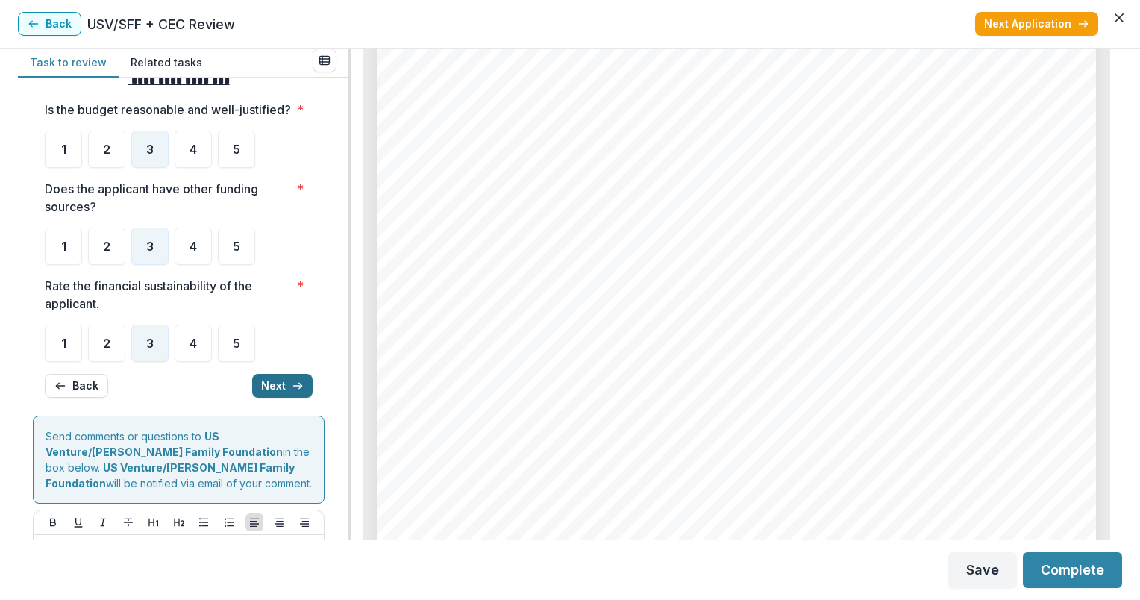
click at [278, 398] on button "Next" at bounding box center [282, 386] width 60 height 24
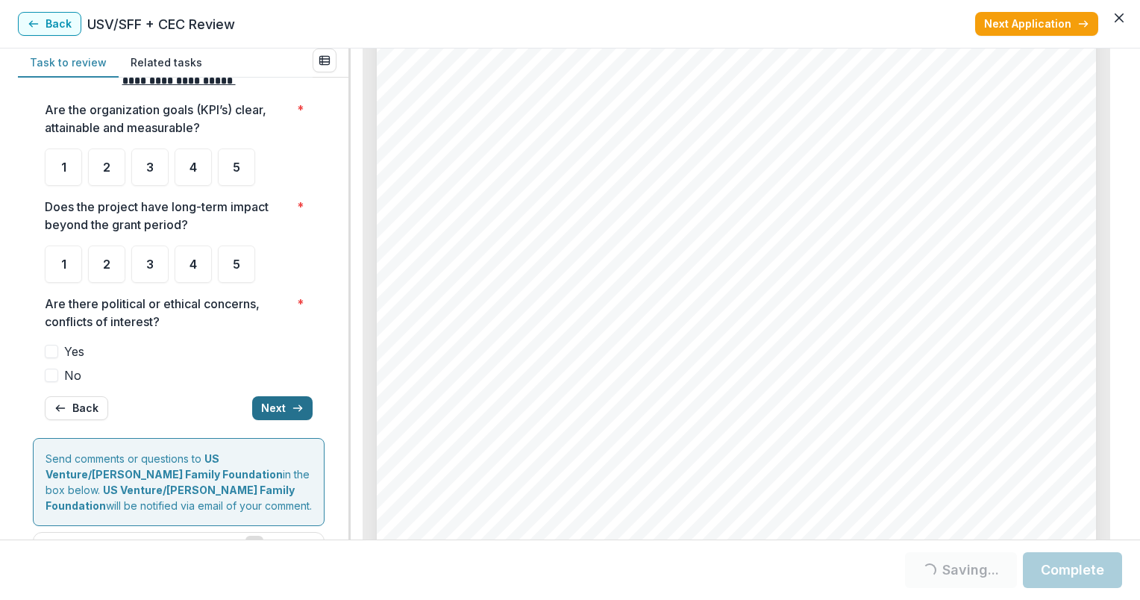
scroll to position [36, 0]
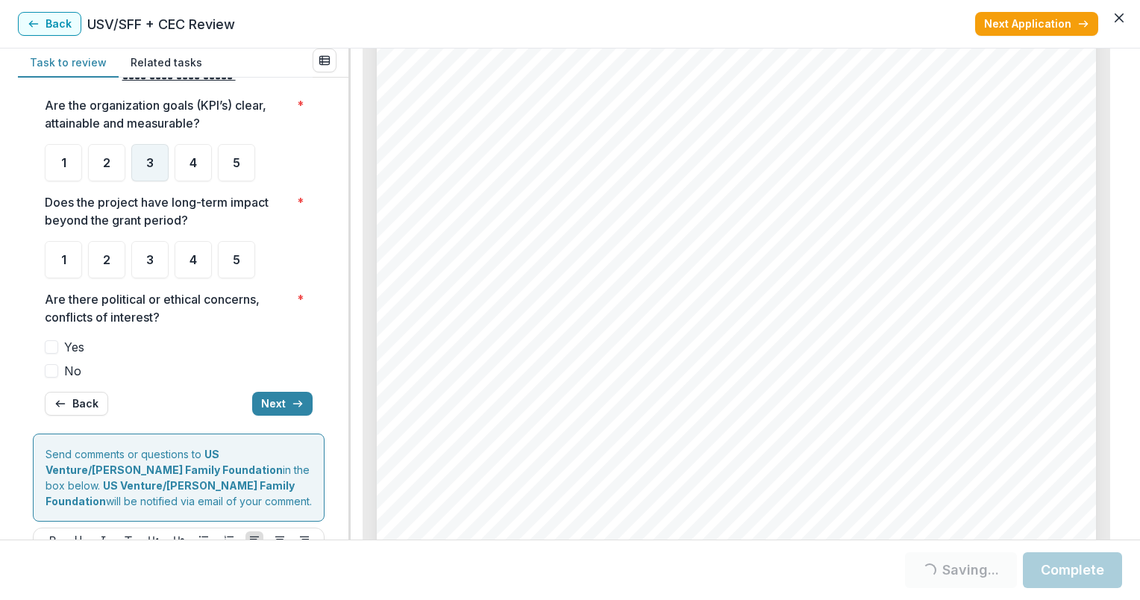
click at [166, 152] on div "3" at bounding box center [149, 162] width 37 height 37
click at [143, 251] on div "3" at bounding box center [149, 259] width 37 height 37
click at [72, 370] on span "No" at bounding box center [72, 371] width 17 height 18
click at [274, 397] on button "Next" at bounding box center [282, 404] width 60 height 24
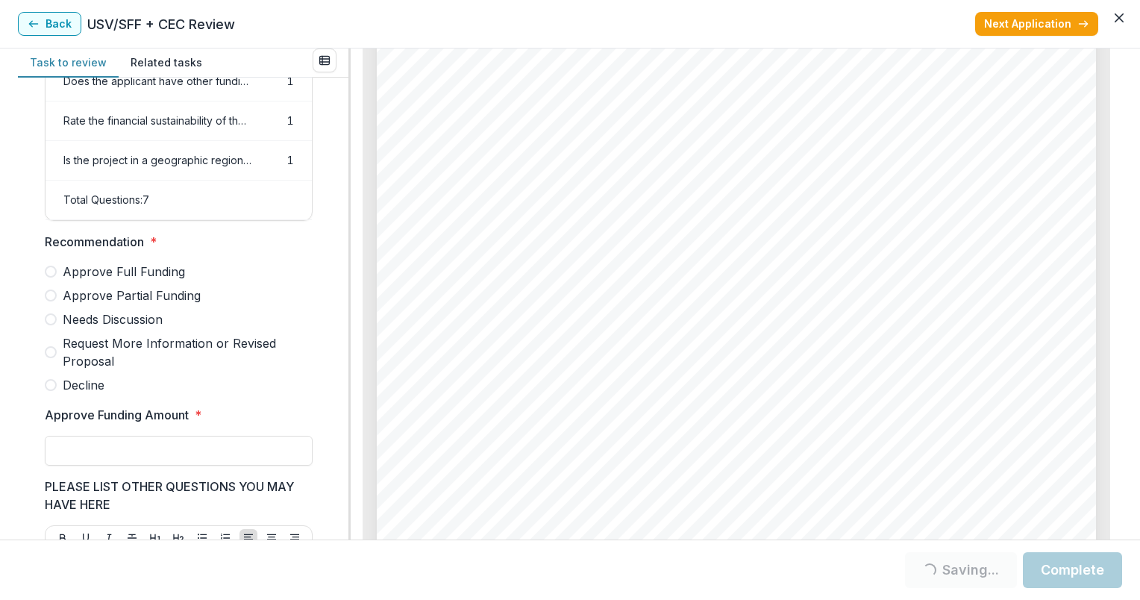
scroll to position [243, 0]
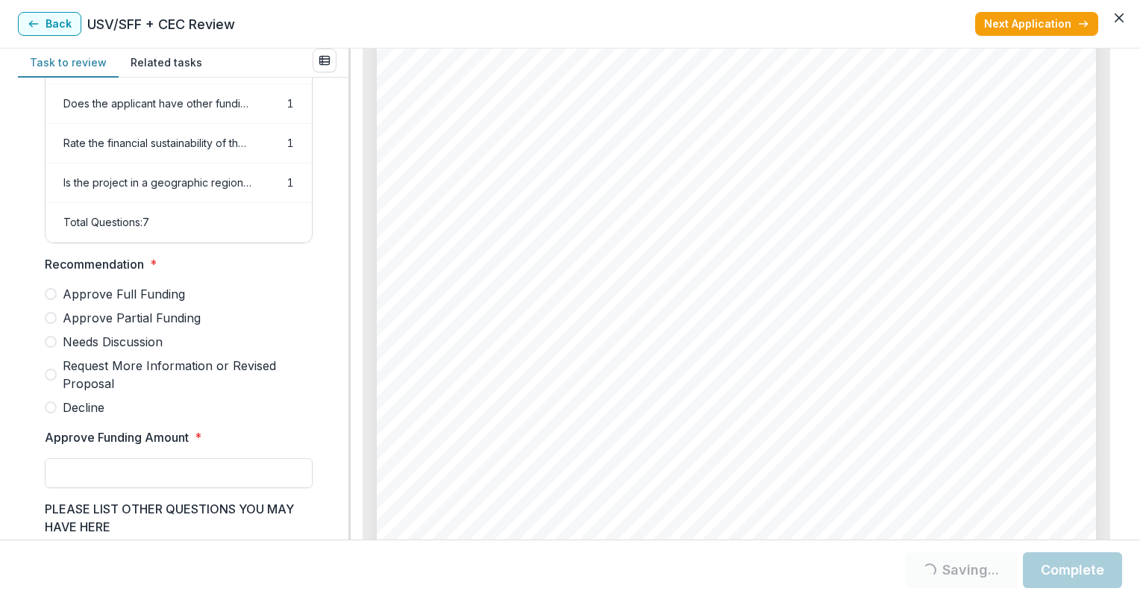
click at [76, 413] on span "Decline" at bounding box center [84, 408] width 42 height 18
click at [116, 481] on input "Approve Funding Amount *" at bounding box center [179, 473] width 268 height 30
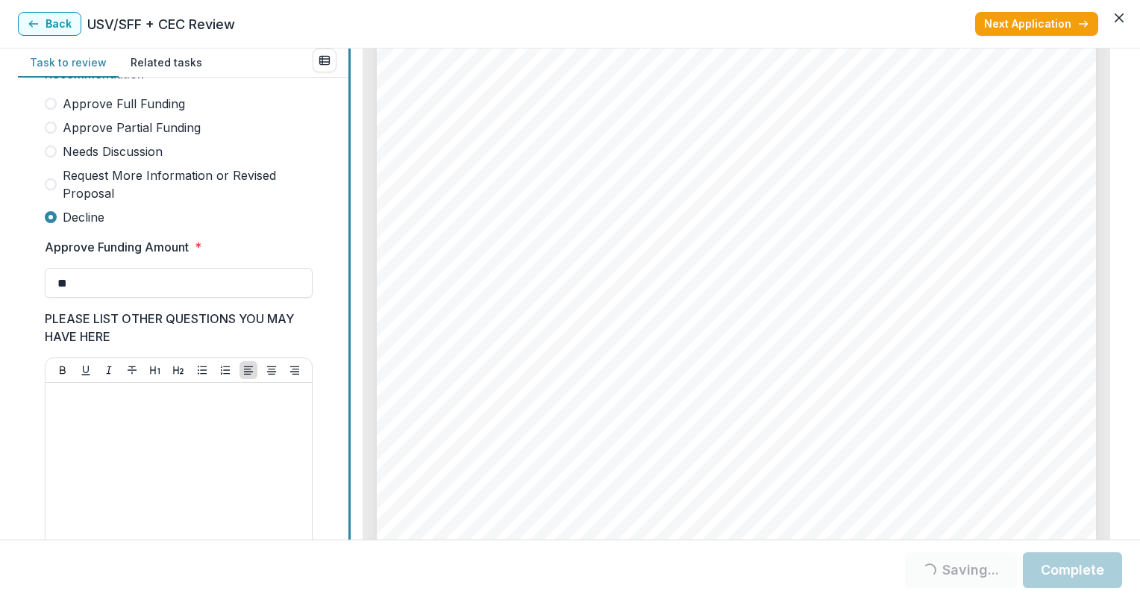
scroll to position [599, 0]
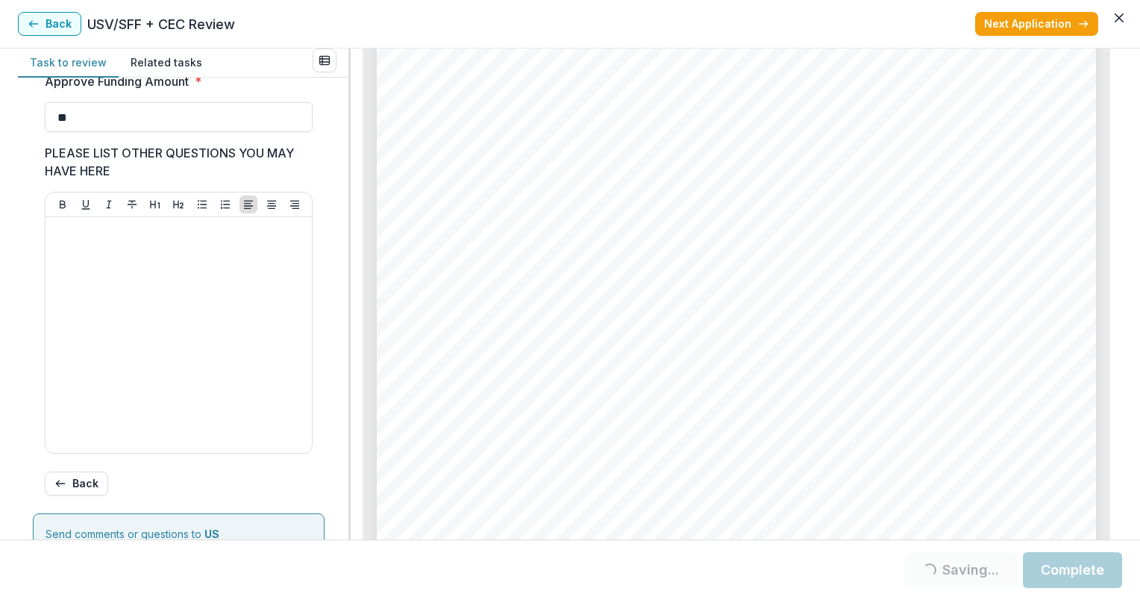
type input "**"
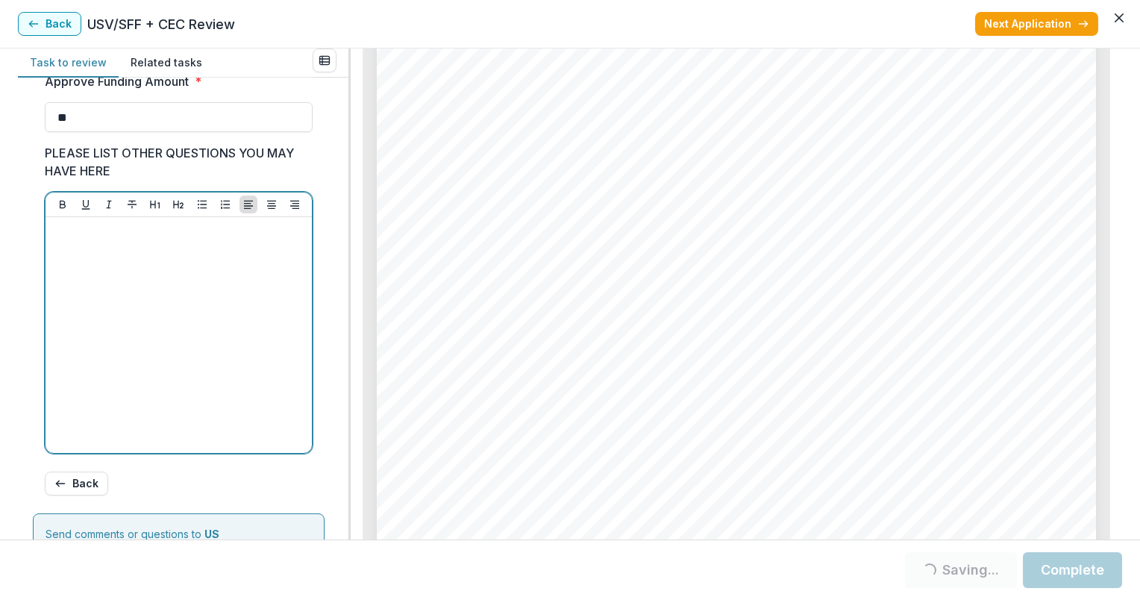
click at [296, 325] on div at bounding box center [178, 335] width 255 height 224
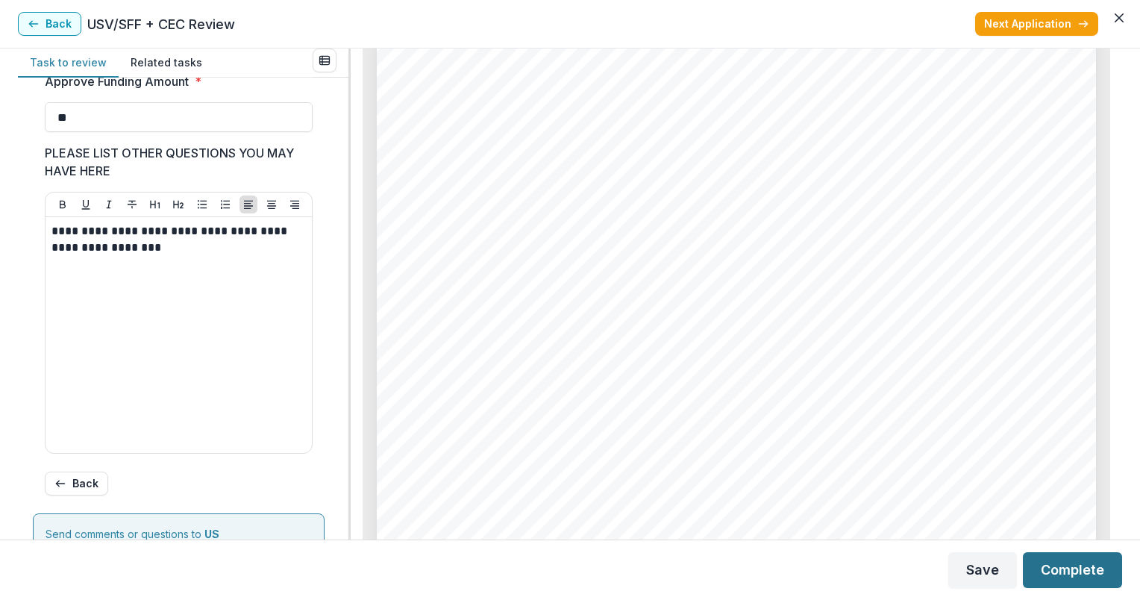
click at [1072, 567] on button "Complete" at bounding box center [1072, 570] width 99 height 36
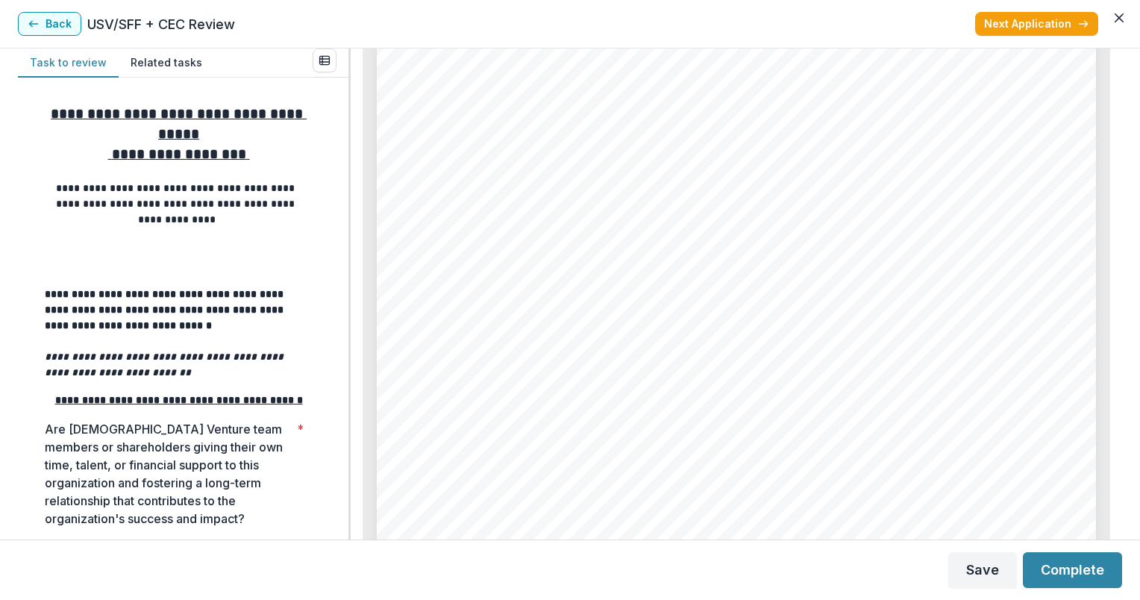
scroll to position [2508, 0]
click at [582, 367] on span "forms of trauma. 65% live in [MEDICAL_DATA] households, including 31% in povert…" at bounding box center [747, 365] width 655 height 14
click at [582, 367] on span "who may lack access to other programs due to financial, geographic, or social b…" at bounding box center [712, 360] width 584 height 14
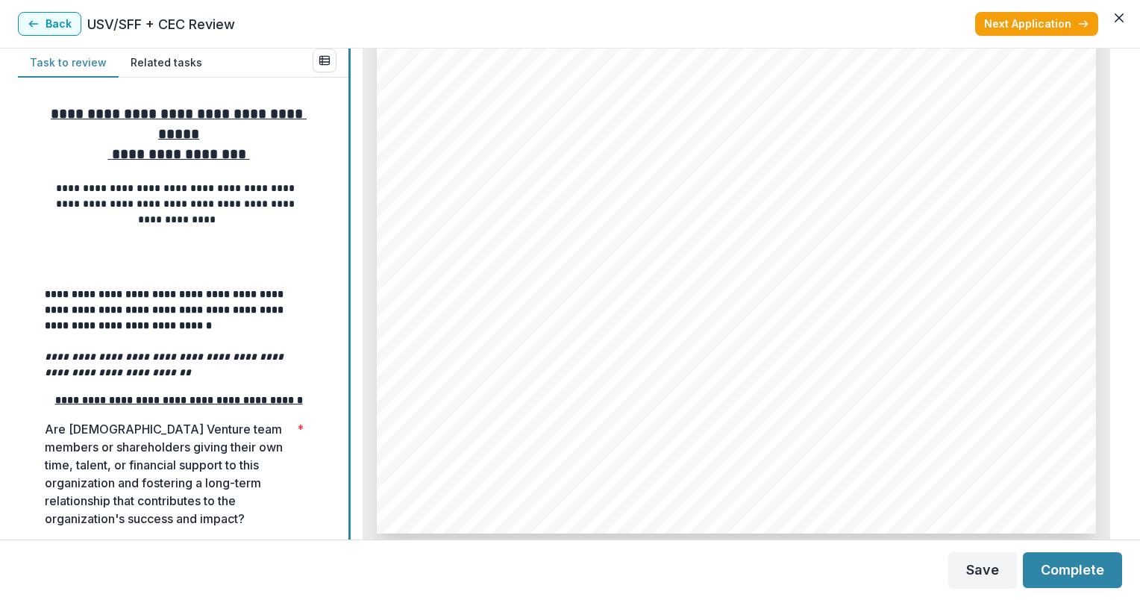
click at [344, 343] on div "**********" at bounding box center [570, 294] width 1105 height 491
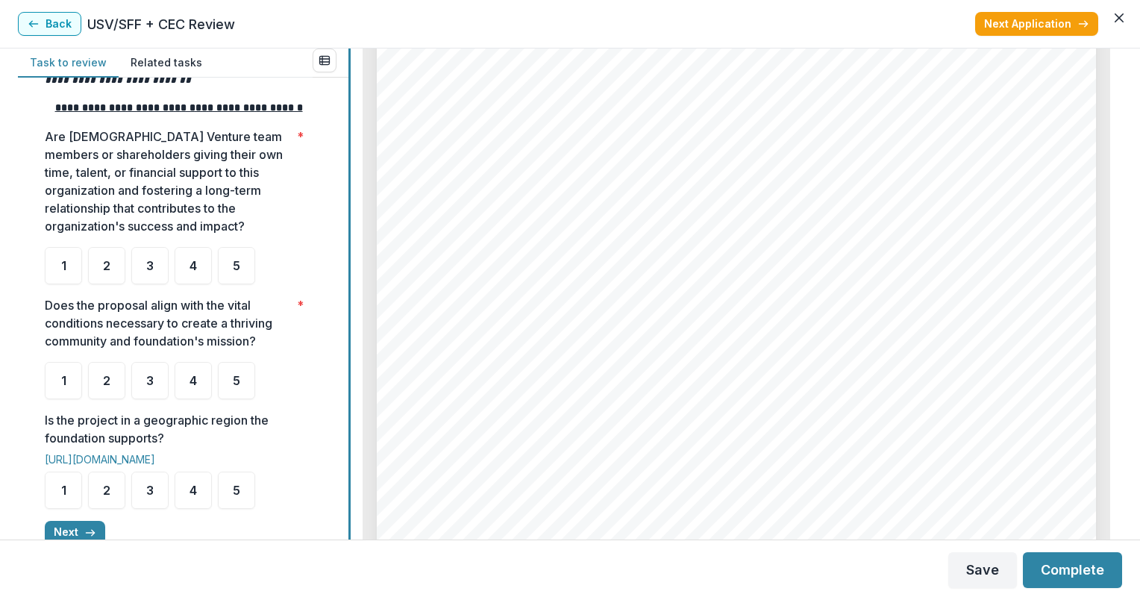
scroll to position [299, 0]
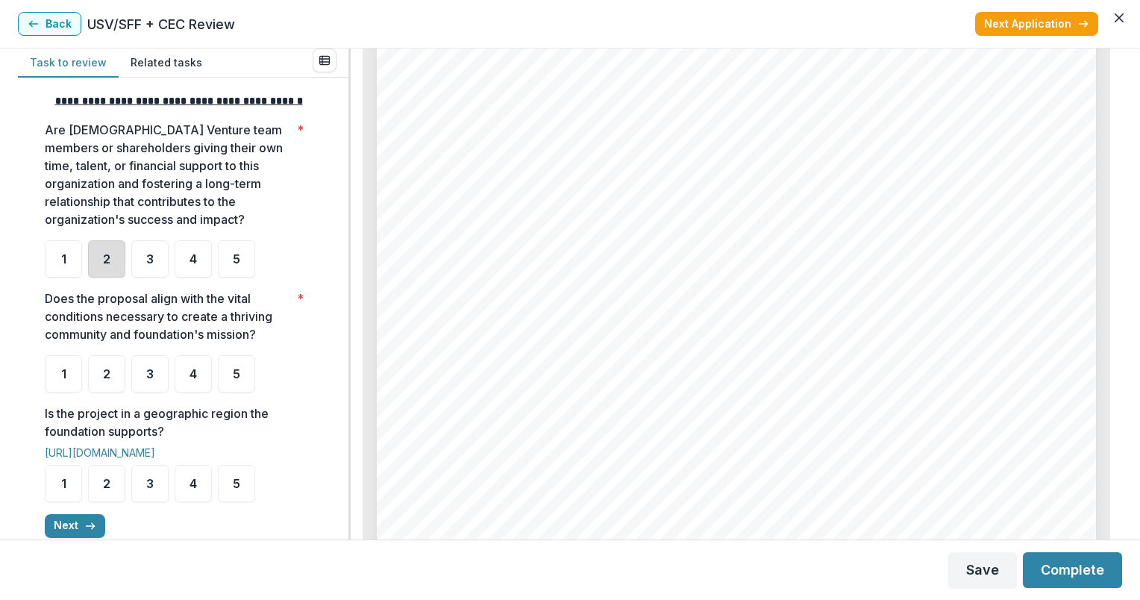
click at [102, 278] on div "2" at bounding box center [106, 258] width 37 height 37
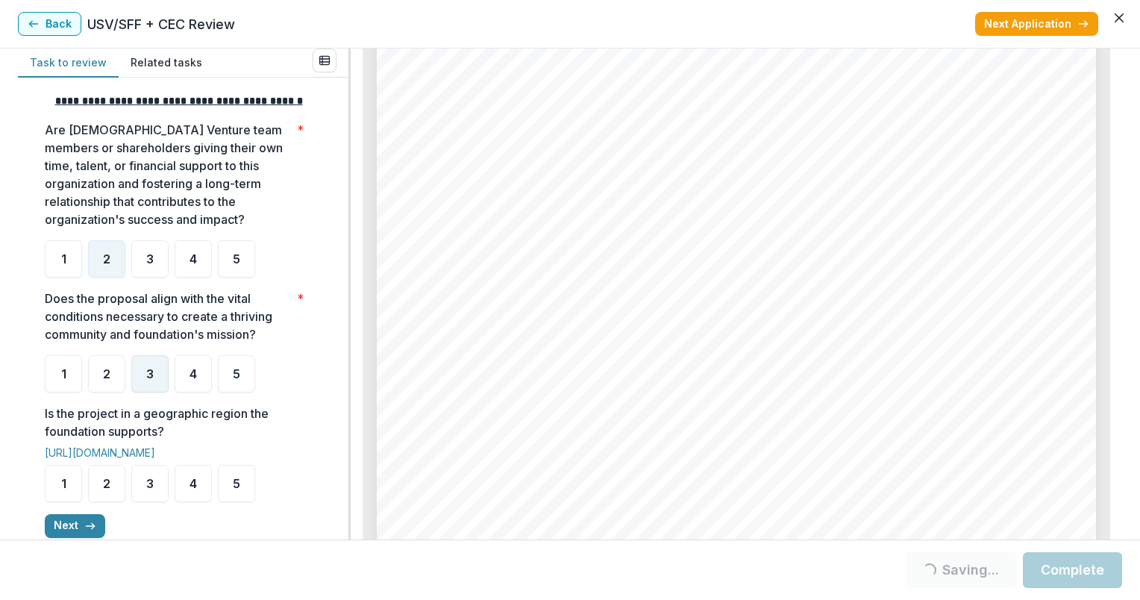
click at [165, 383] on div "3" at bounding box center [149, 373] width 37 height 37
click at [184, 493] on div "4" at bounding box center [193, 483] width 37 height 37
click at [146, 380] on span "3" at bounding box center [149, 374] width 7 height 12
click at [194, 502] on div "4" at bounding box center [193, 483] width 37 height 37
drag, startPoint x: 343, startPoint y: 396, endPoint x: 343, endPoint y: 487, distance: 91.1
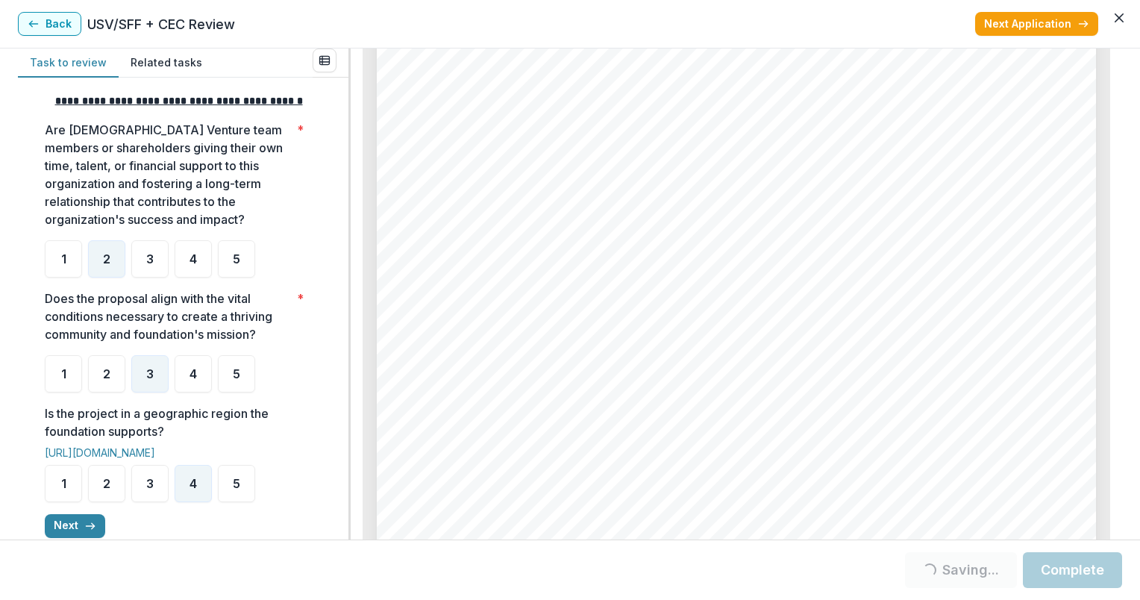
click at [343, 487] on div "**********" at bounding box center [183, 309] width 331 height 462
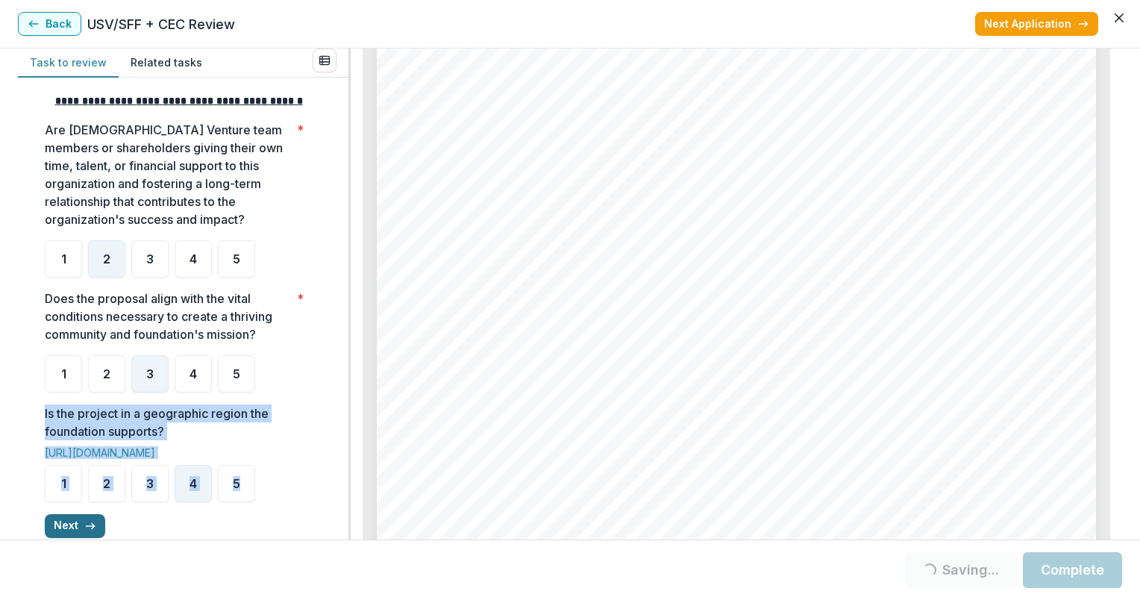
click at [91, 531] on button "Next" at bounding box center [75, 526] width 60 height 24
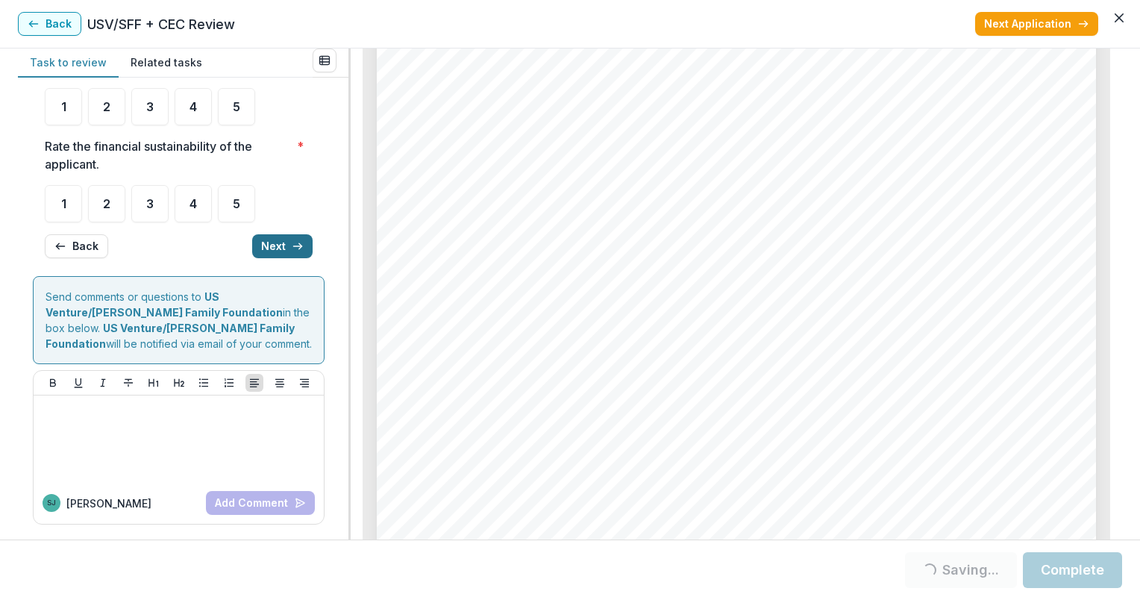
scroll to position [0, 0]
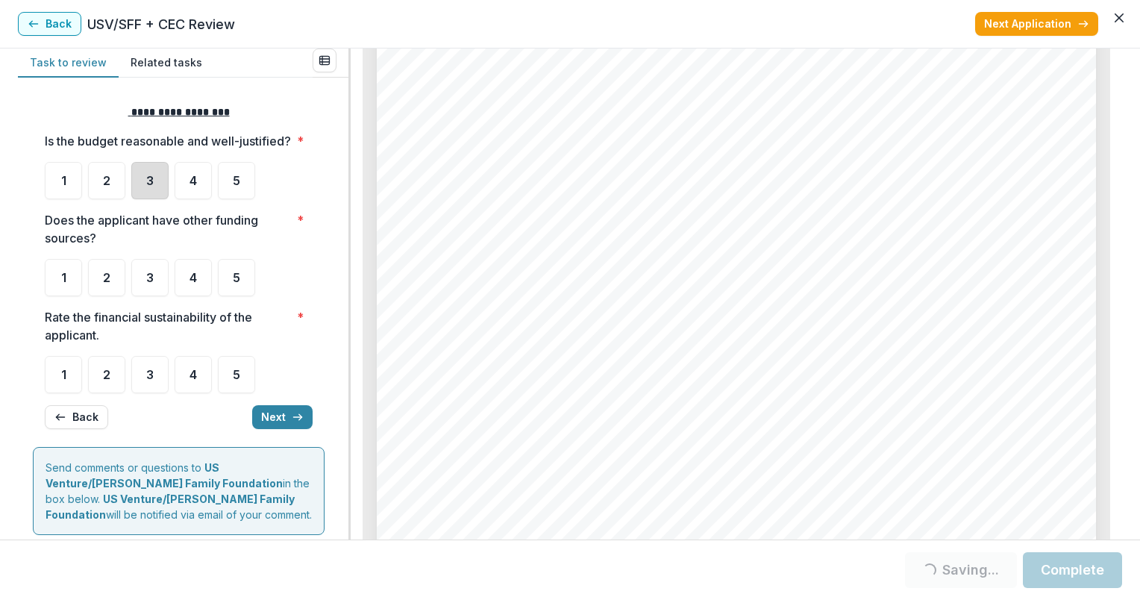
click at [152, 190] on div "3" at bounding box center [149, 180] width 37 height 37
click at [154, 295] on div "3" at bounding box center [149, 277] width 37 height 37
click at [143, 179] on div "3" at bounding box center [149, 180] width 37 height 37
click at [153, 381] on span "3" at bounding box center [149, 375] width 7 height 12
click at [147, 381] on span "3" at bounding box center [149, 375] width 7 height 12
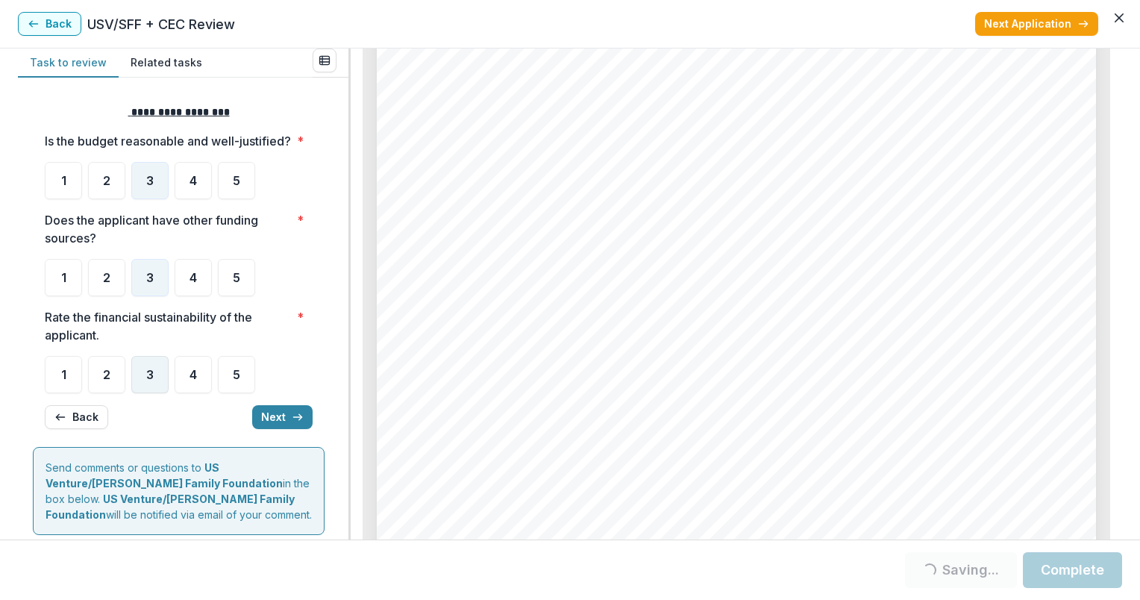
click at [155, 388] on div "3" at bounding box center [149, 374] width 37 height 37
click at [147, 381] on span "3" at bounding box center [149, 375] width 7 height 12
click at [280, 429] on button "Next" at bounding box center [282, 417] width 60 height 24
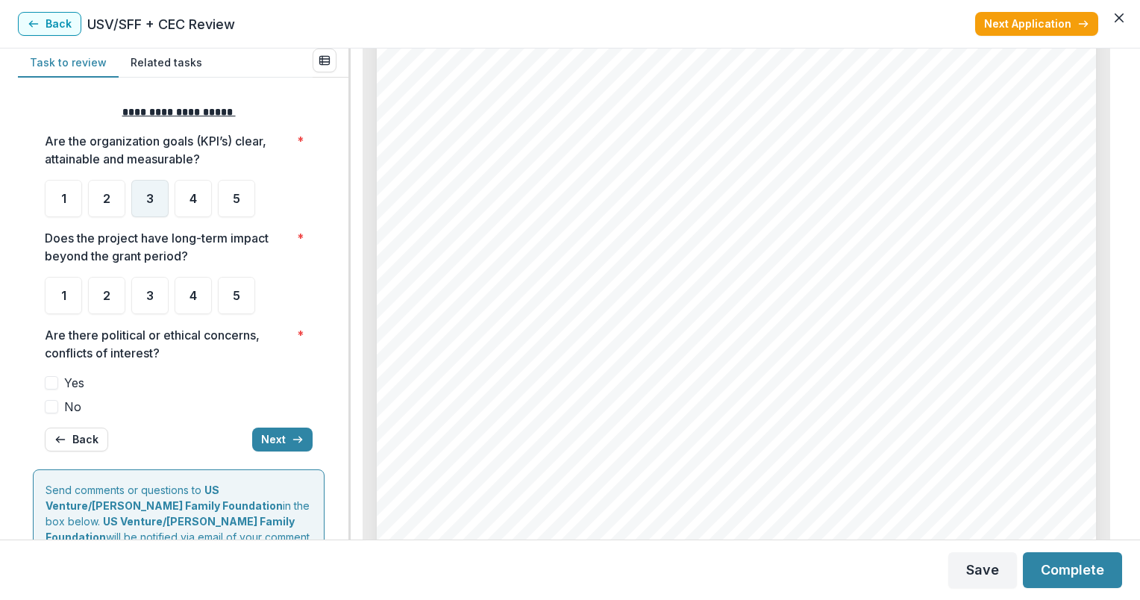
click at [155, 196] on div "3" at bounding box center [149, 198] width 37 height 37
click at [155, 298] on div "3" at bounding box center [149, 295] width 37 height 37
click at [64, 410] on span "No" at bounding box center [72, 407] width 17 height 18
click at [294, 440] on line "button" at bounding box center [298, 440] width 8 height 0
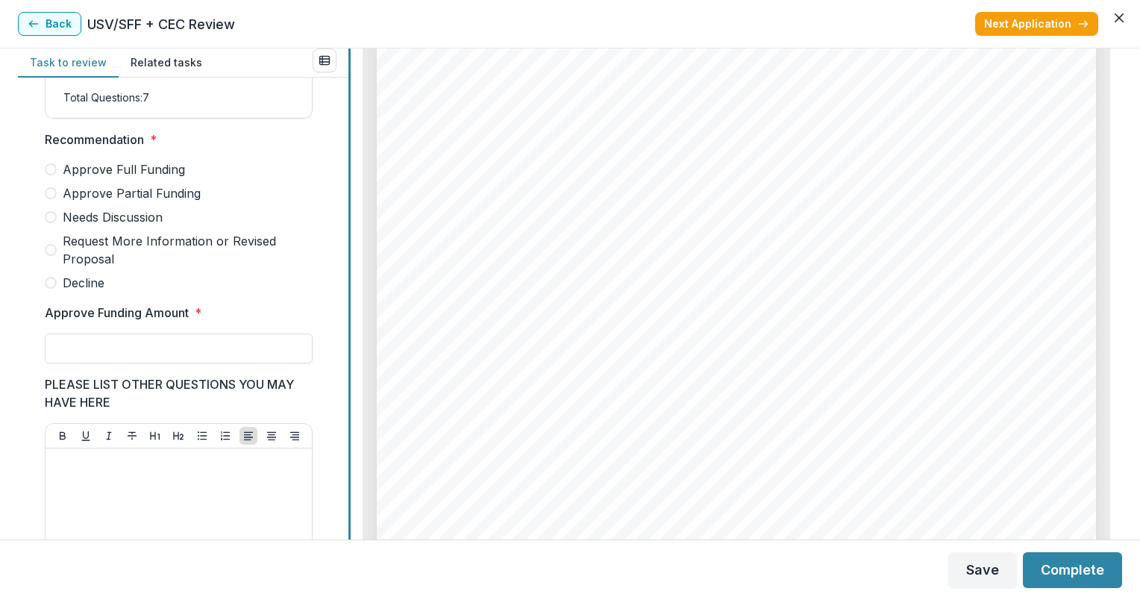
scroll to position [308, 0]
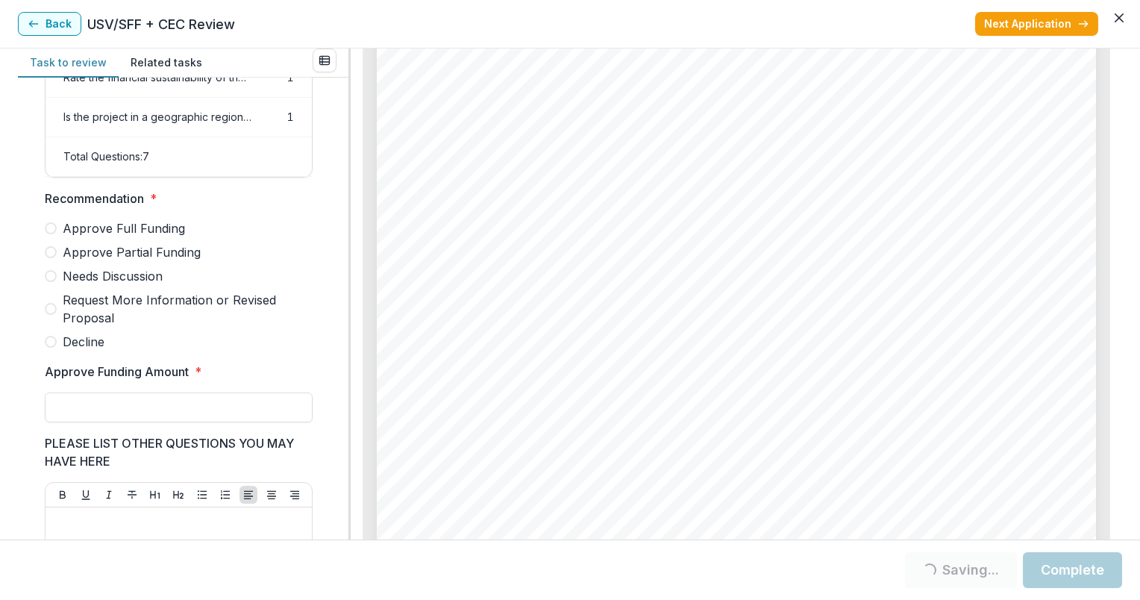
click at [86, 260] on span "Approve Partial Funding" at bounding box center [132, 252] width 138 height 18
click at [60, 255] on label "Approve Partial Funding" at bounding box center [179, 252] width 268 height 18
click at [104, 409] on input "Approve Funding Amount *" at bounding box center [179, 408] width 268 height 30
type input "*******"
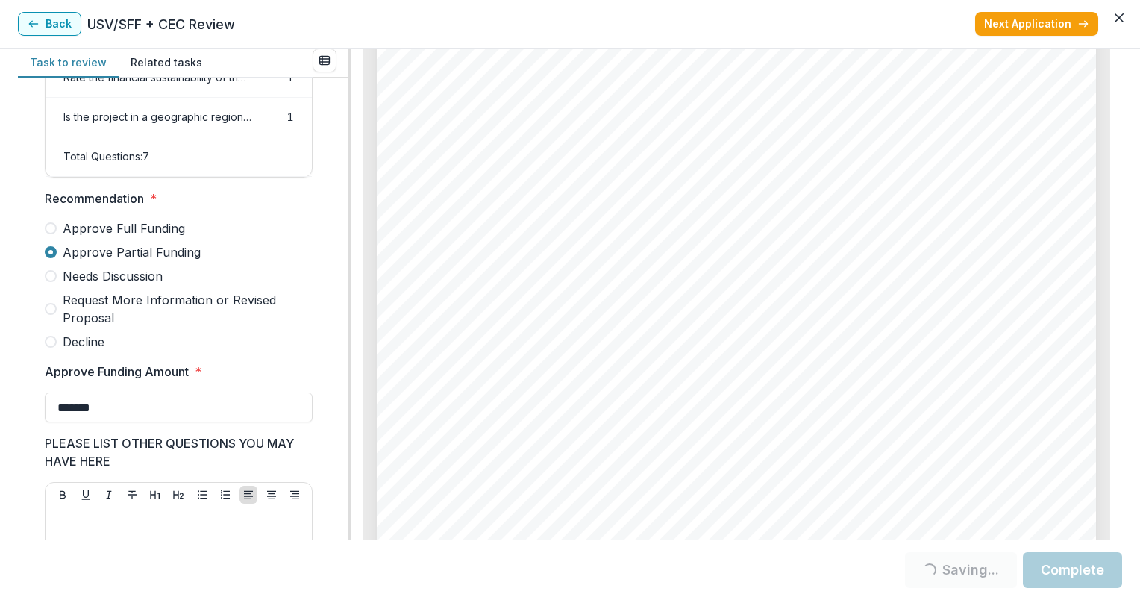
click at [1090, 566] on button "Complete" at bounding box center [1072, 570] width 99 height 36
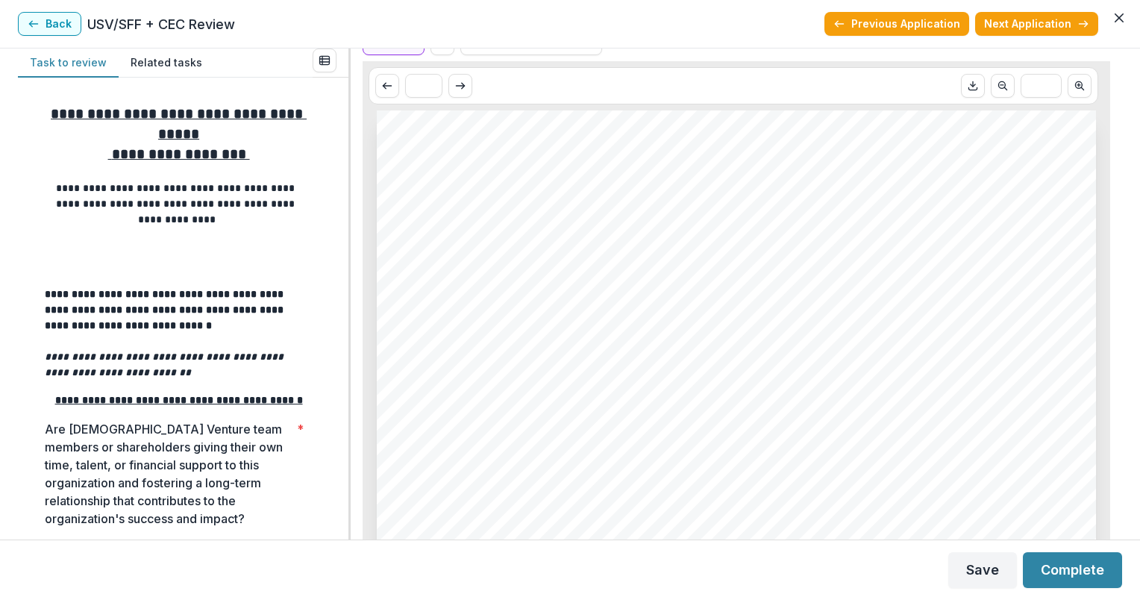
scroll to position [230, 0]
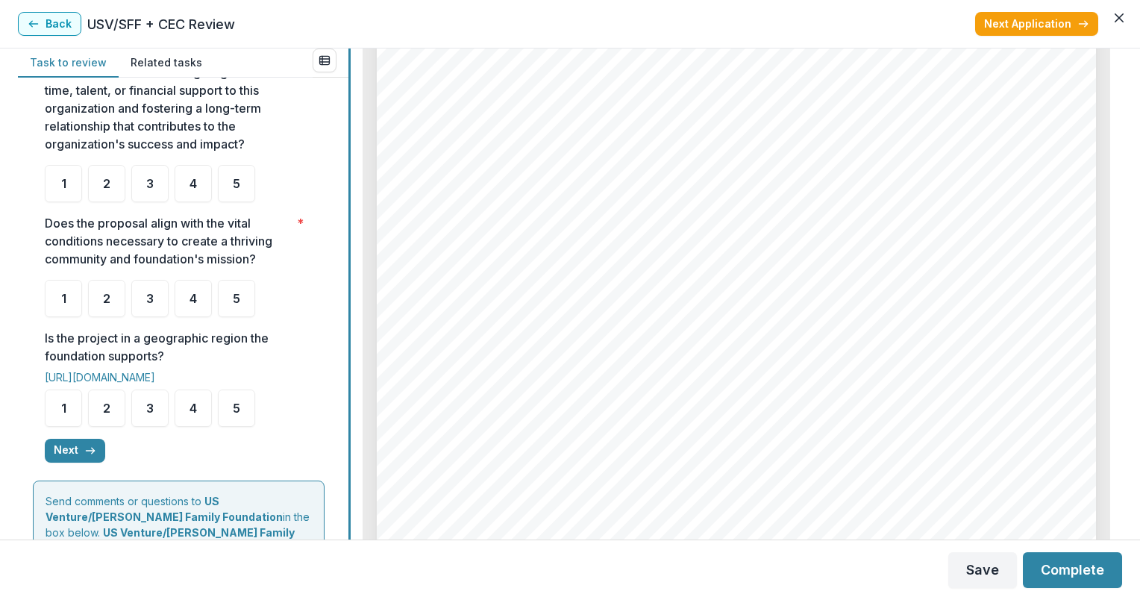
scroll to position [372, 0]
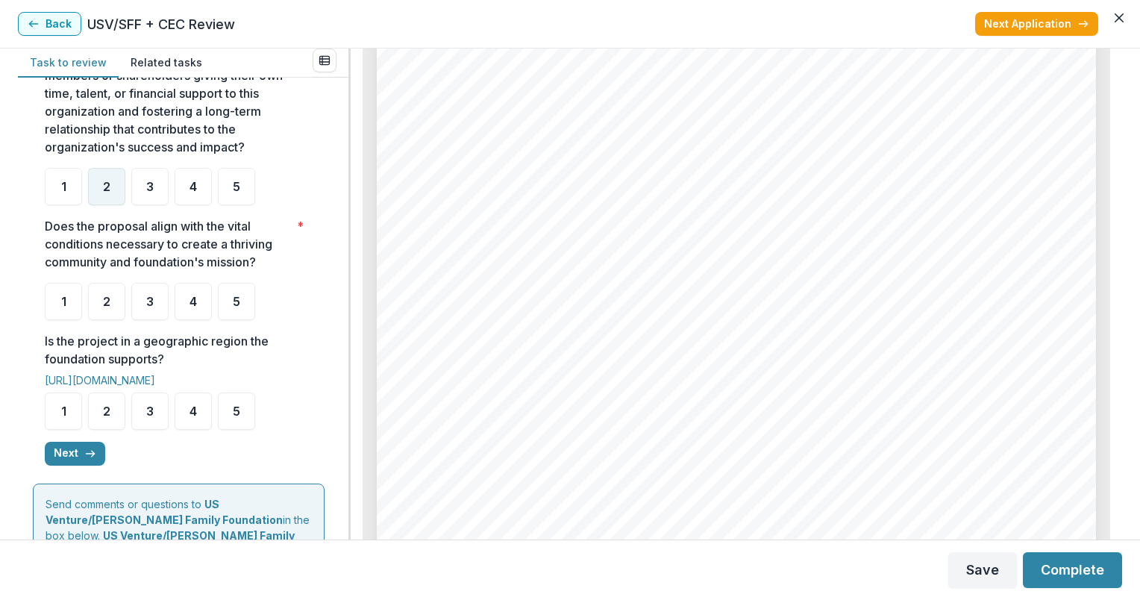
click at [105, 193] on span "2" at bounding box center [106, 187] width 7 height 12
click at [119, 316] on div "2" at bounding box center [106, 301] width 37 height 37
click at [104, 418] on div "2" at bounding box center [106, 411] width 37 height 37
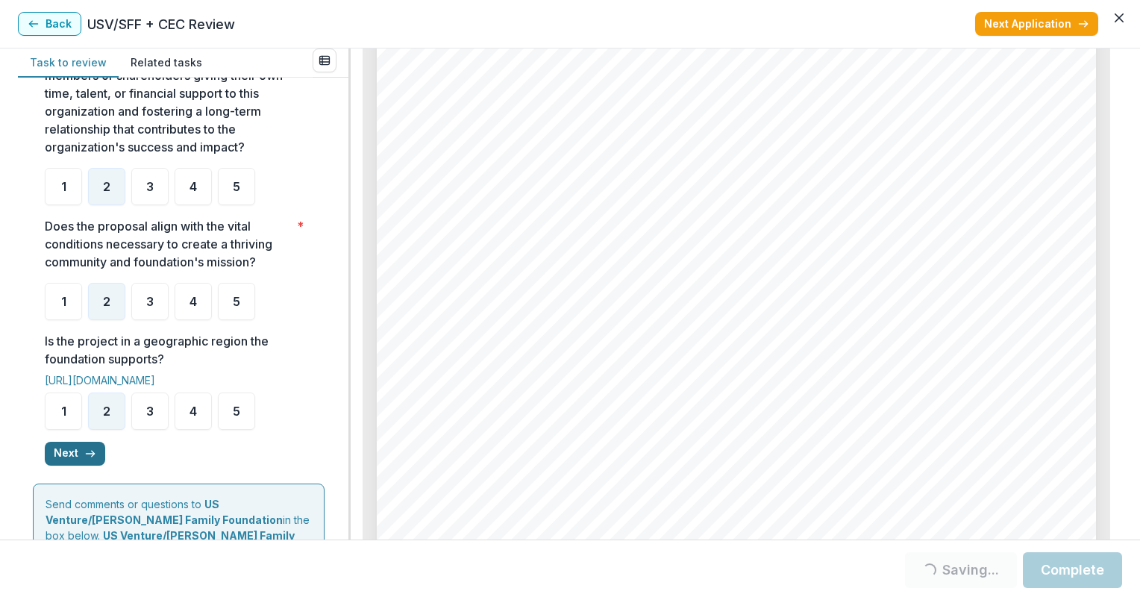
click at [77, 466] on button "Next" at bounding box center [75, 454] width 60 height 24
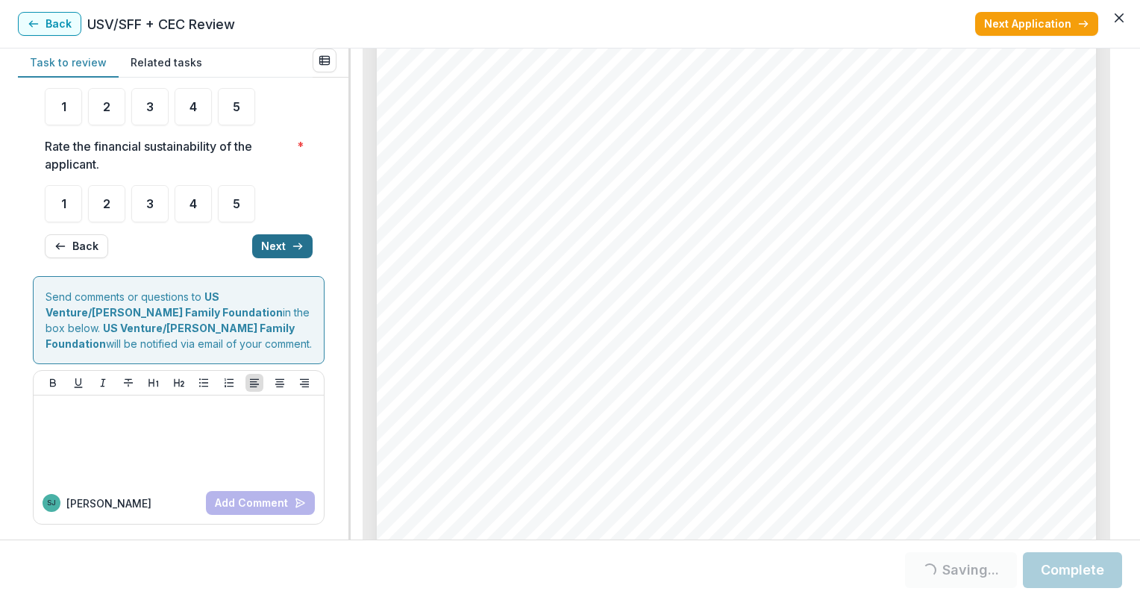
scroll to position [0, 0]
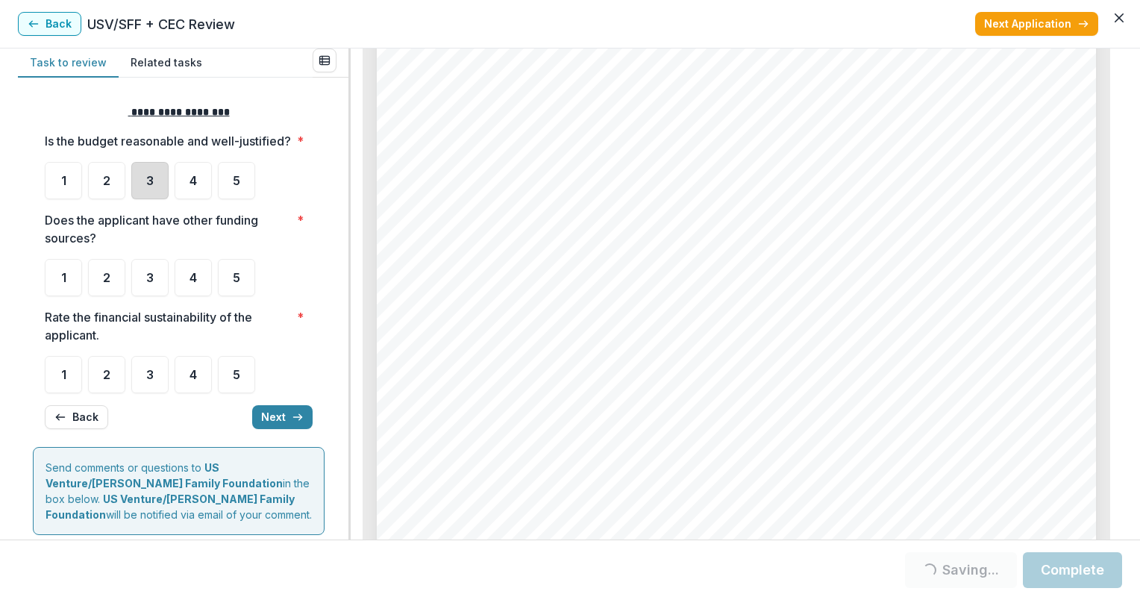
click at [140, 196] on div "3" at bounding box center [149, 180] width 37 height 37
click at [158, 296] on div "3" at bounding box center [149, 277] width 37 height 37
click at [152, 199] on div "3" at bounding box center [149, 180] width 37 height 37
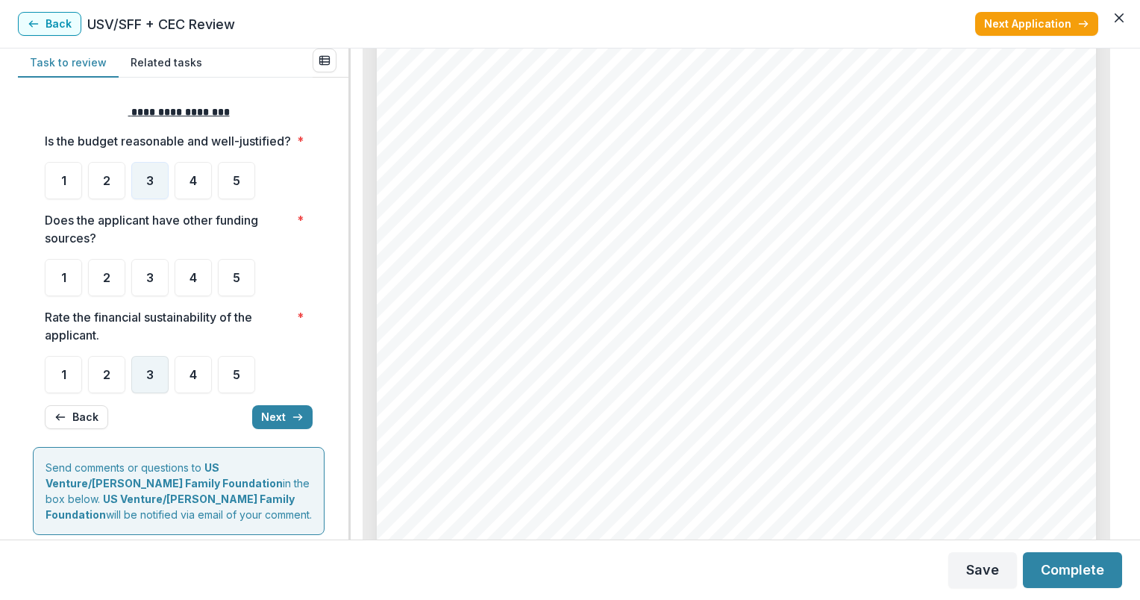
click at [152, 381] on span "3" at bounding box center [149, 375] width 7 height 12
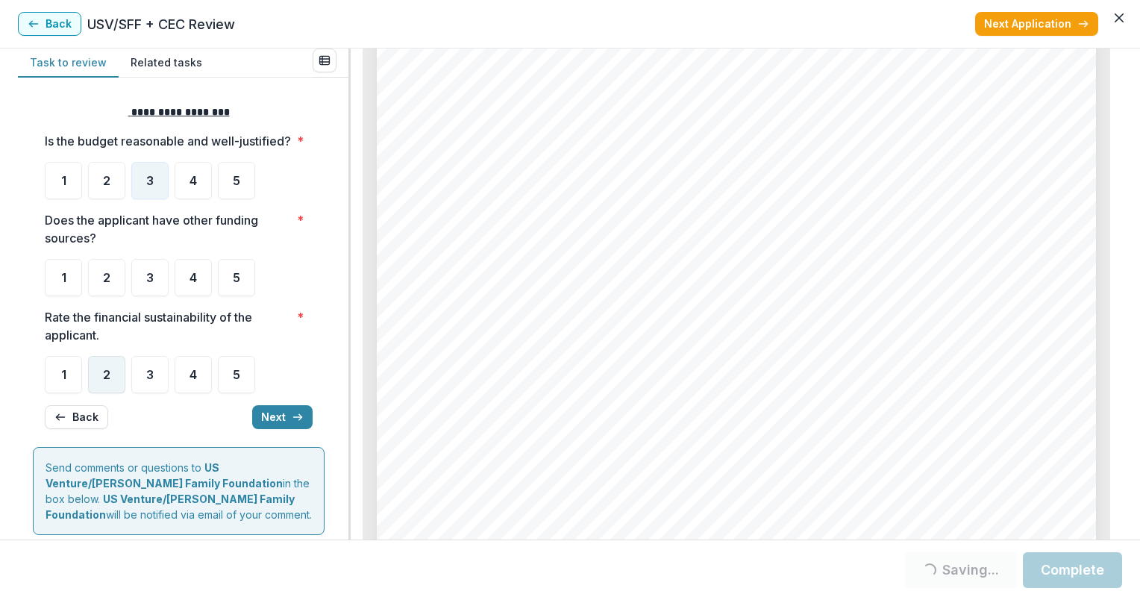
click at [108, 381] on span "2" at bounding box center [106, 375] width 7 height 12
click at [140, 290] on div "3" at bounding box center [149, 277] width 37 height 37
click at [275, 429] on button "Next" at bounding box center [282, 417] width 60 height 24
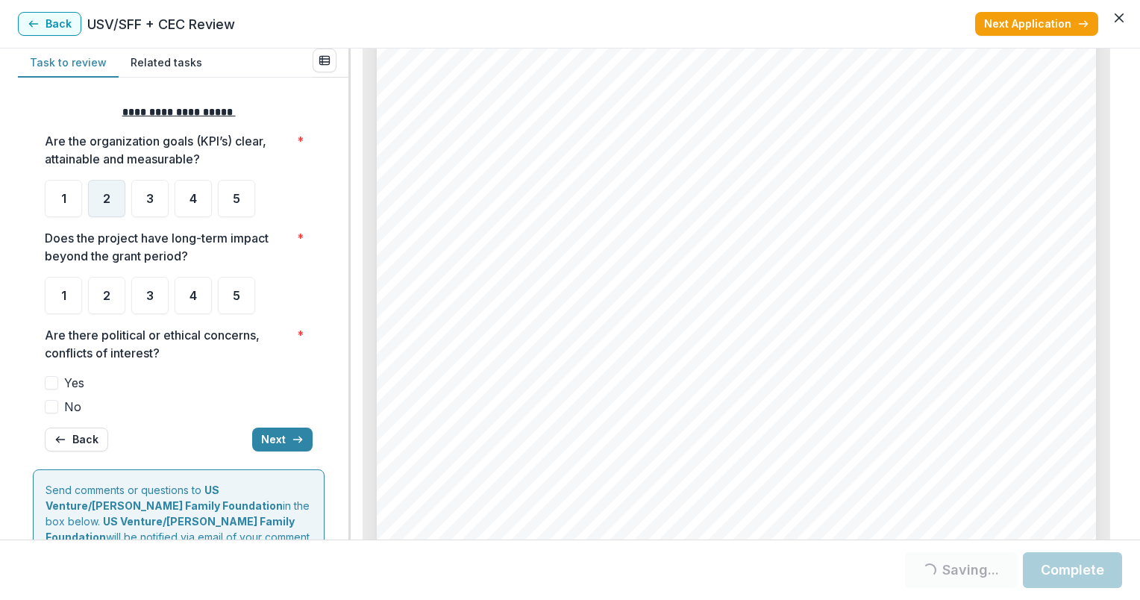
click at [112, 192] on div "2" at bounding box center [106, 198] width 37 height 37
click at [119, 290] on div "2" at bounding box center [106, 295] width 37 height 37
click at [66, 407] on span "No" at bounding box center [72, 407] width 17 height 18
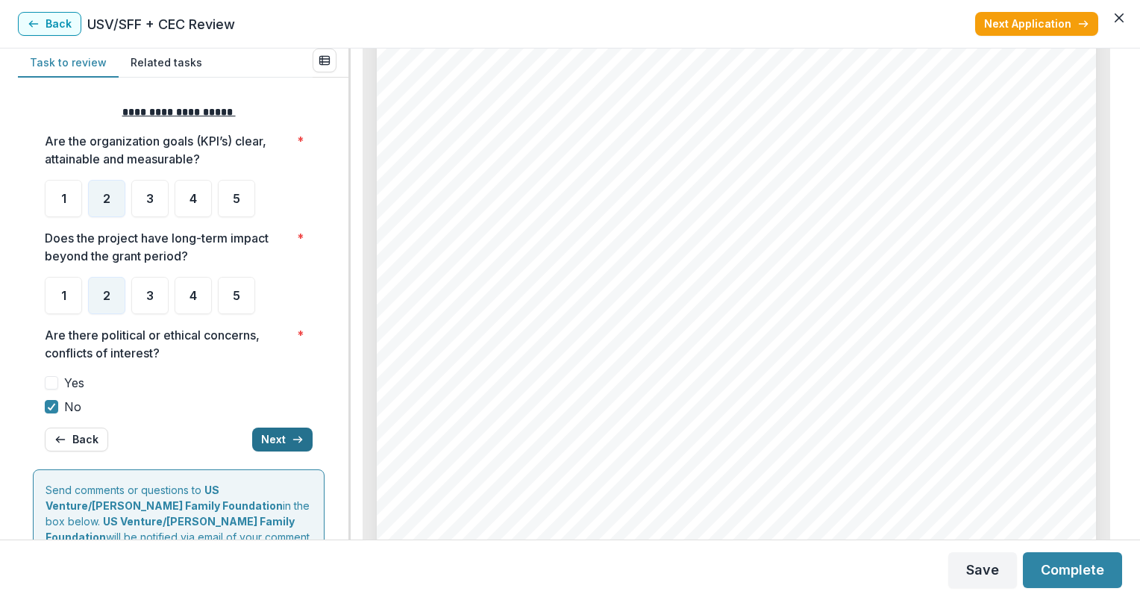
click at [281, 436] on button "Next" at bounding box center [282, 440] width 60 height 24
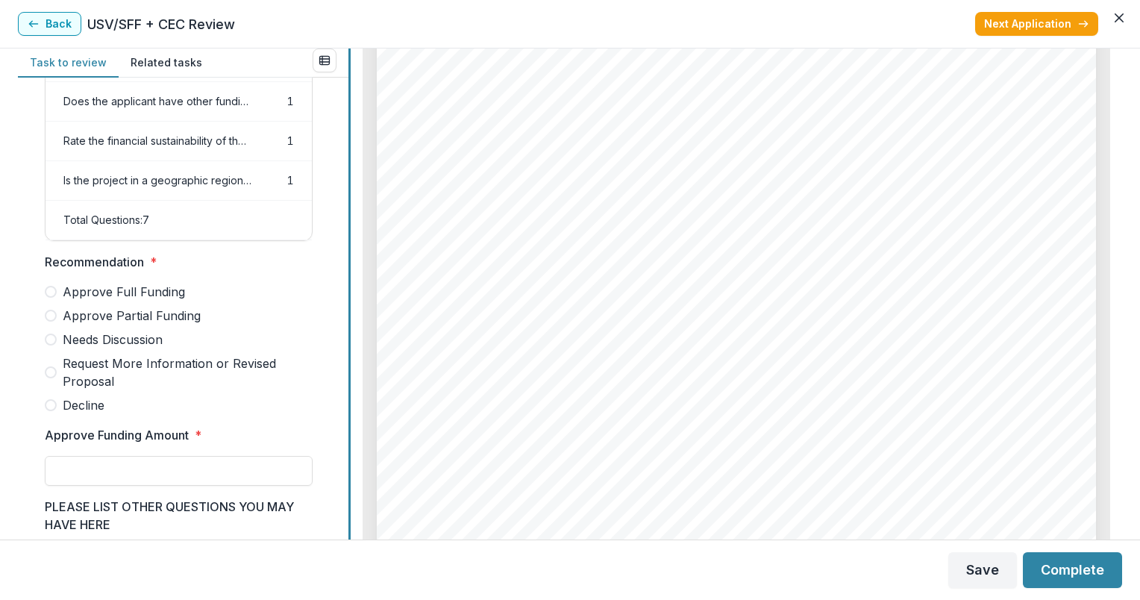
scroll to position [241, 0]
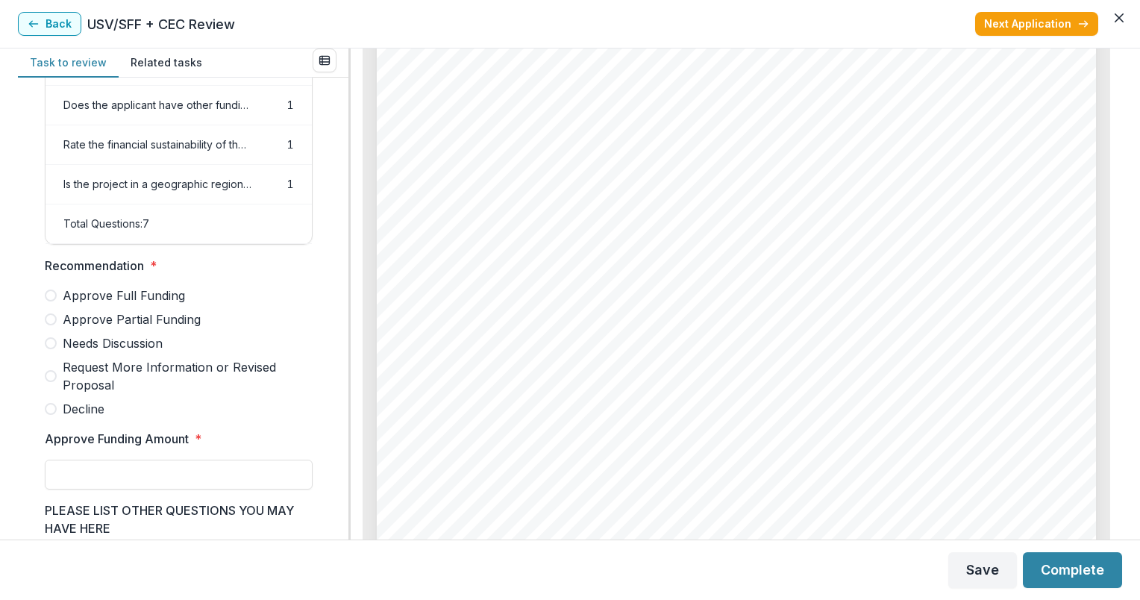
click at [75, 418] on span "Decline" at bounding box center [84, 409] width 42 height 18
click at [125, 490] on input "Approve Funding Amount *" at bounding box center [179, 475] width 268 height 30
type input "**"
click at [1057, 557] on button "Complete" at bounding box center [1072, 570] width 99 height 36
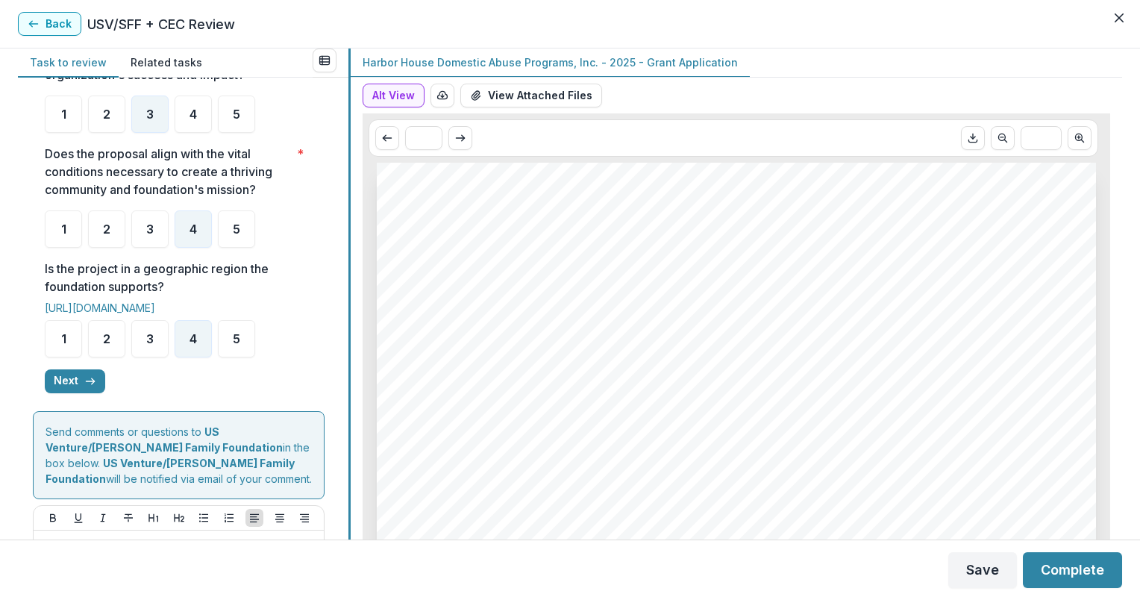
scroll to position [421, 0]
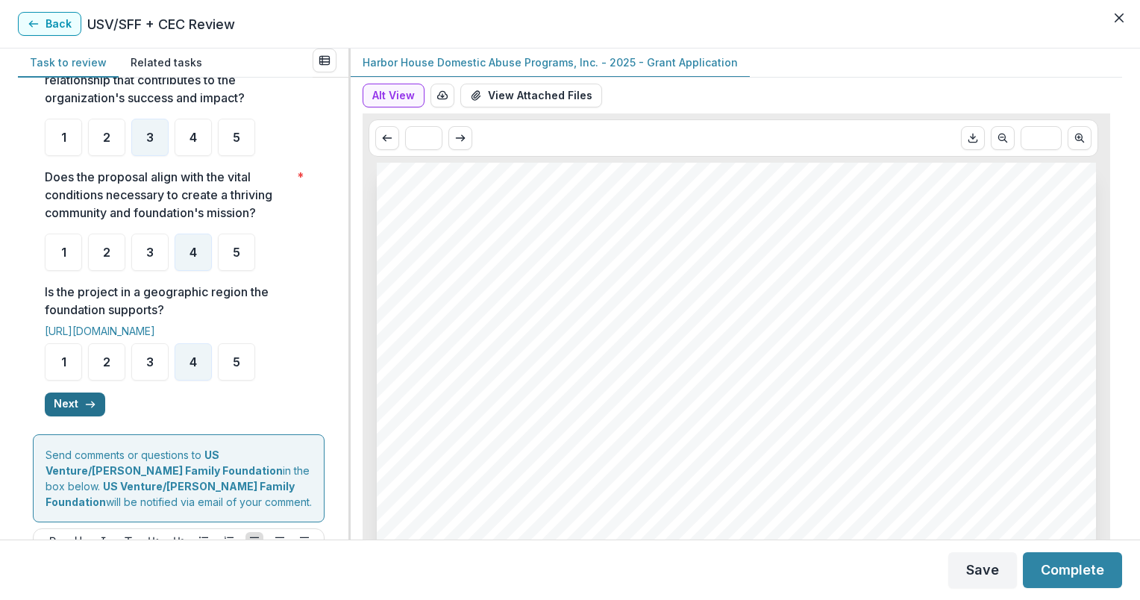
click at [84, 410] on icon "button" at bounding box center [90, 405] width 12 height 12
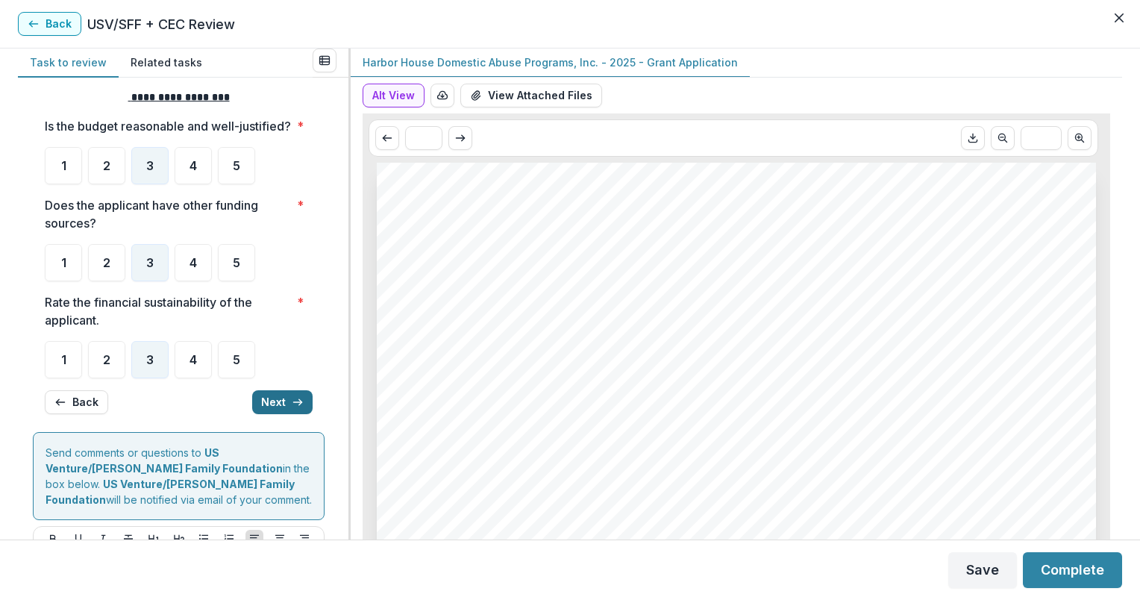
click at [264, 414] on button "Next" at bounding box center [282, 402] width 60 height 24
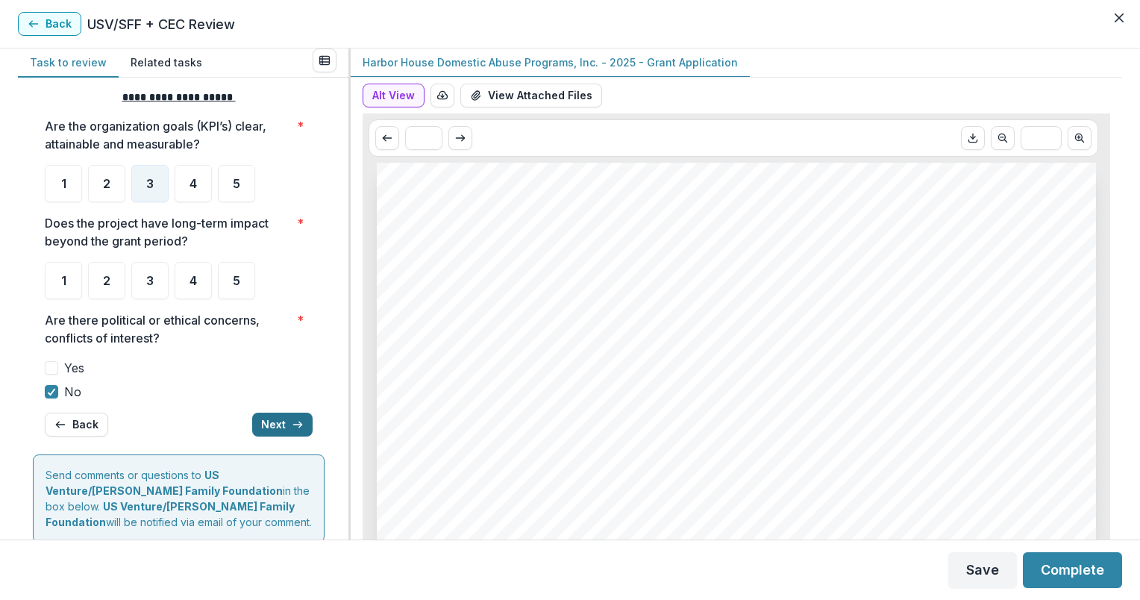
scroll to position [19, 0]
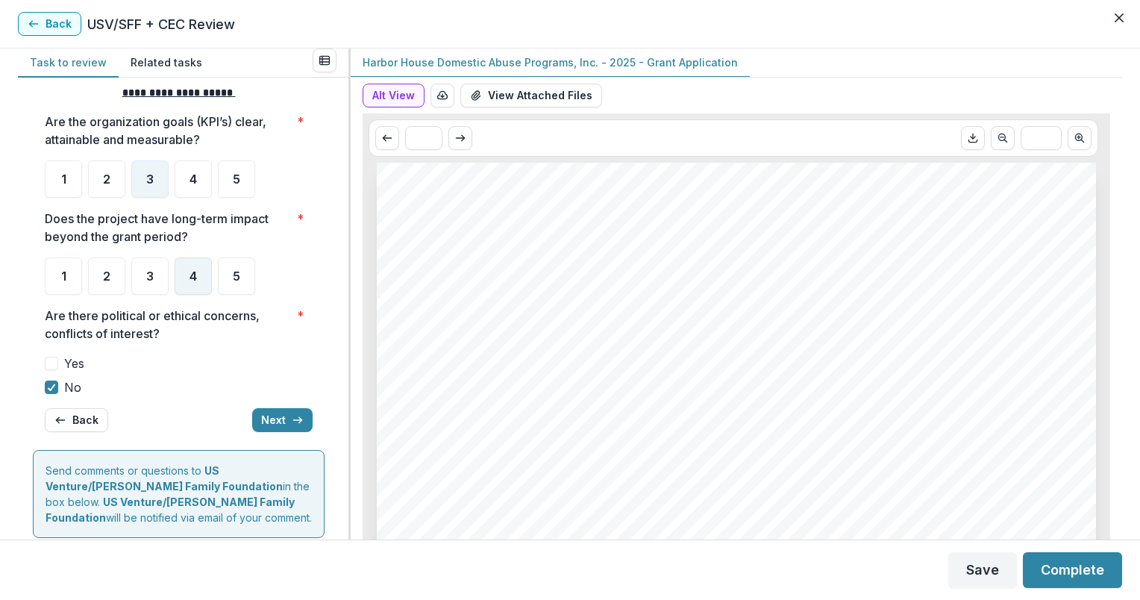
click at [191, 275] on span "4" at bounding box center [193, 276] width 7 height 12
click at [281, 418] on button "Next" at bounding box center [282, 420] width 60 height 24
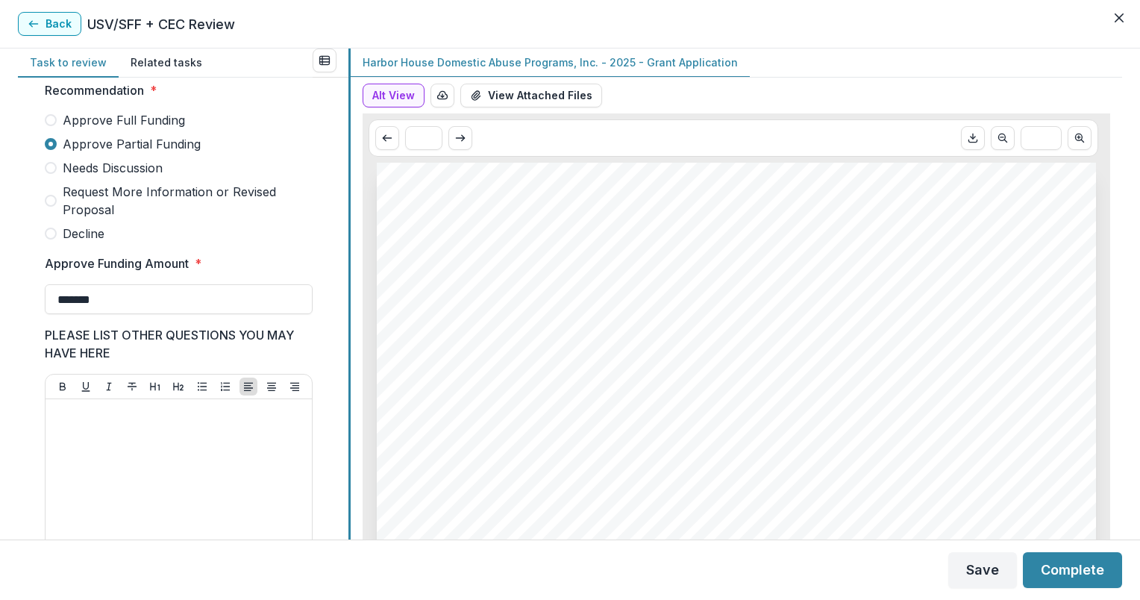
scroll to position [413, 0]
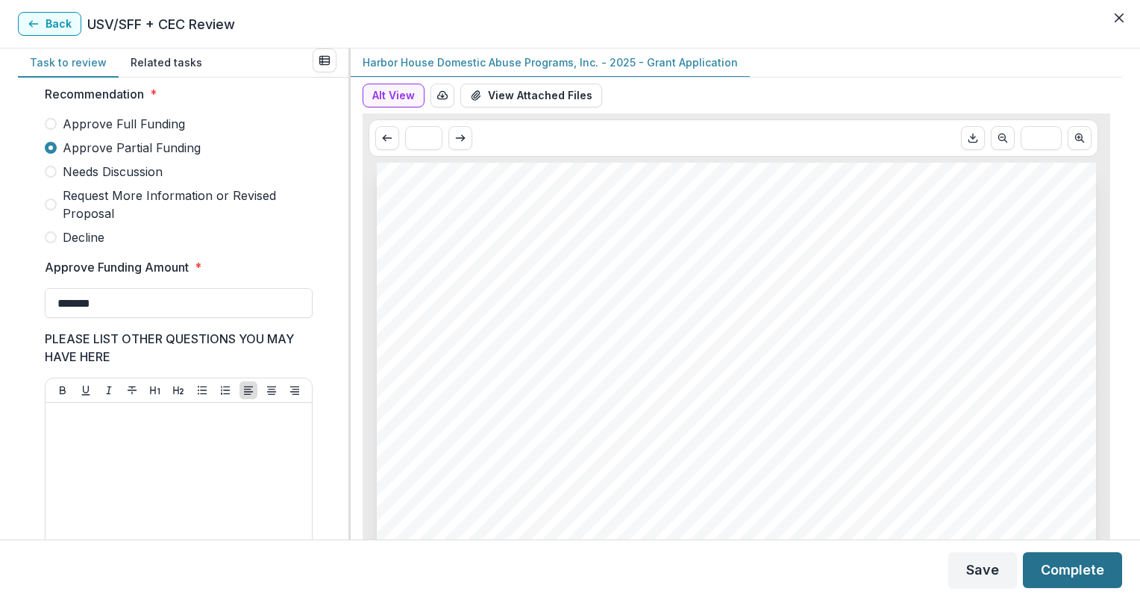
click at [1081, 567] on button "Complete" at bounding box center [1072, 570] width 99 height 36
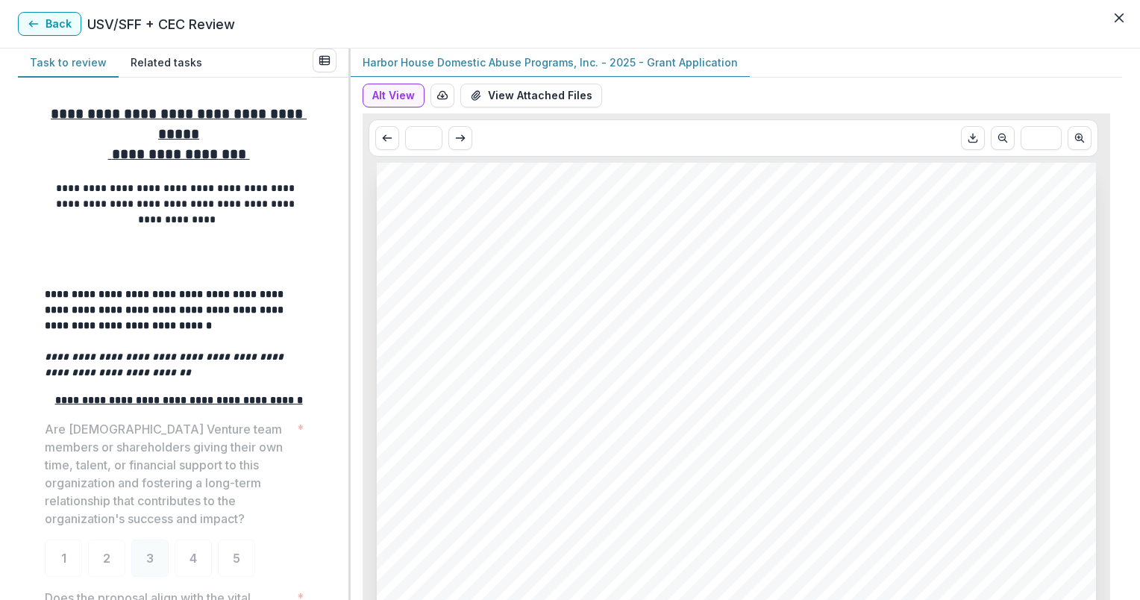
click at [795, 402] on span "Harbor House Domestic Abuse Programs" at bounding box center [682, 397] width 266 height 14
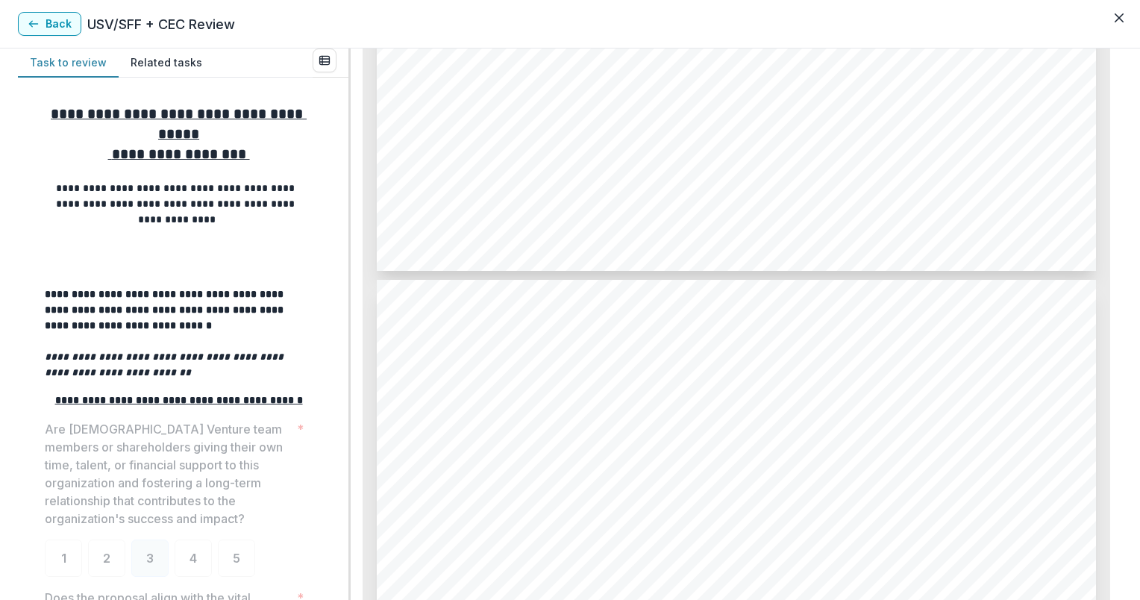
scroll to position [0, 0]
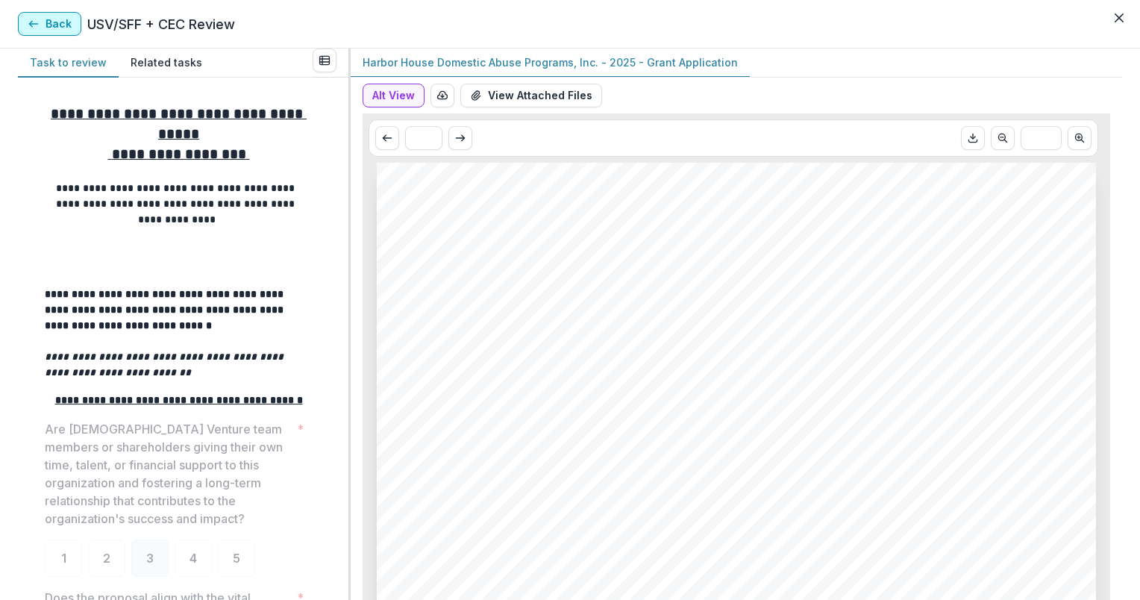
click at [51, 20] on button "Back" at bounding box center [49, 24] width 63 height 24
